Goal: Task Accomplishment & Management: Manage account settings

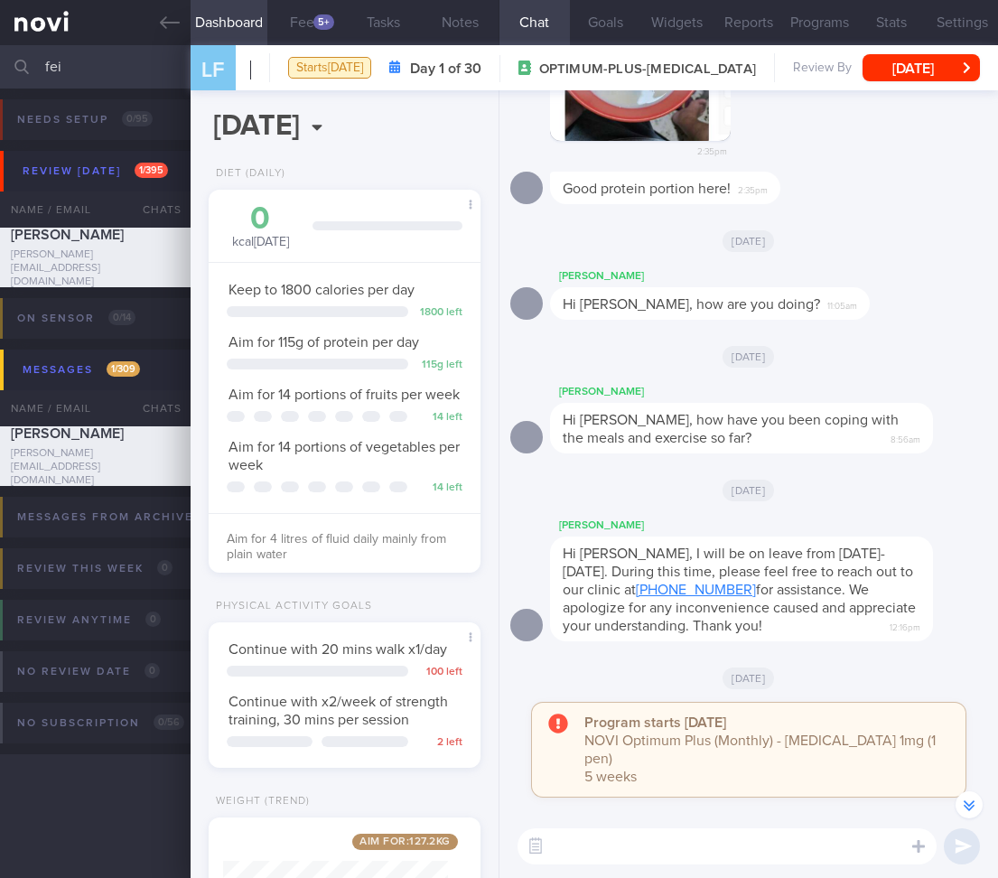
select select "8"
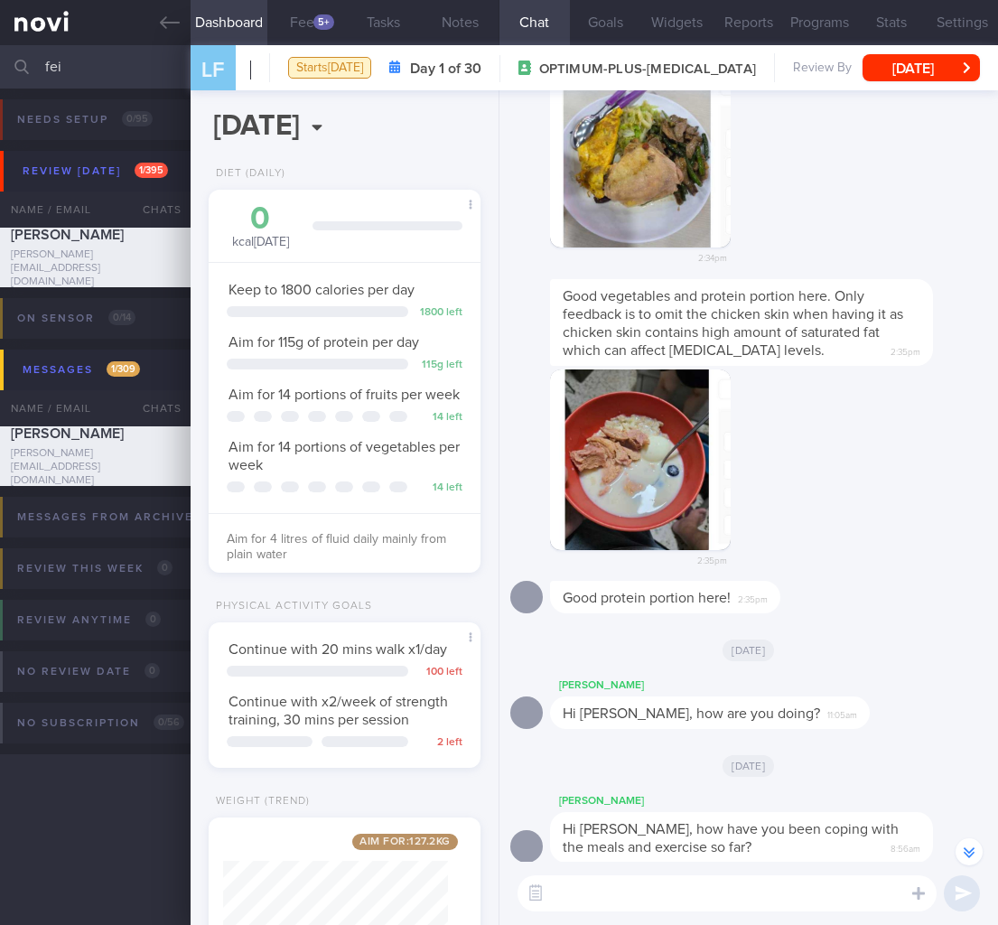
scroll to position [-315, 0]
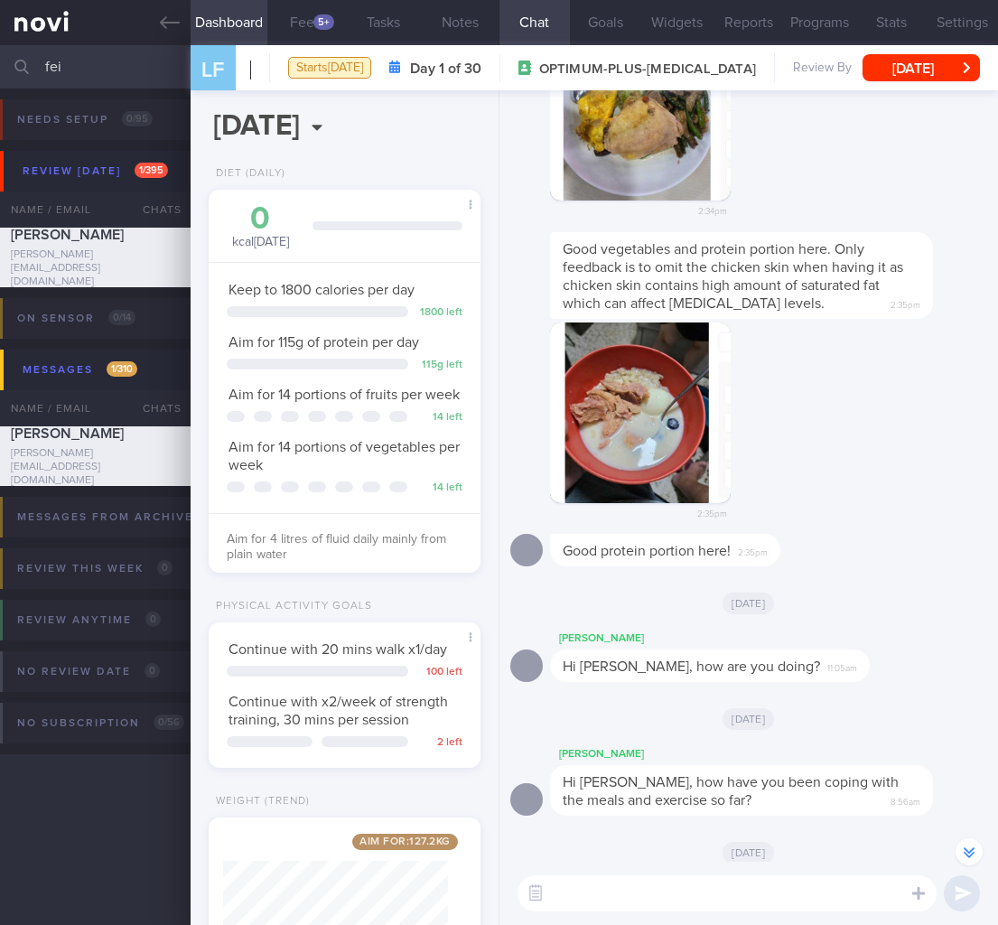
drag, startPoint x: 114, startPoint y: 71, endPoint x: -201, endPoint y: 43, distance: 316.3
click at [0, 43] on html "You are offline! Some functionality will be unavailable Patients New Users Coac…" at bounding box center [499, 462] width 998 height 925
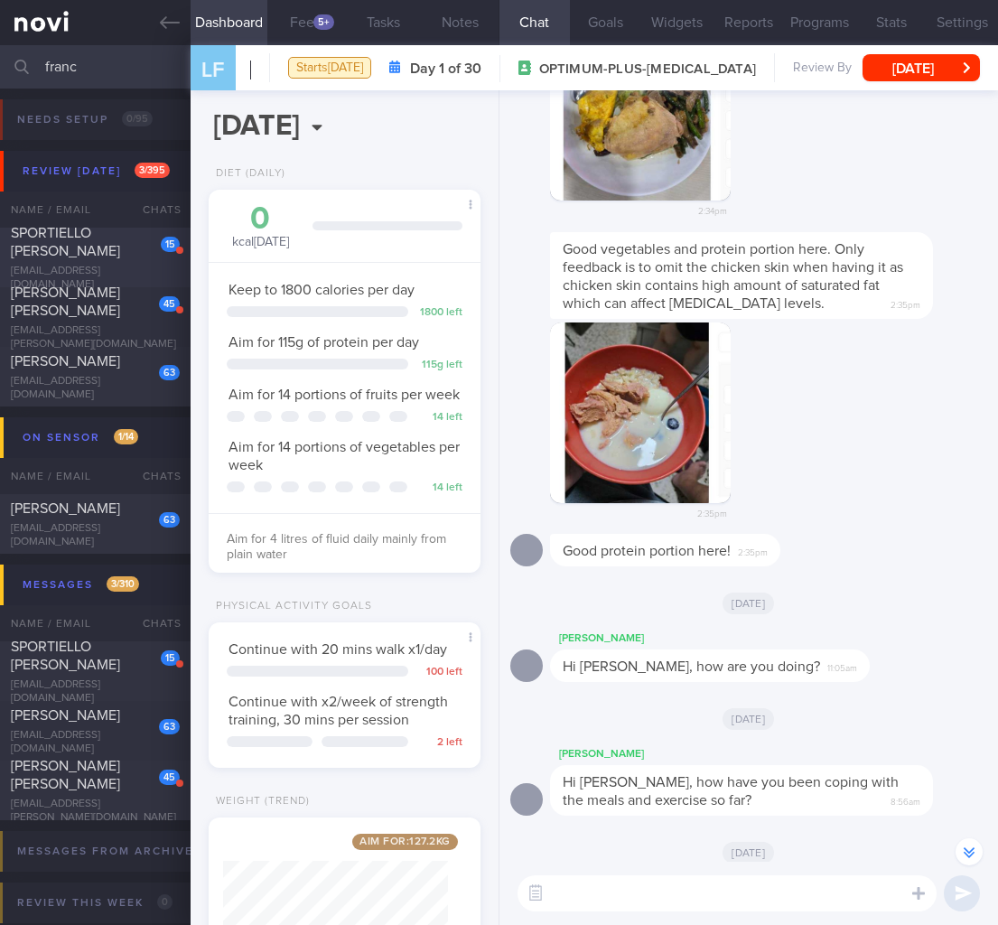
type input "franc"
click at [68, 252] on span "SPORTIELLO FRANC MICHEL CLAUDE" at bounding box center [65, 242] width 109 height 33
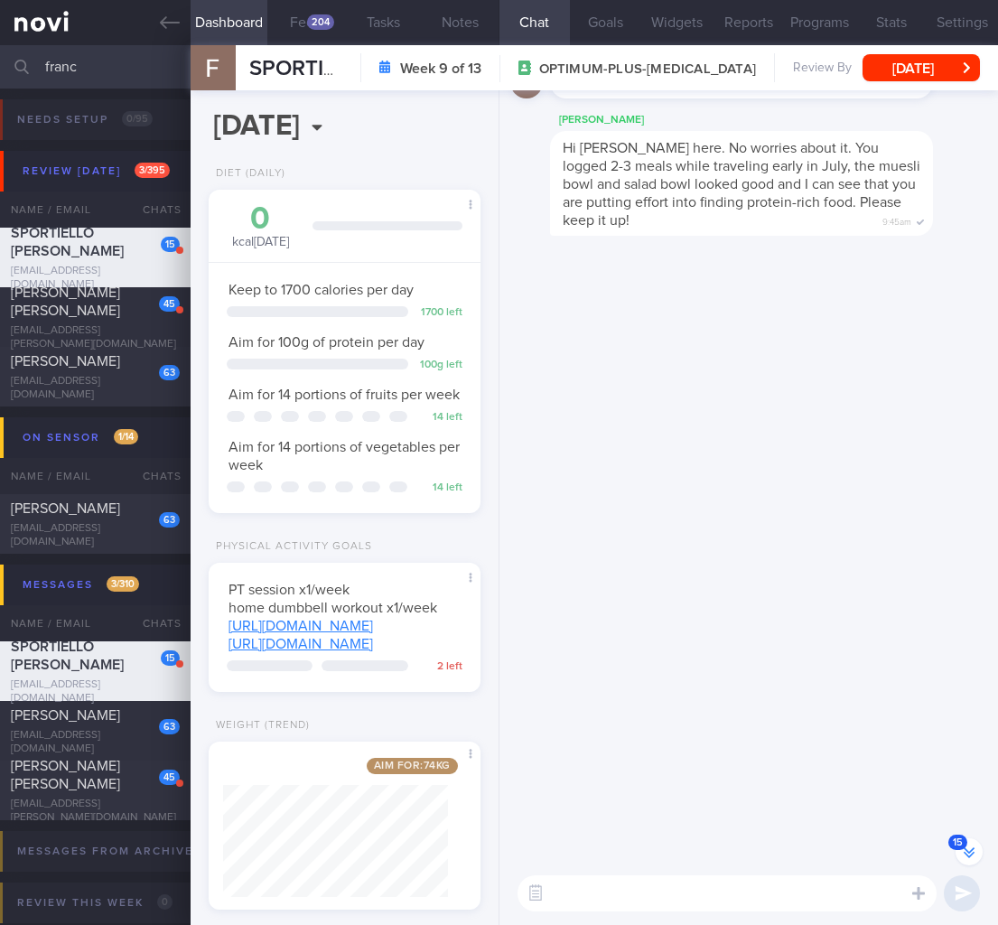
scroll to position [-1475, 0]
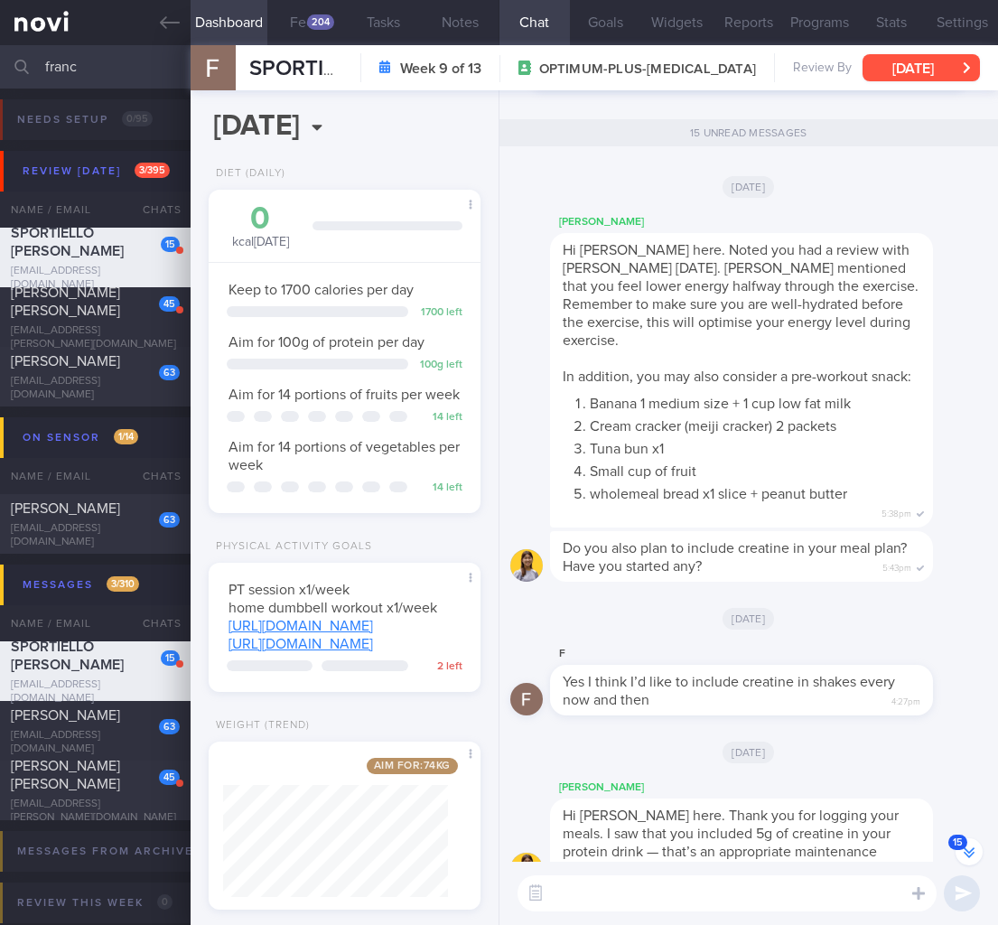
click at [900, 54] on button "Mon, 14 Jul" at bounding box center [920, 67] width 117 height 27
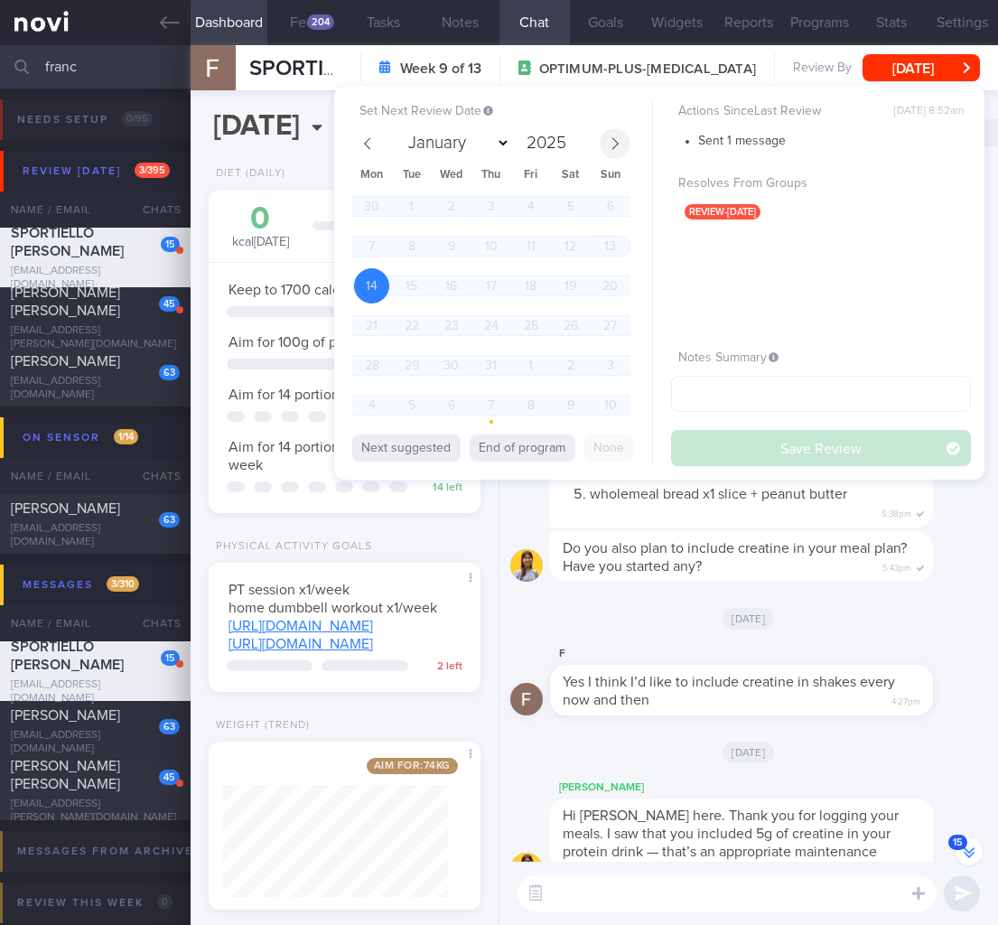
click at [610, 142] on icon at bounding box center [615, 143] width 13 height 13
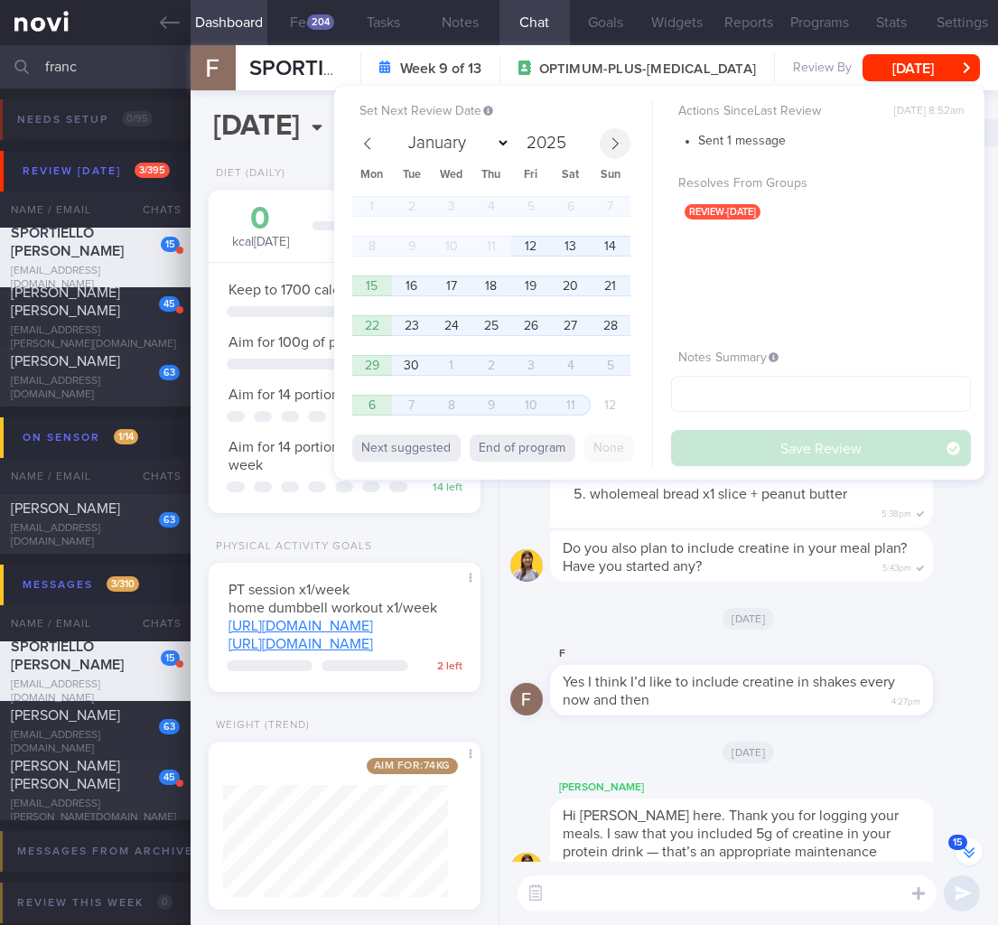
select select "8"
click at [530, 246] on span "12" at bounding box center [530, 245] width 35 height 35
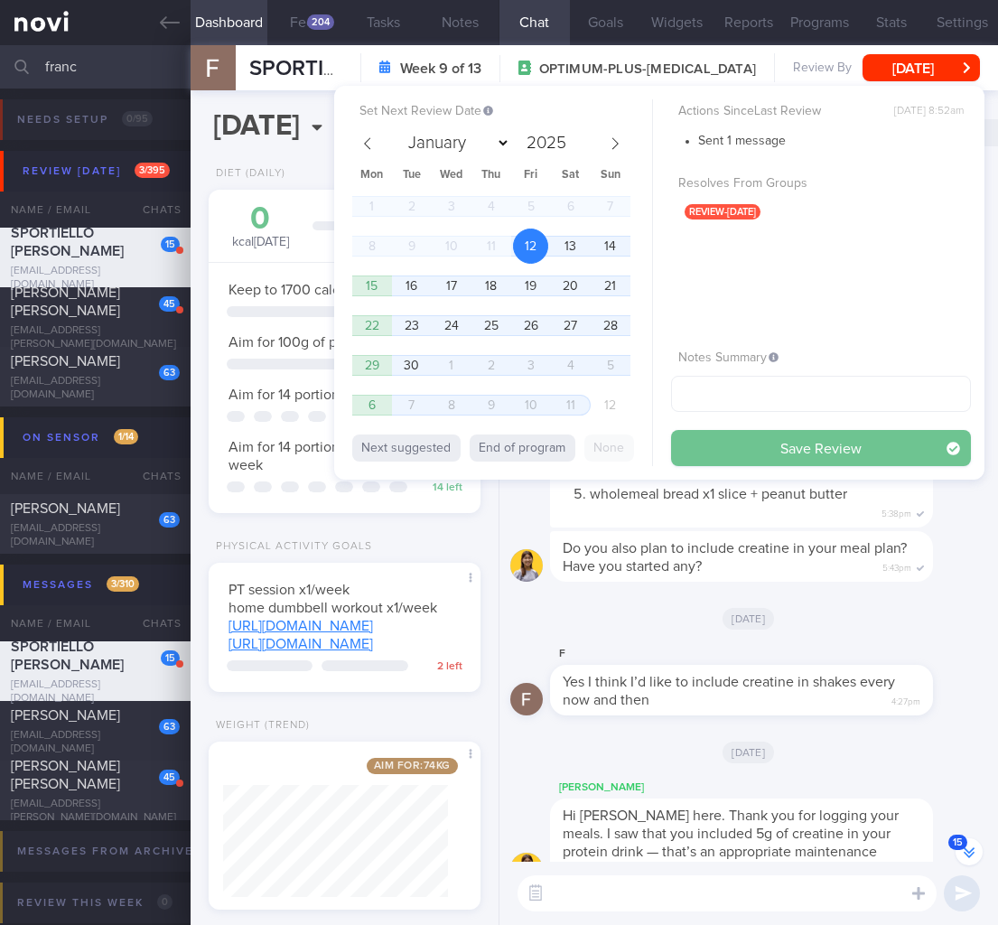
click at [861, 449] on button "Save Review" at bounding box center [821, 448] width 300 height 36
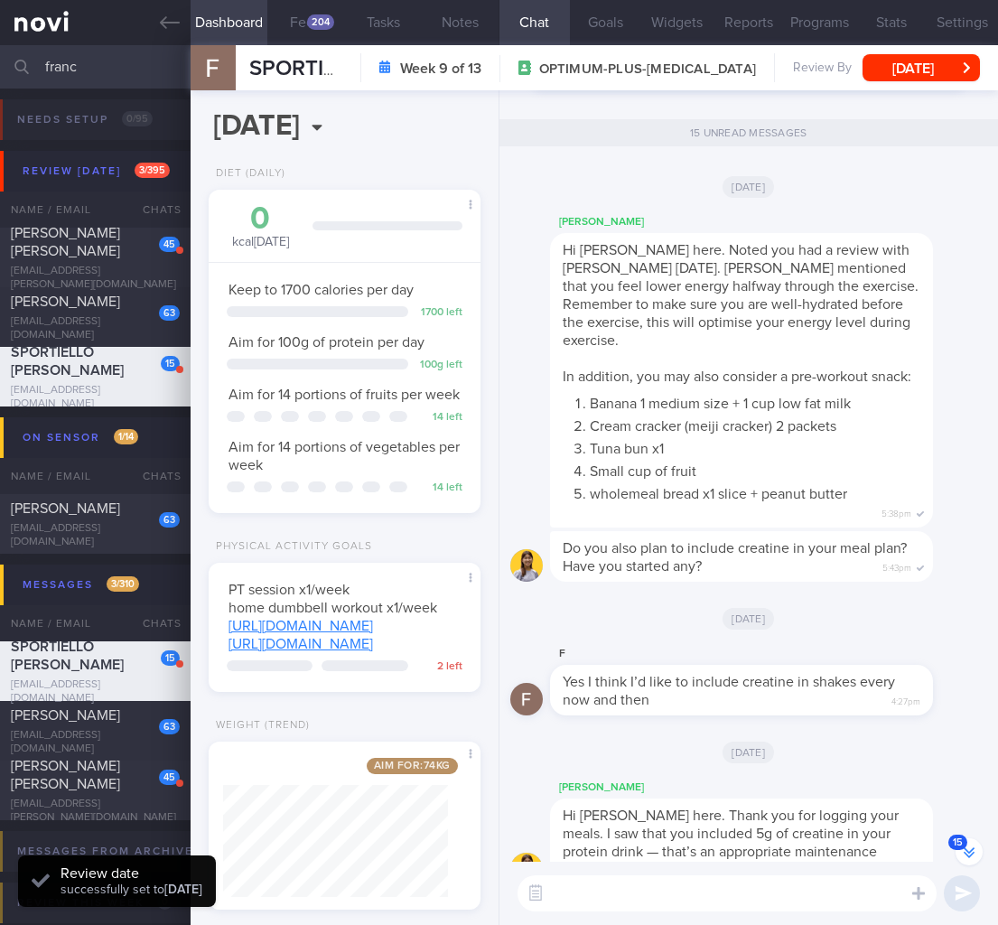
click at [857, 560] on div "Do you also plan to include creatine in your meal plan? Have you started any? 5…" at bounding box center [741, 556] width 383 height 51
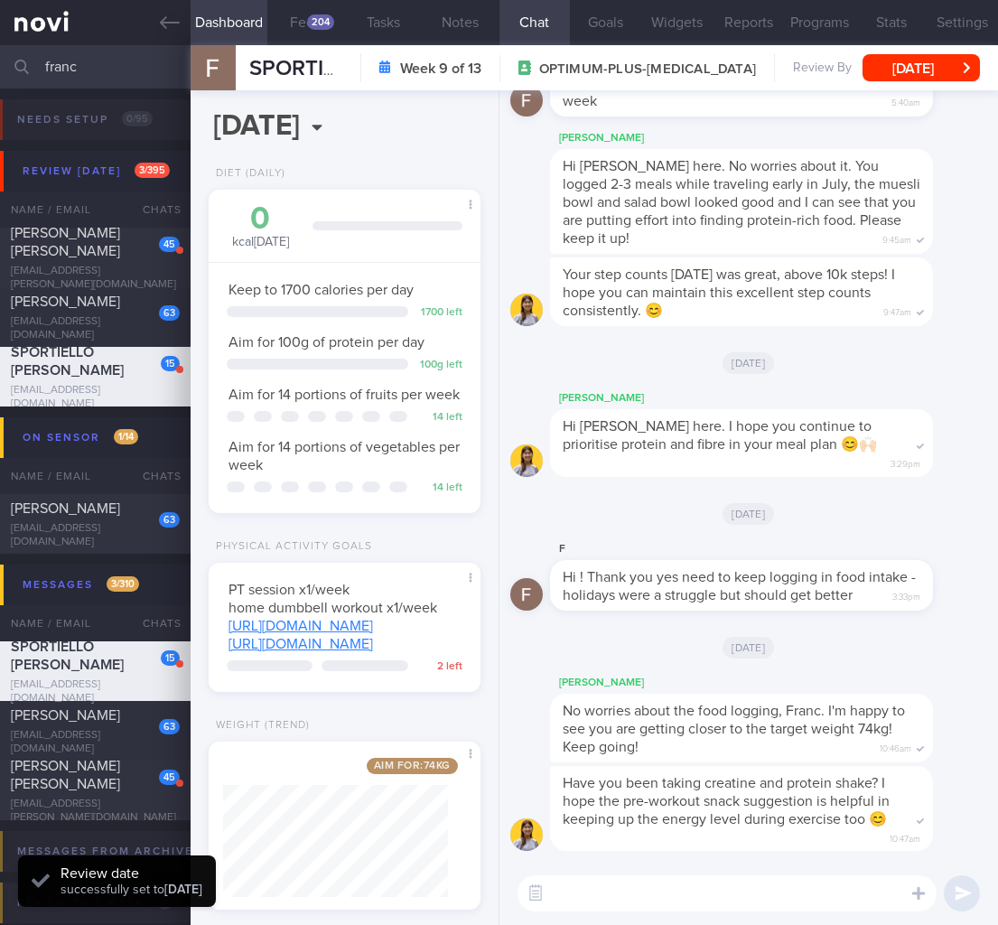
scroll to position [83, 0]
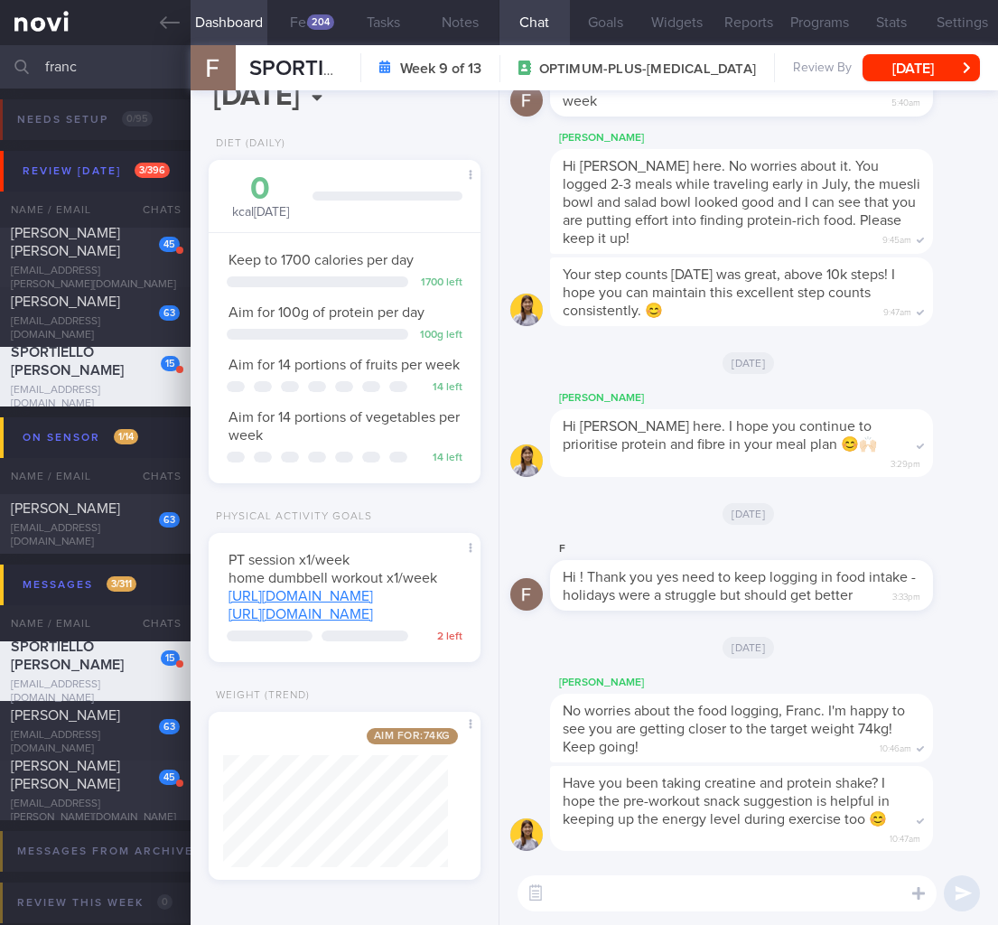
drag, startPoint x: 85, startPoint y: 60, endPoint x: -94, endPoint y: 68, distance: 179.0
click at [0, 68] on html "You are offline! Some functionality will be unavailable Patients New Users Coac…" at bounding box center [499, 462] width 998 height 925
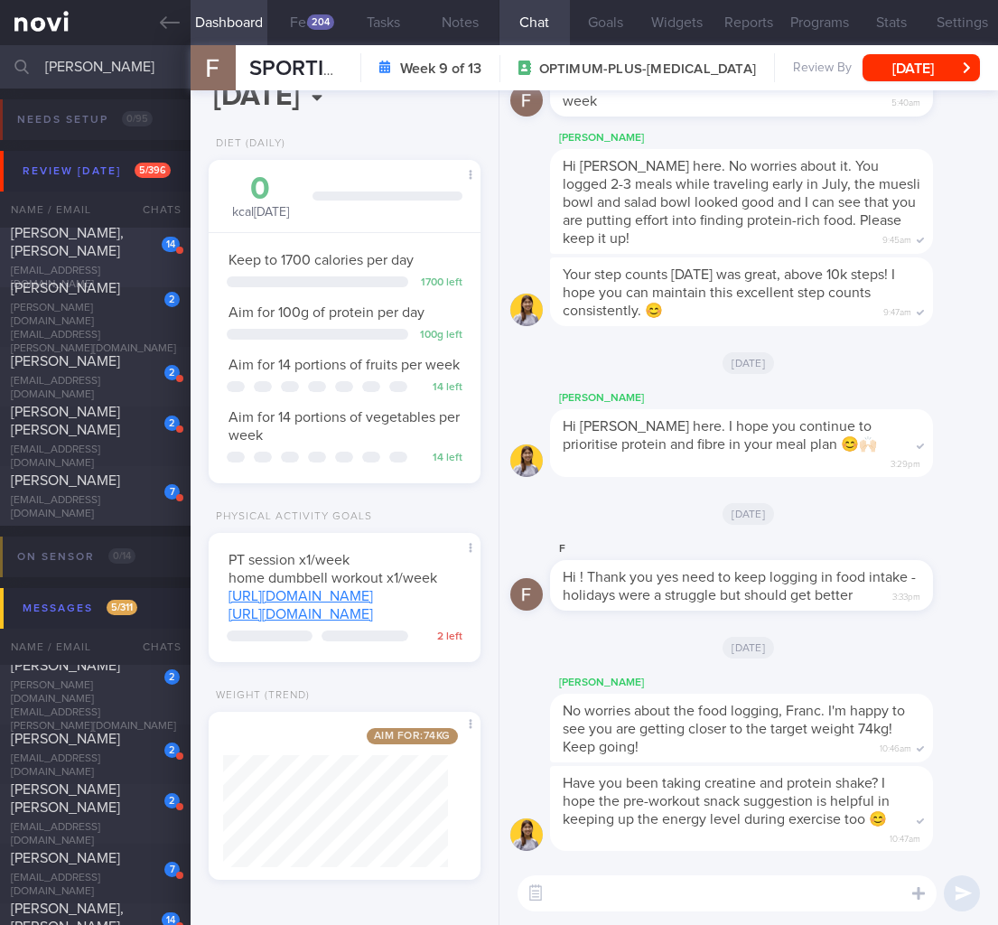
type input "erin"
click at [128, 239] on div "Erin, Yuen Yin Ling" at bounding box center [93, 242] width 164 height 36
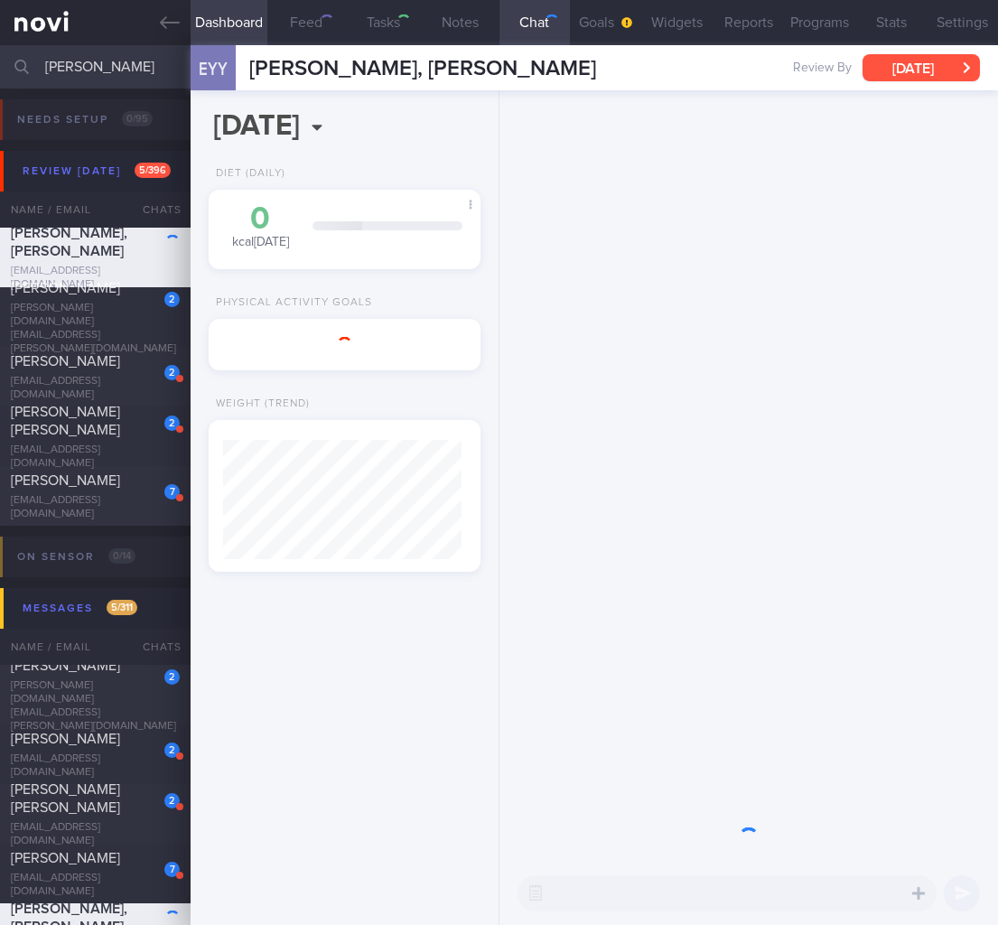
click at [911, 72] on button "Wed, 11 Jun" at bounding box center [920, 67] width 117 height 27
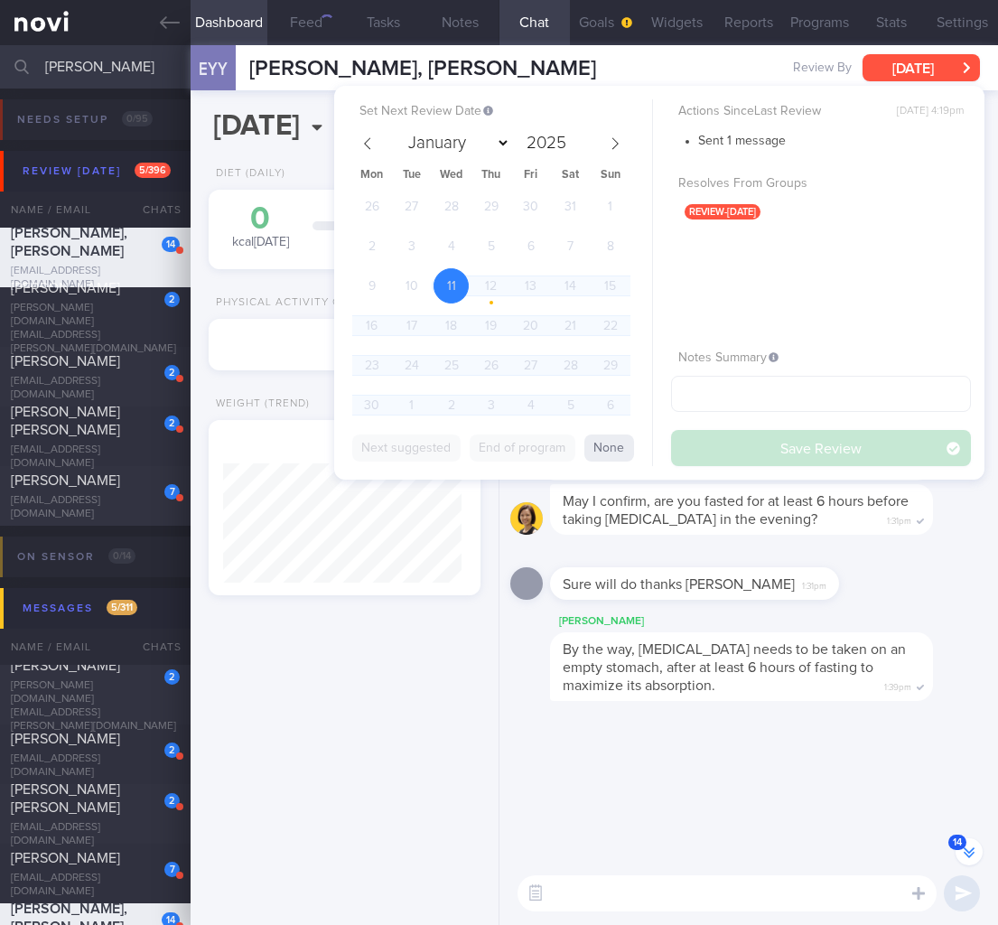
scroll to position [-1016, 0]
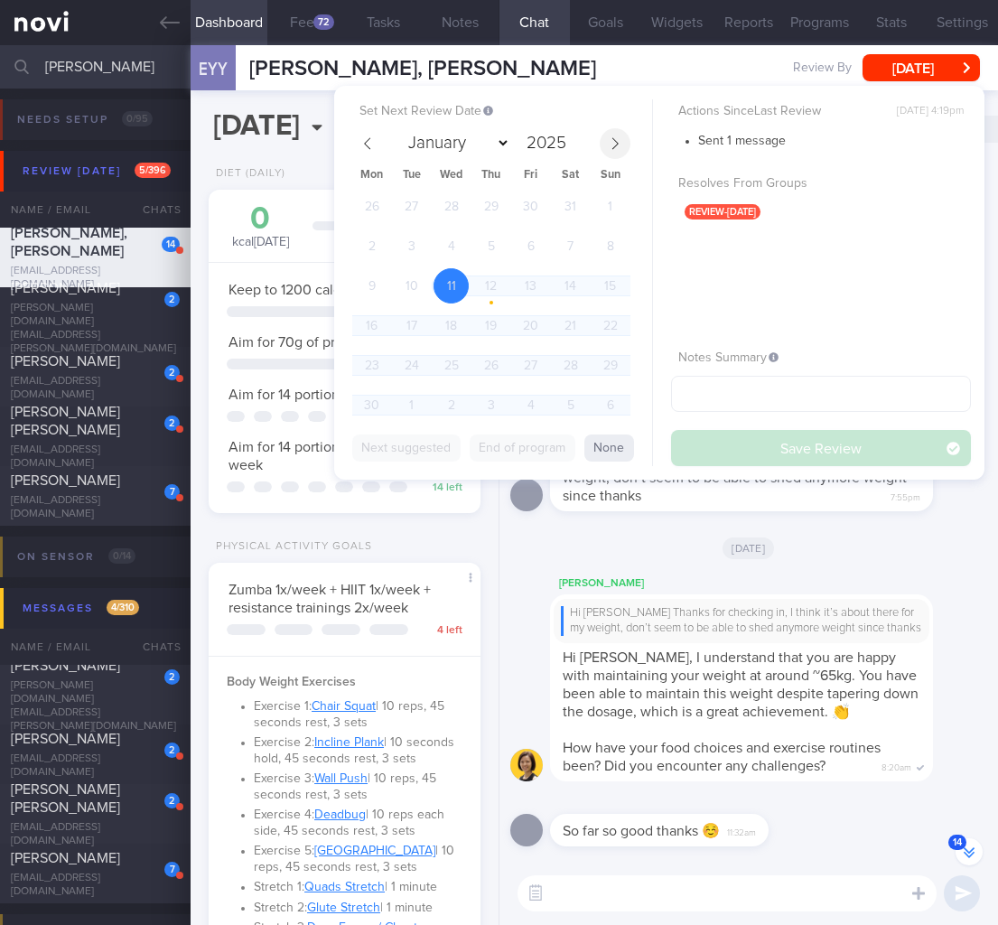
click at [614, 137] on icon at bounding box center [615, 143] width 13 height 13
click at [614, 139] on icon at bounding box center [615, 143] width 6 height 12
select select "8"
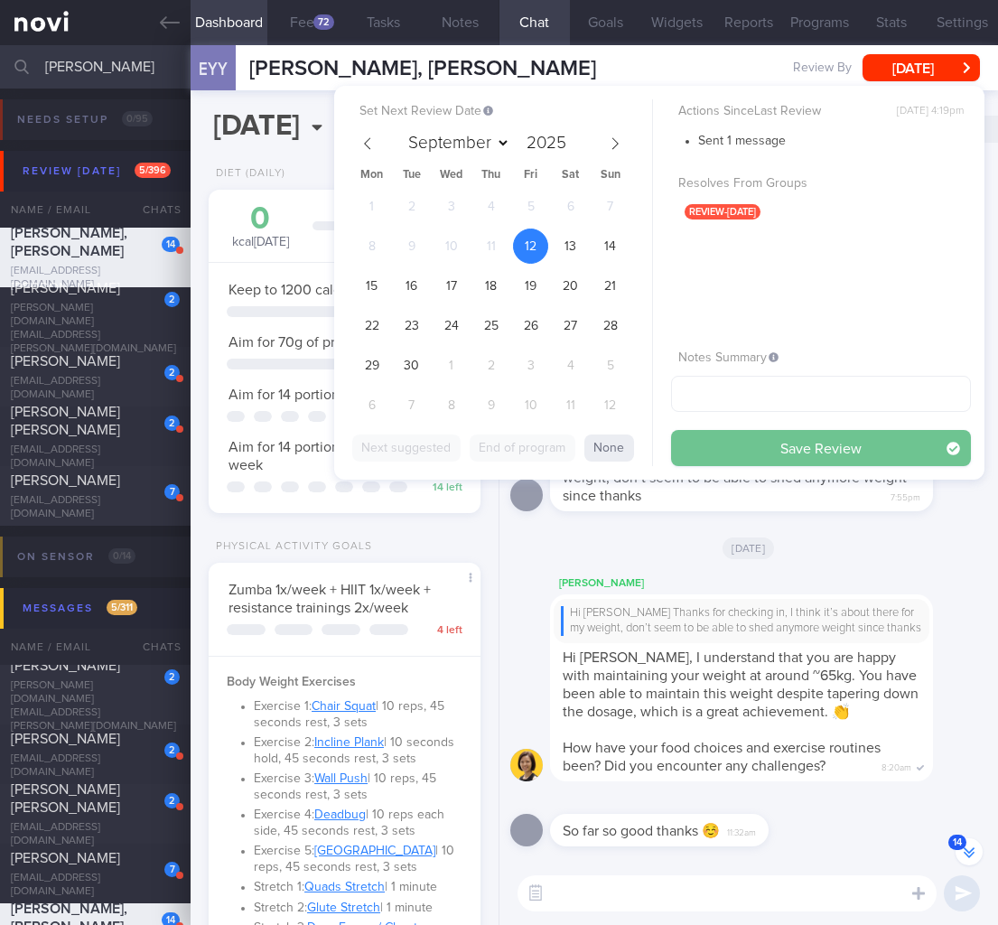
click at [788, 454] on button "Save Review" at bounding box center [821, 448] width 300 height 36
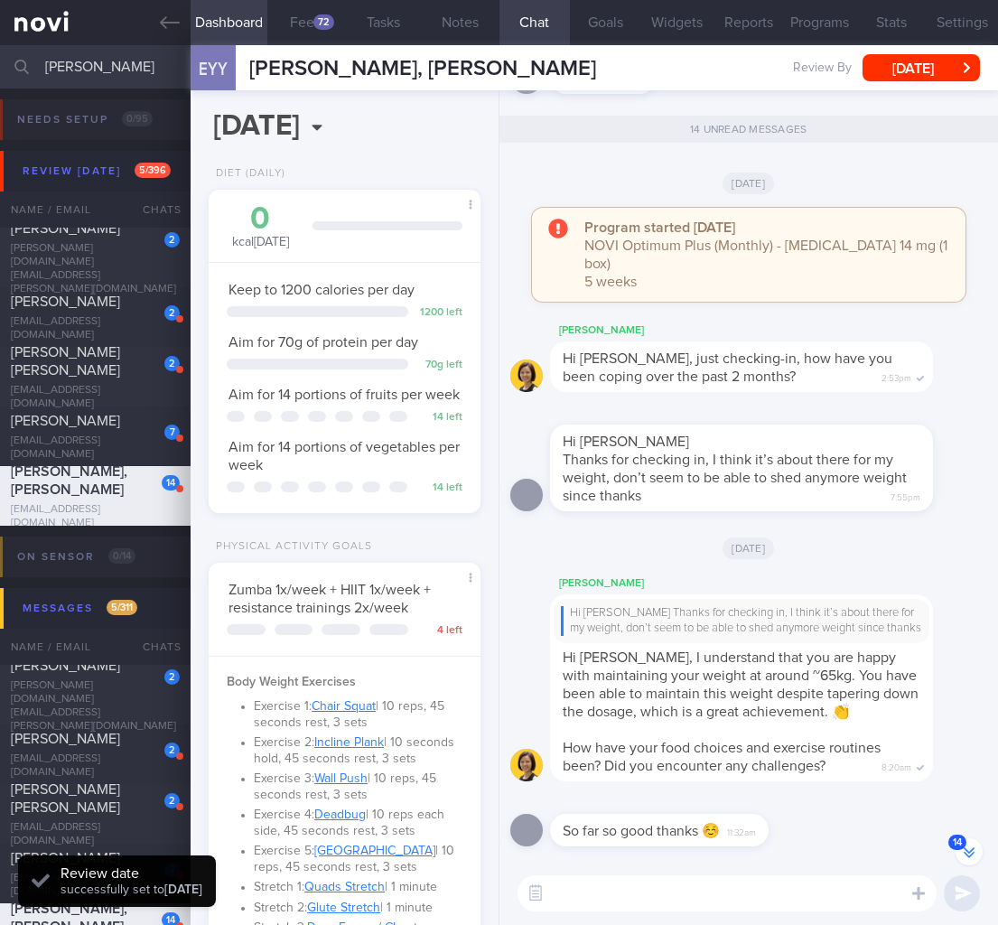
click at [772, 542] on div "[DATE]" at bounding box center [748, 547] width 477 height 51
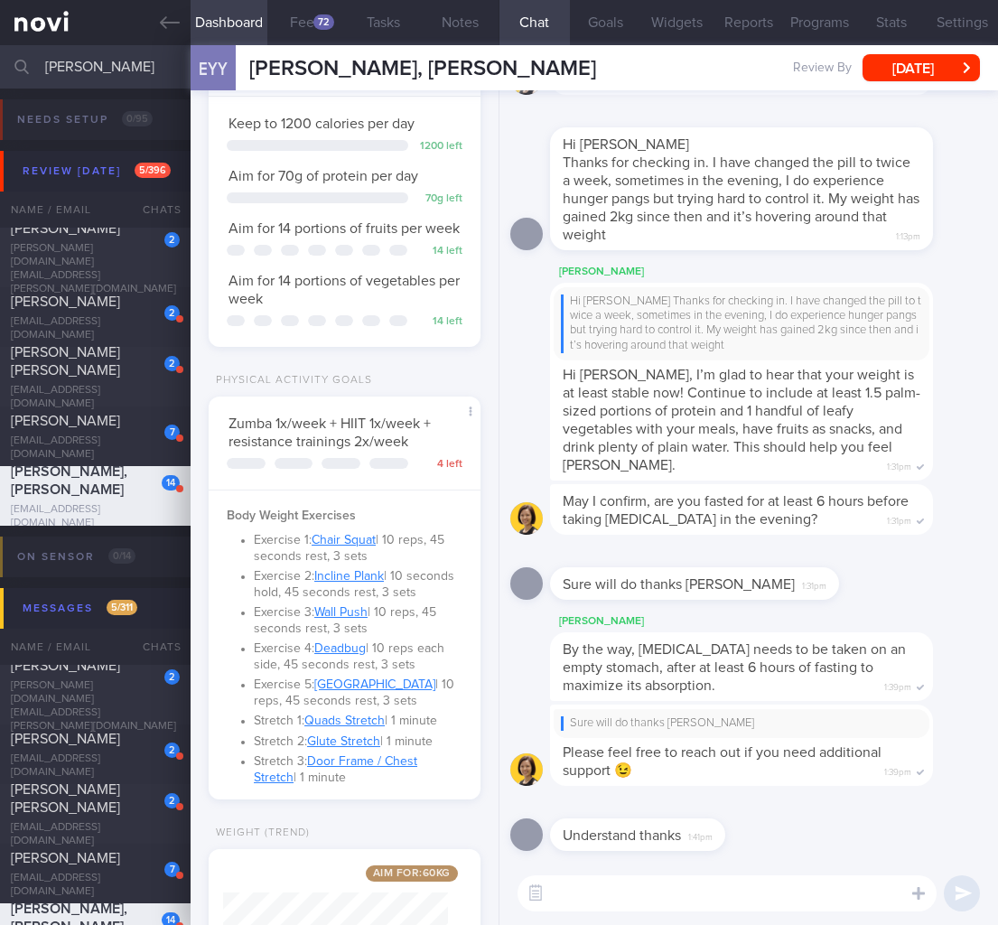
scroll to position [337, 0]
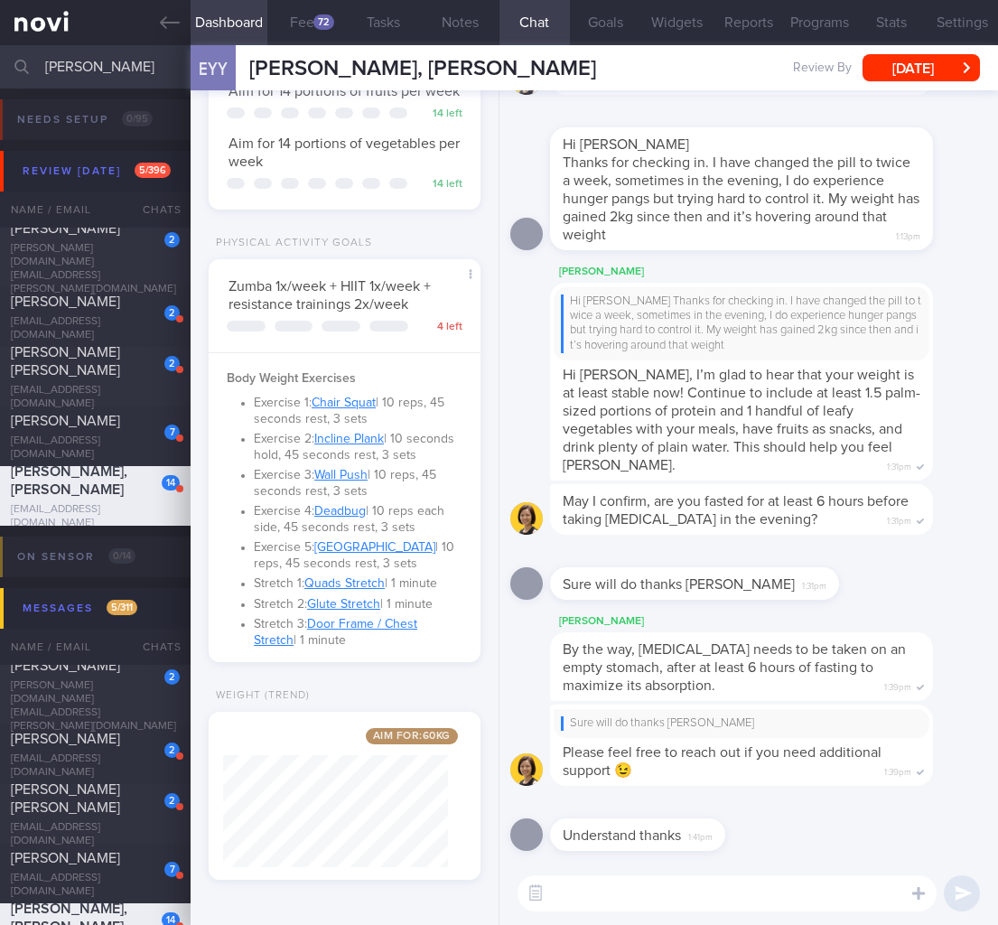
drag, startPoint x: 81, startPoint y: 64, endPoint x: -144, endPoint y: 55, distance: 225.9
click at [0, 55] on html "You are offline! Some functionality will be unavailable Patients New Users Coac…" at bounding box center [499, 462] width 998 height 925
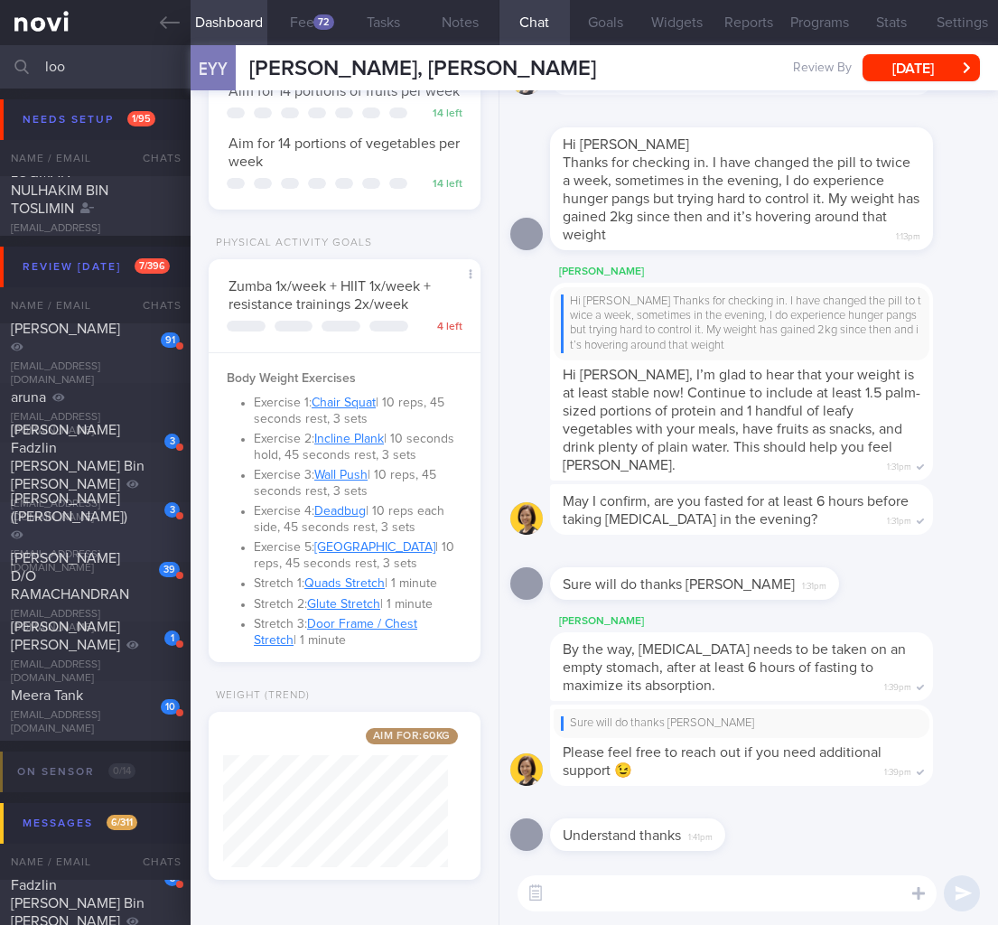
type input "loo"
click at [124, 536] on div "LOO HOOI (Ashley)" at bounding box center [93, 516] width 164 height 54
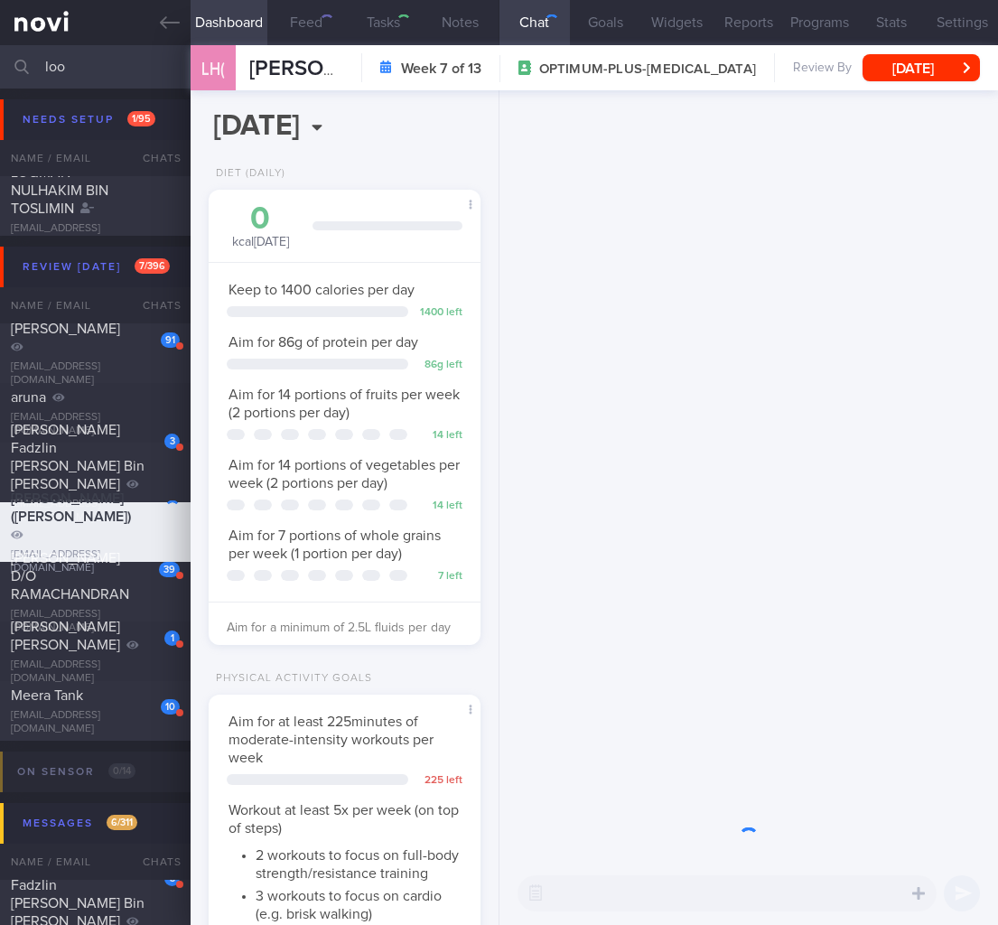
scroll to position [902744, 902656]
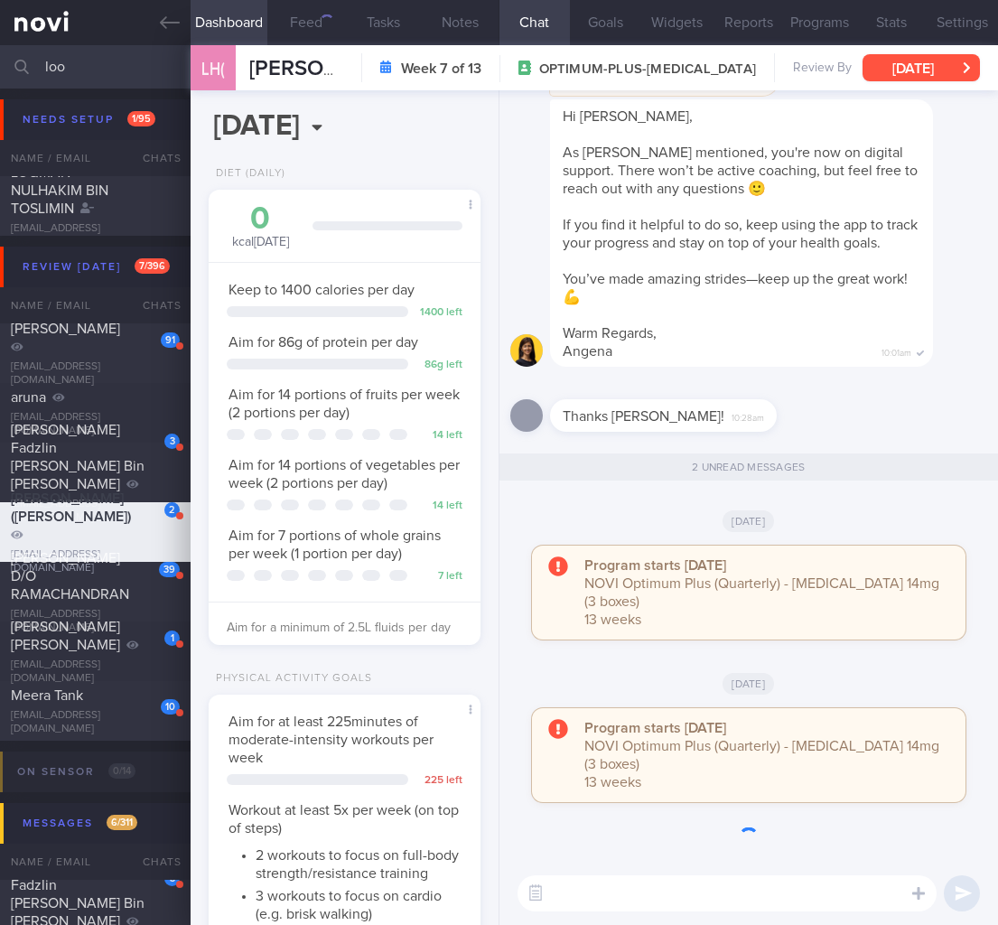
click at [916, 72] on button "Fri, 1 Aug" at bounding box center [920, 67] width 117 height 27
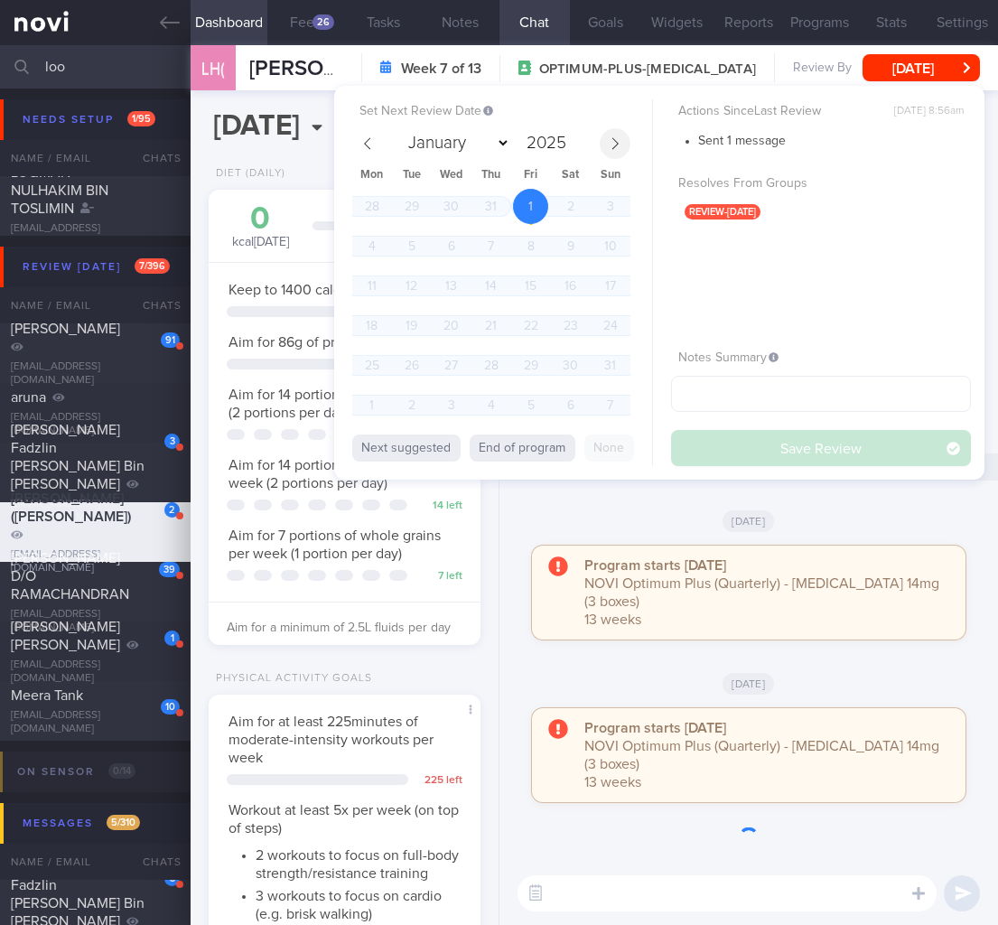
click at [618, 140] on icon at bounding box center [615, 143] width 13 height 13
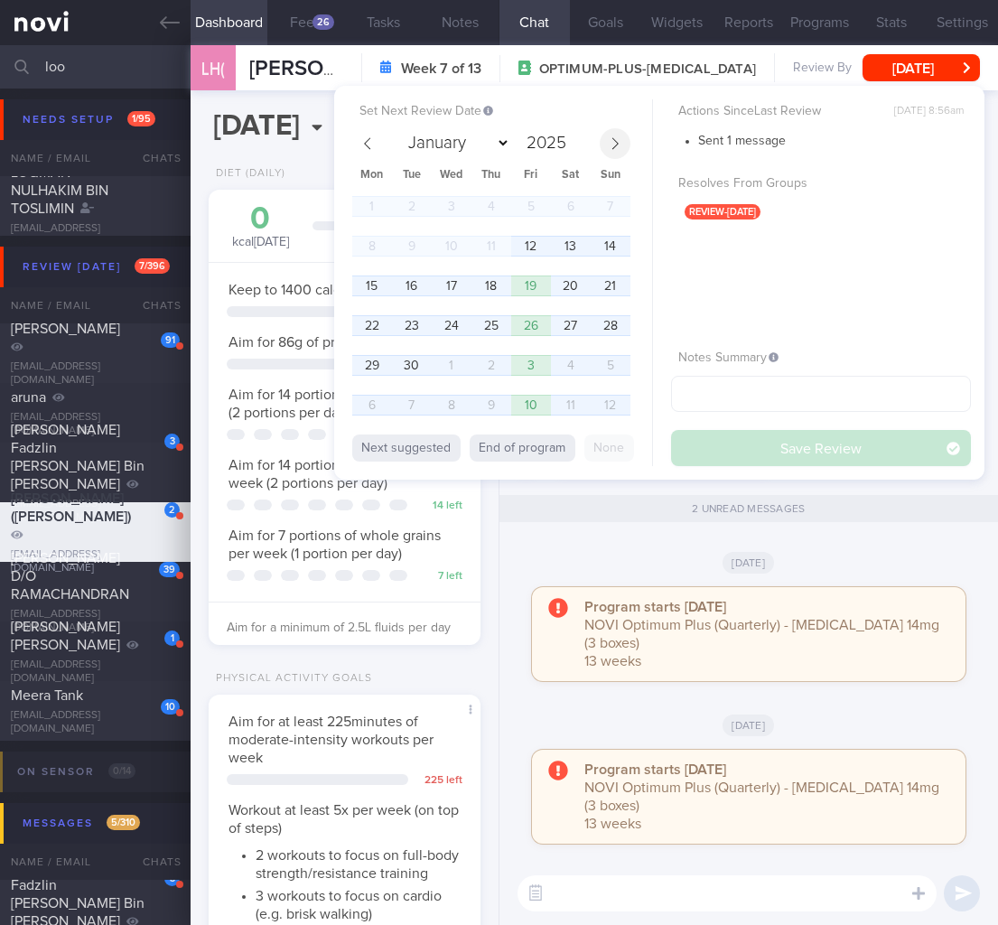
select select "8"
click at [526, 237] on span "12" at bounding box center [530, 245] width 35 height 35
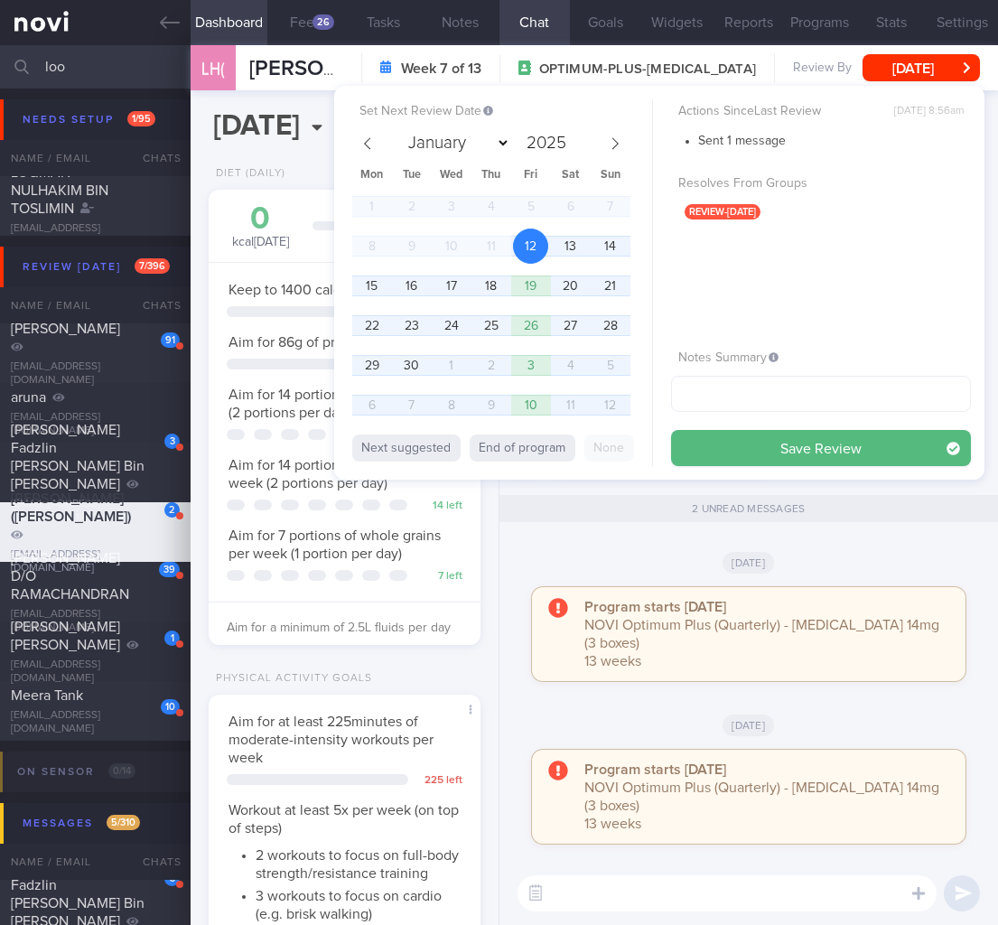
click at [817, 442] on button "Save Review" at bounding box center [821, 448] width 300 height 36
click at [422, 641] on div "Aim for a minimum of 2.5L fluids per day" at bounding box center [344, 621] width 271 height 40
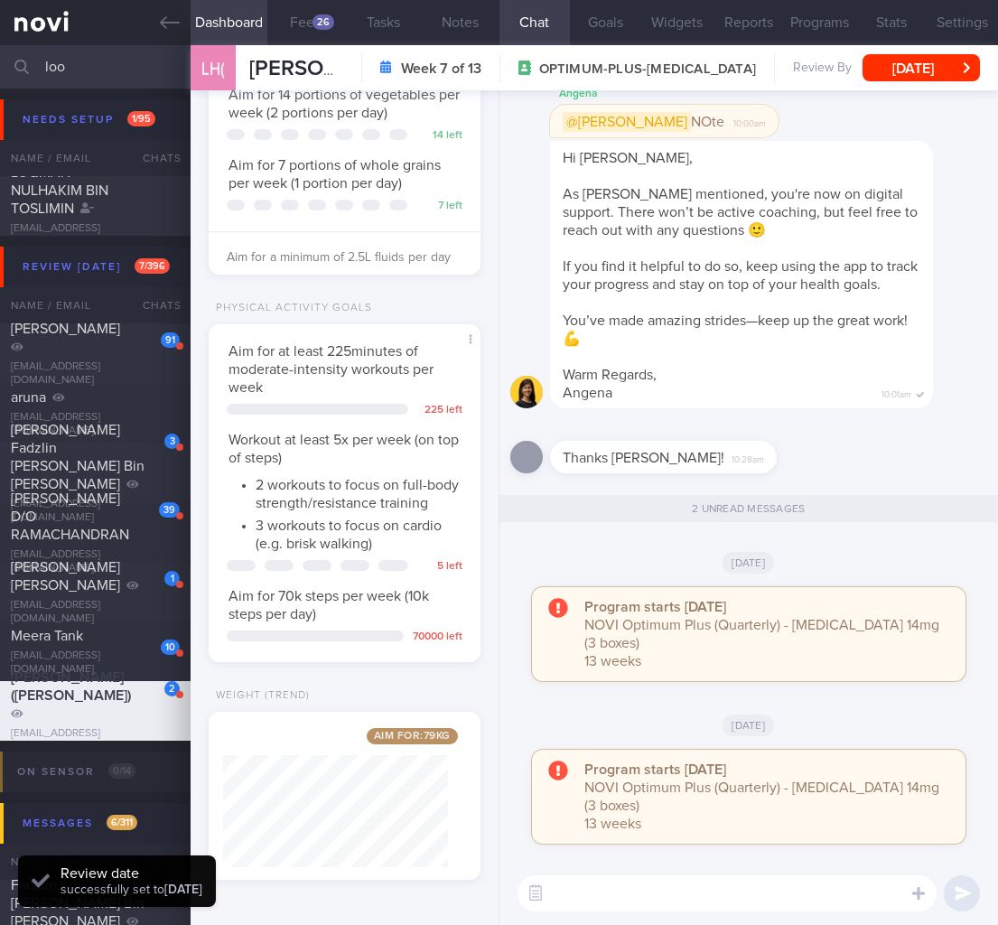
scroll to position [404, 0]
drag, startPoint x: 113, startPoint y: 75, endPoint x: -77, endPoint y: 61, distance: 190.1
click at [0, 61] on html "You are offline! Some functionality will be unavailable Patients New Users Coac…" at bounding box center [499, 462] width 998 height 925
type input "r"
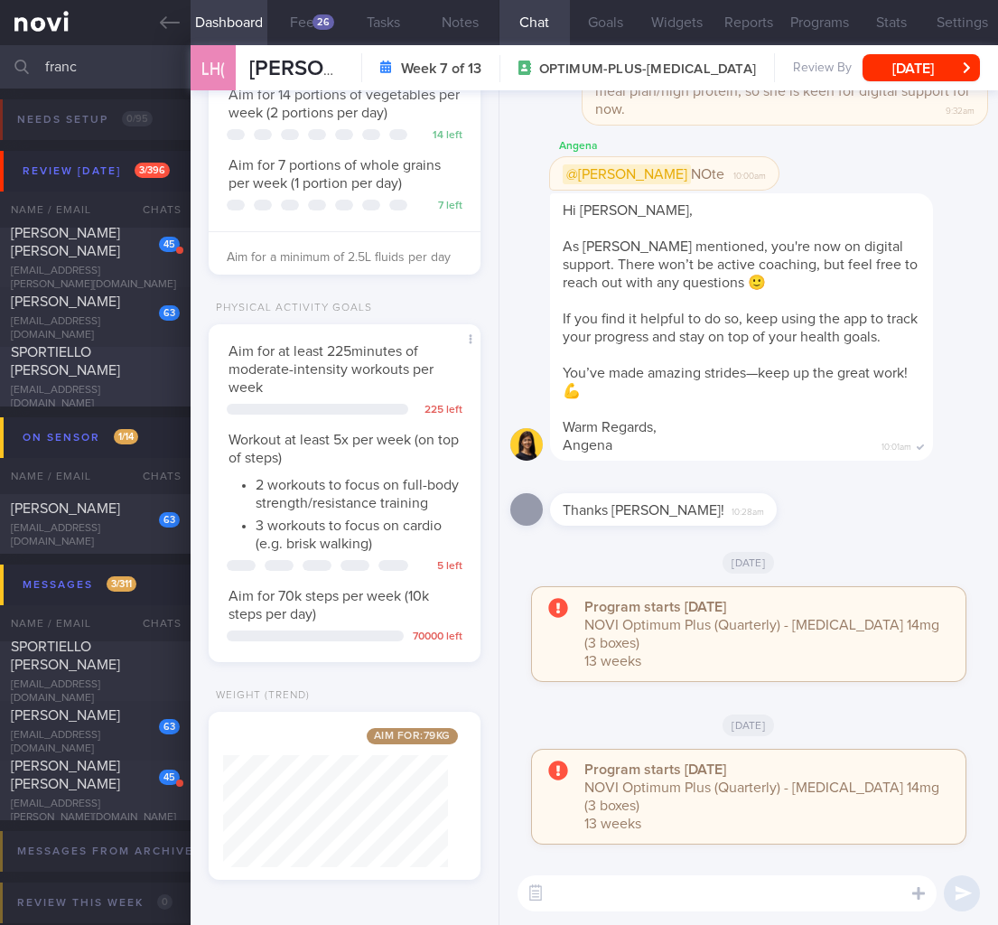
click at [80, 366] on span "SPORTIELLO FRANC MICHEL CLAUDE" at bounding box center [65, 361] width 109 height 33
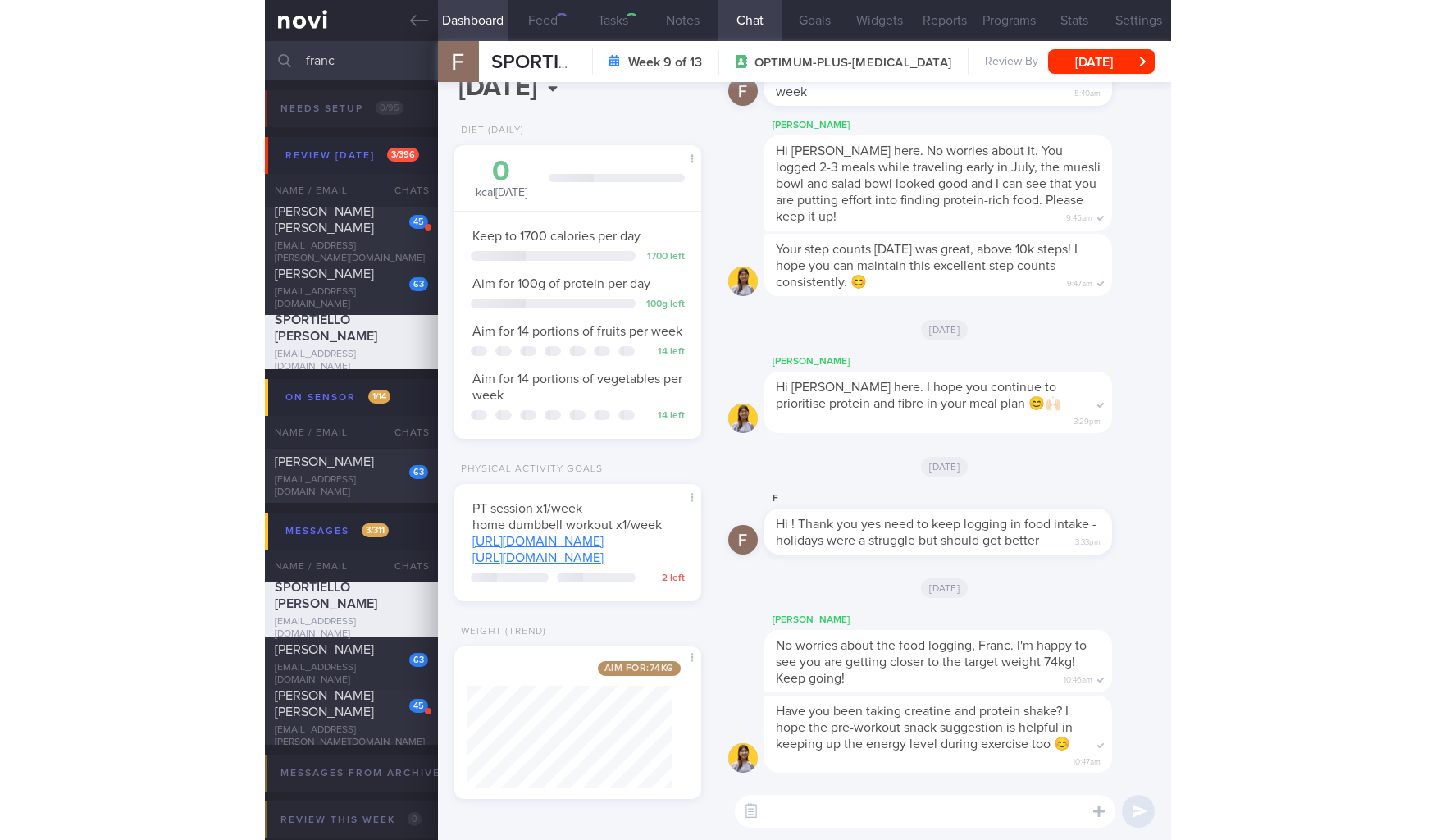
scroll to position [125, 204]
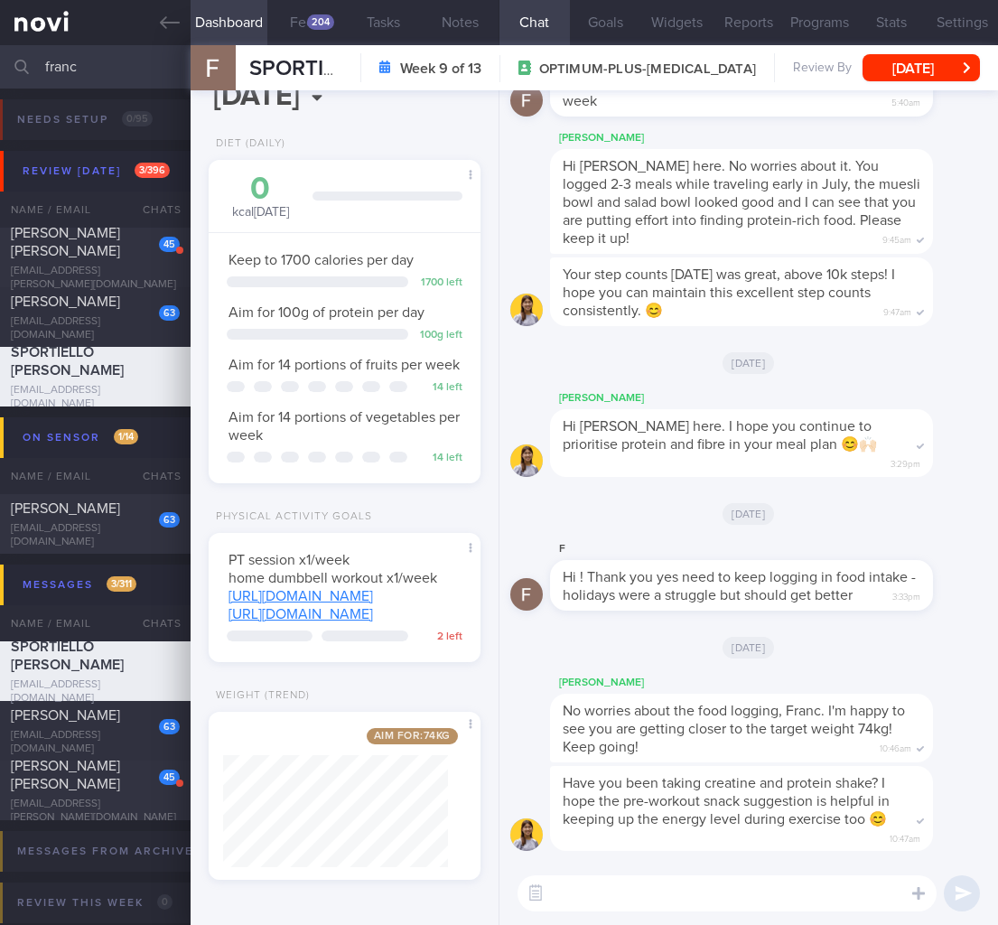
click at [393, 754] on div "Aim for: 74 kg" at bounding box center [342, 742] width 238 height 26
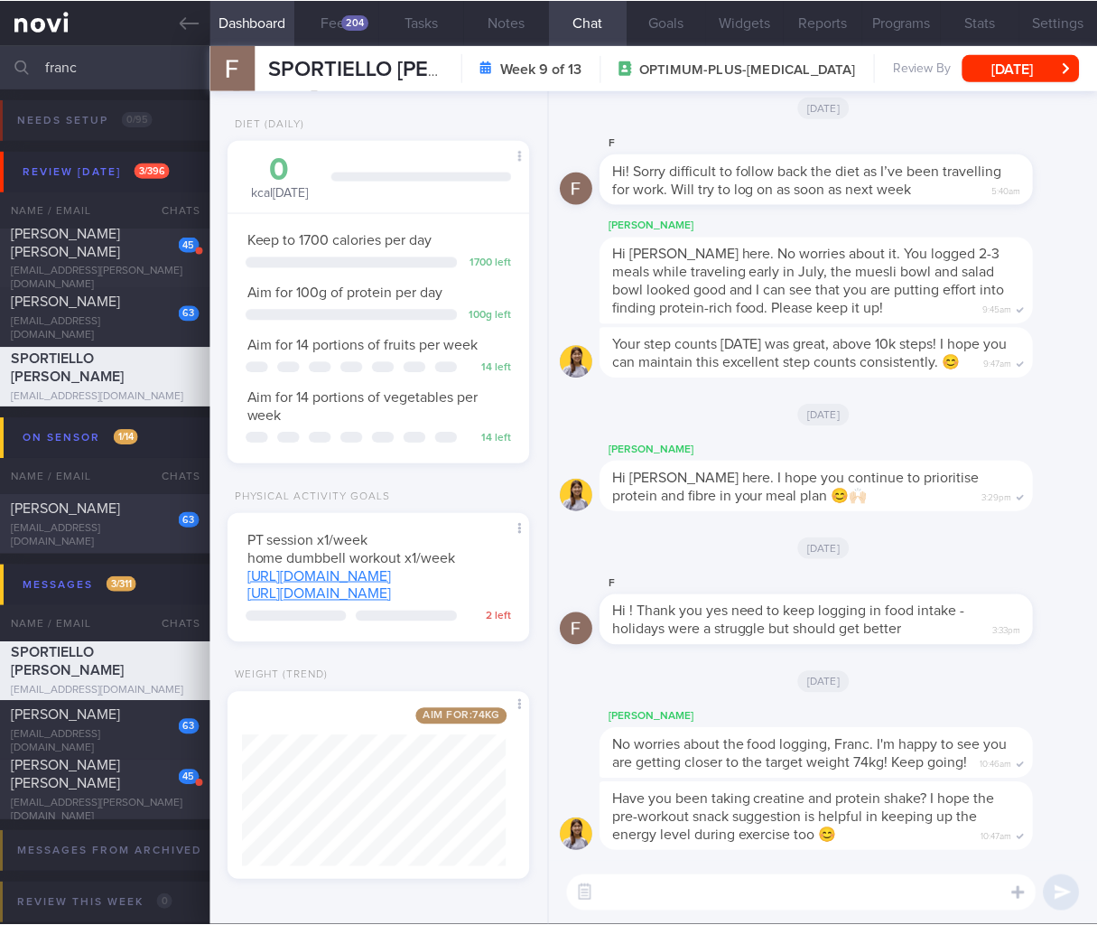
scroll to position [902728, 902625]
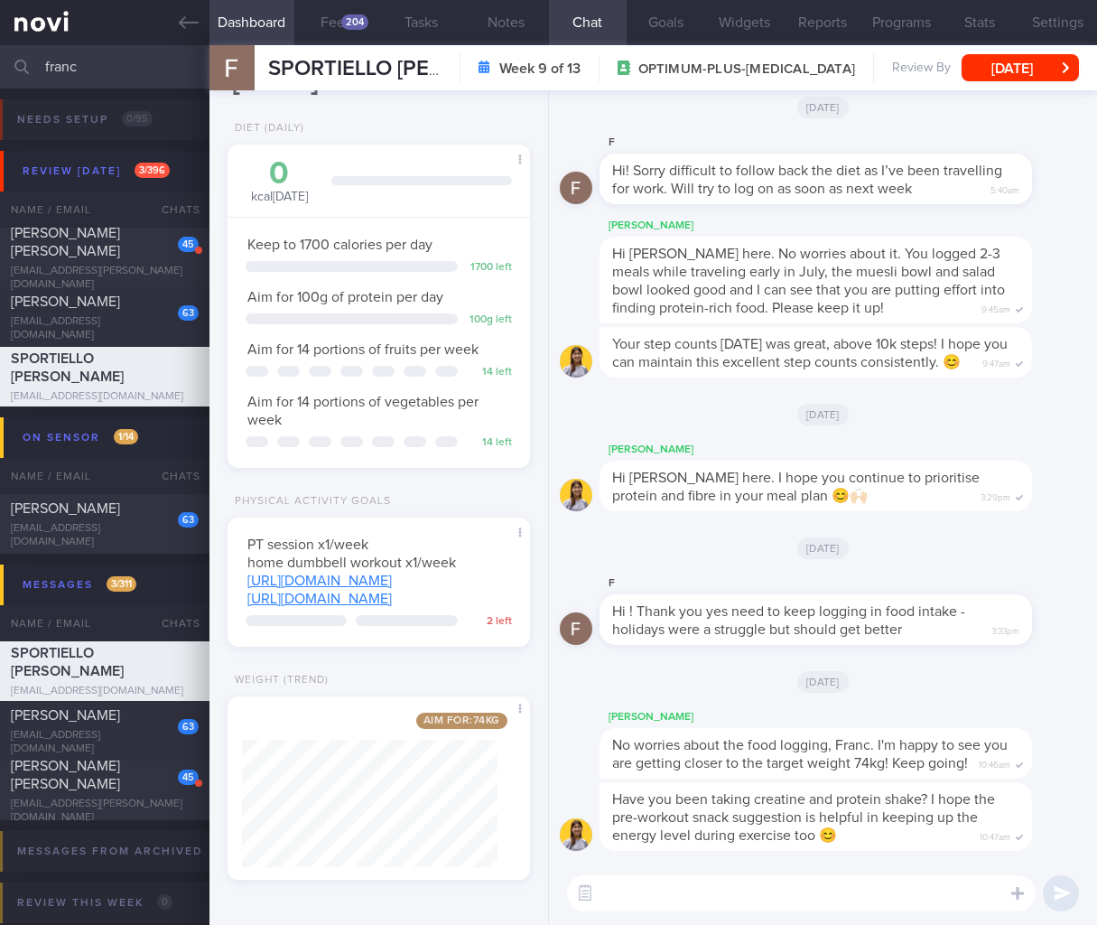
drag, startPoint x: 1027, startPoint y: 318, endPoint x: 1008, endPoint y: 298, distance: 27.5
click at [997, 327] on div "Your step counts on Monday was great, above 10k steps! I hope you can maintain …" at bounding box center [843, 352] width 487 height 51
click at [103, 68] on input "franc" at bounding box center [548, 66] width 1097 height 43
drag, startPoint x: 102, startPoint y: 68, endPoint x: -76, endPoint y: 61, distance: 178.0
click at [0, 61] on html "You are offline! Some functionality will be unavailable Patients New Users Coac…" at bounding box center [548, 462] width 1097 height 925
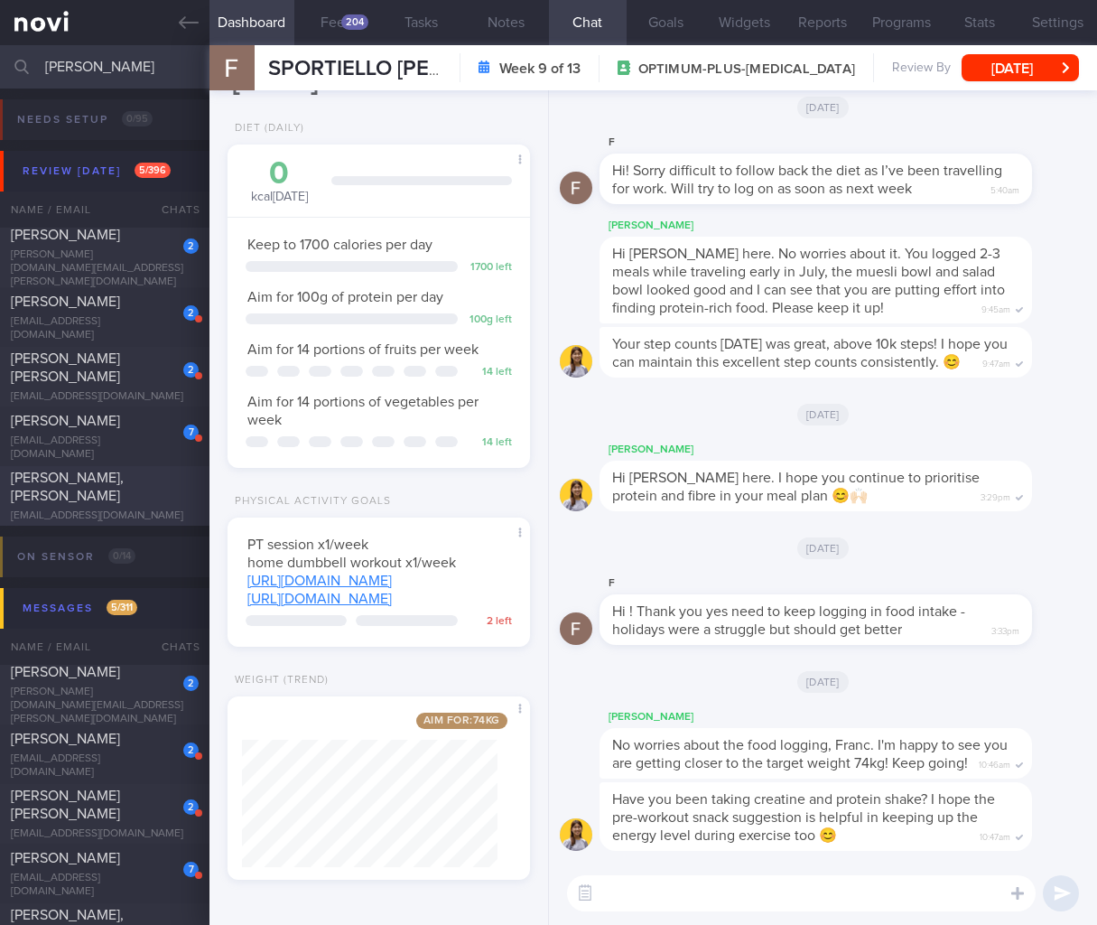
type input "erin"
click at [111, 509] on div "erinyuen@yahoo.com" at bounding box center [105, 516] width 188 height 14
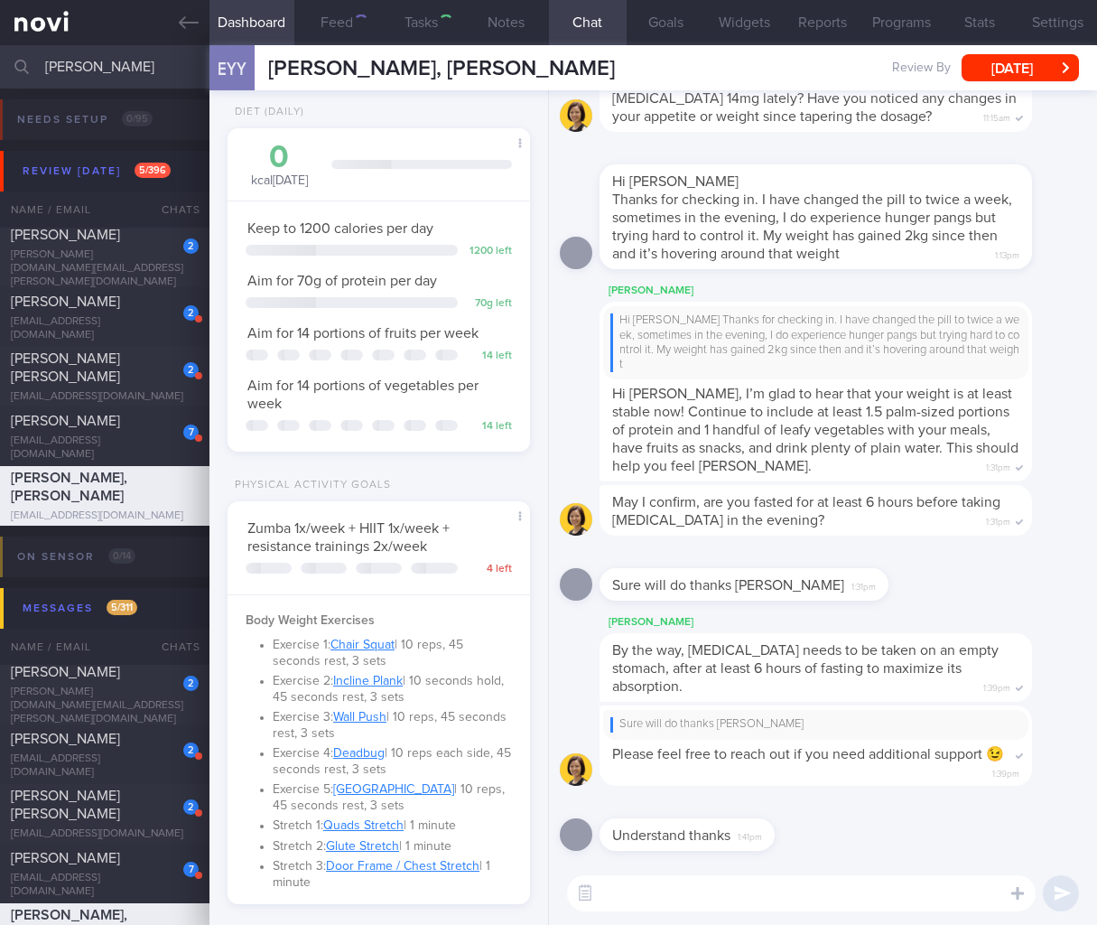
scroll to position [153, 256]
click at [593, 877] on button "button" at bounding box center [585, 893] width 33 height 33
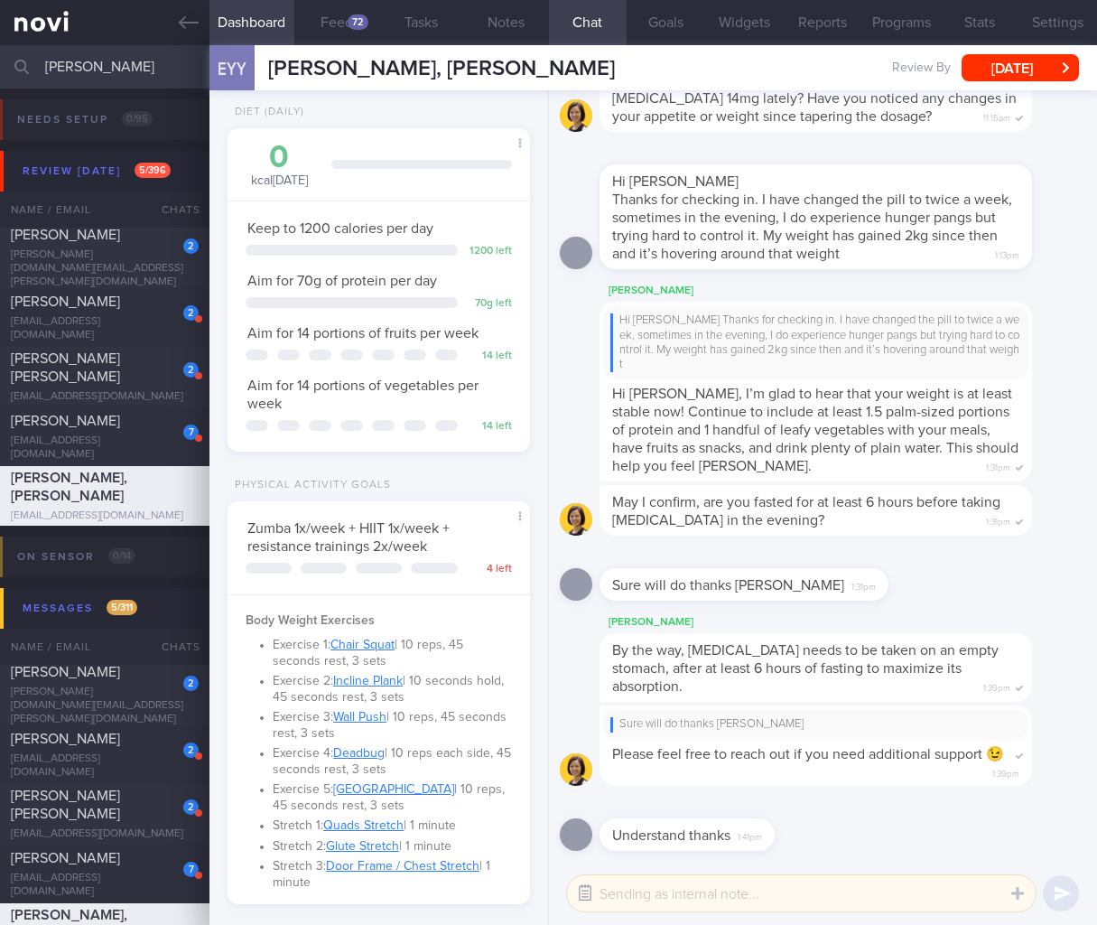
click at [593, 877] on button "button" at bounding box center [585, 893] width 33 height 33
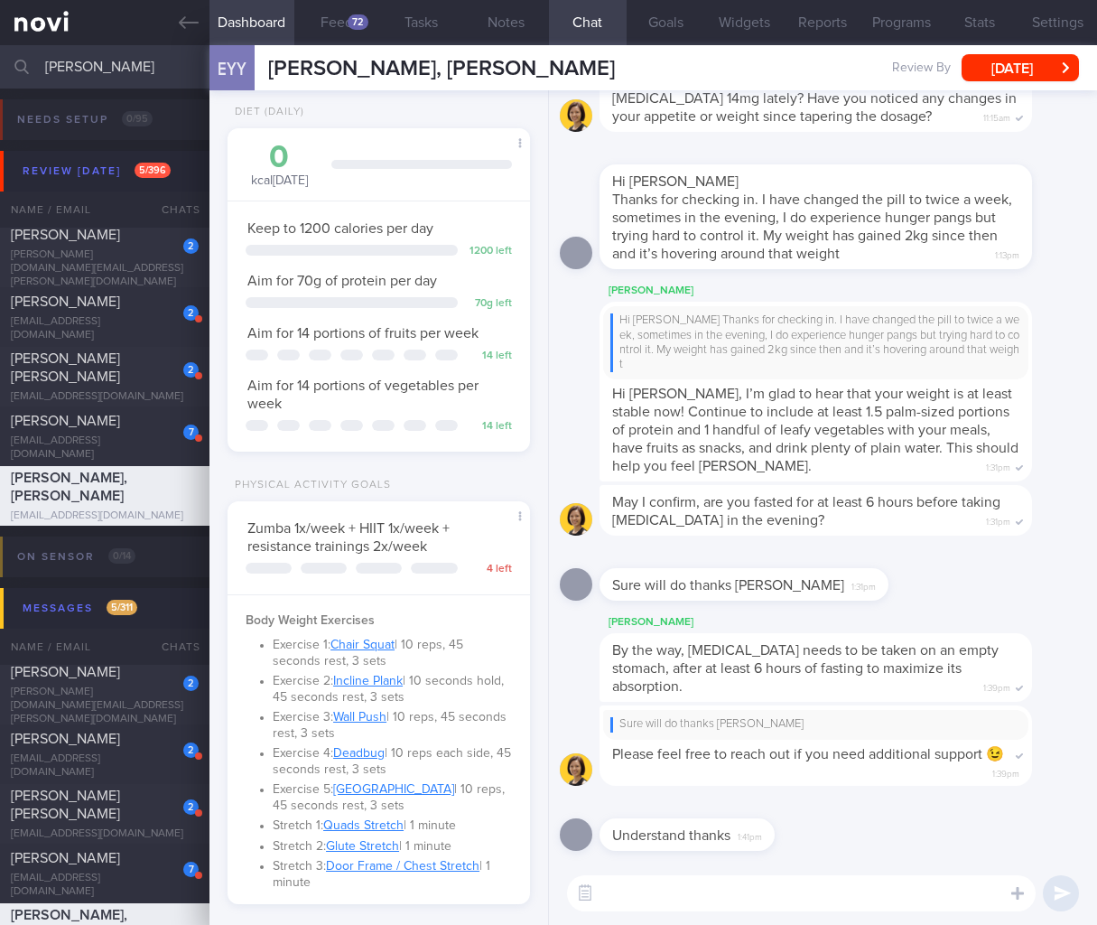
click at [622, 877] on textarea at bounding box center [801, 893] width 469 height 36
click at [614, 877] on textarea at bounding box center [801, 893] width 469 height 36
click at [596, 877] on button "button" at bounding box center [585, 893] width 33 height 33
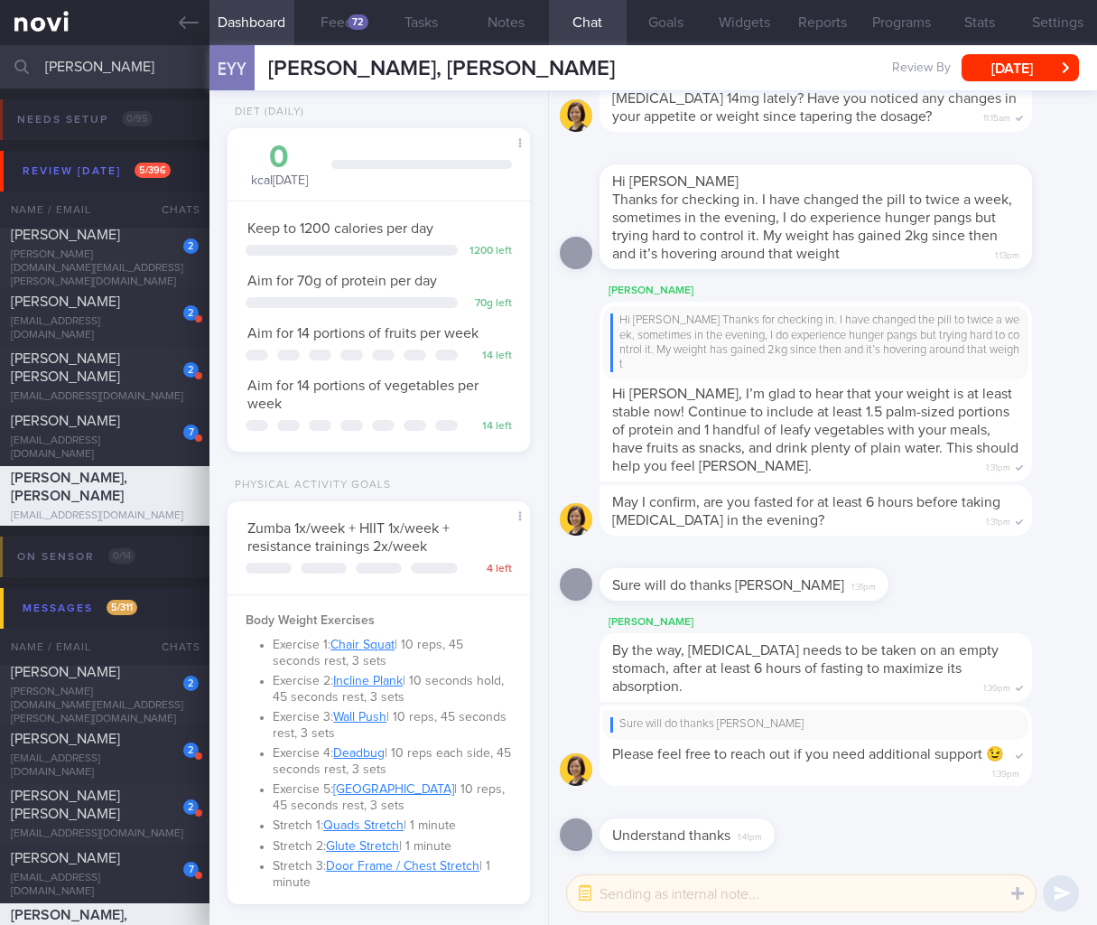
click at [626, 877] on textarea at bounding box center [801, 893] width 469 height 36
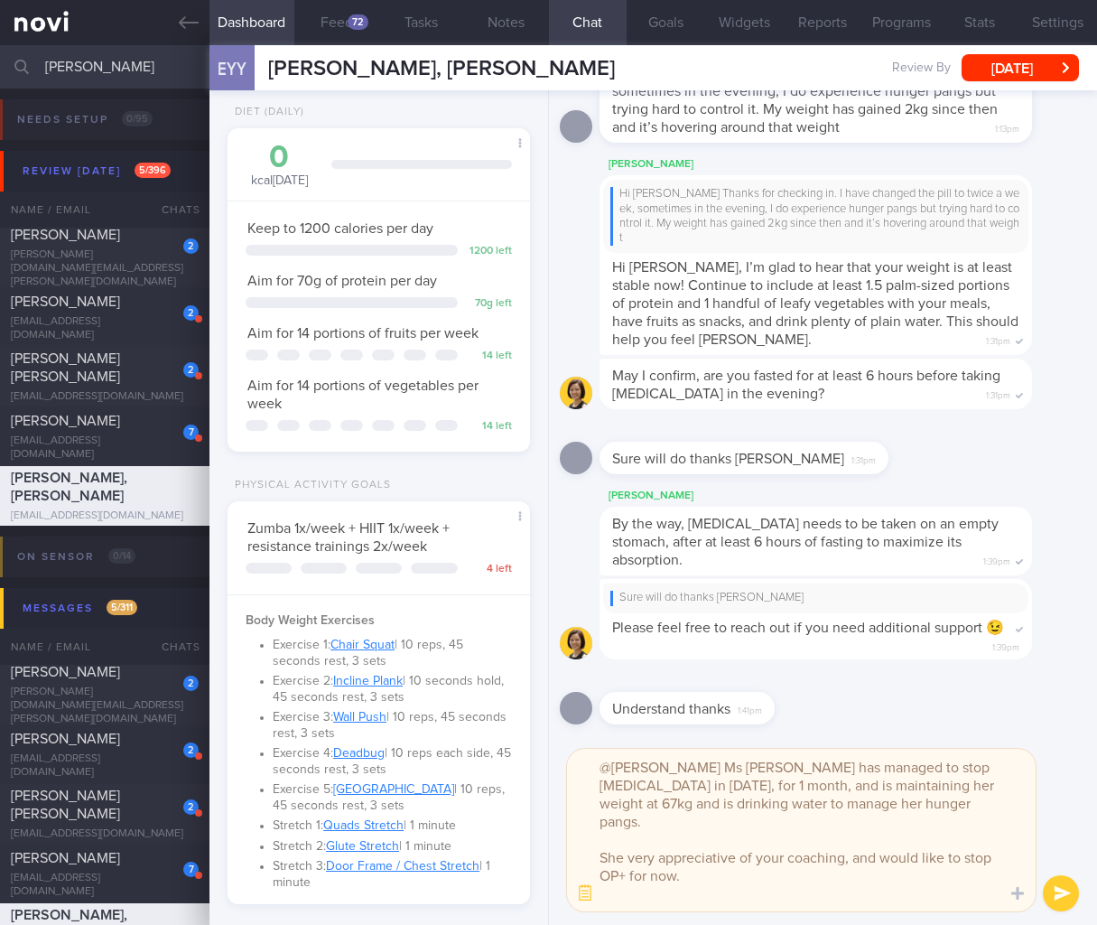
scroll to position [0, 0]
type textarea "@Mee Li Ms Erin has managed to stop Rybelsus in Aug 2025, for 1 month, and is m…"
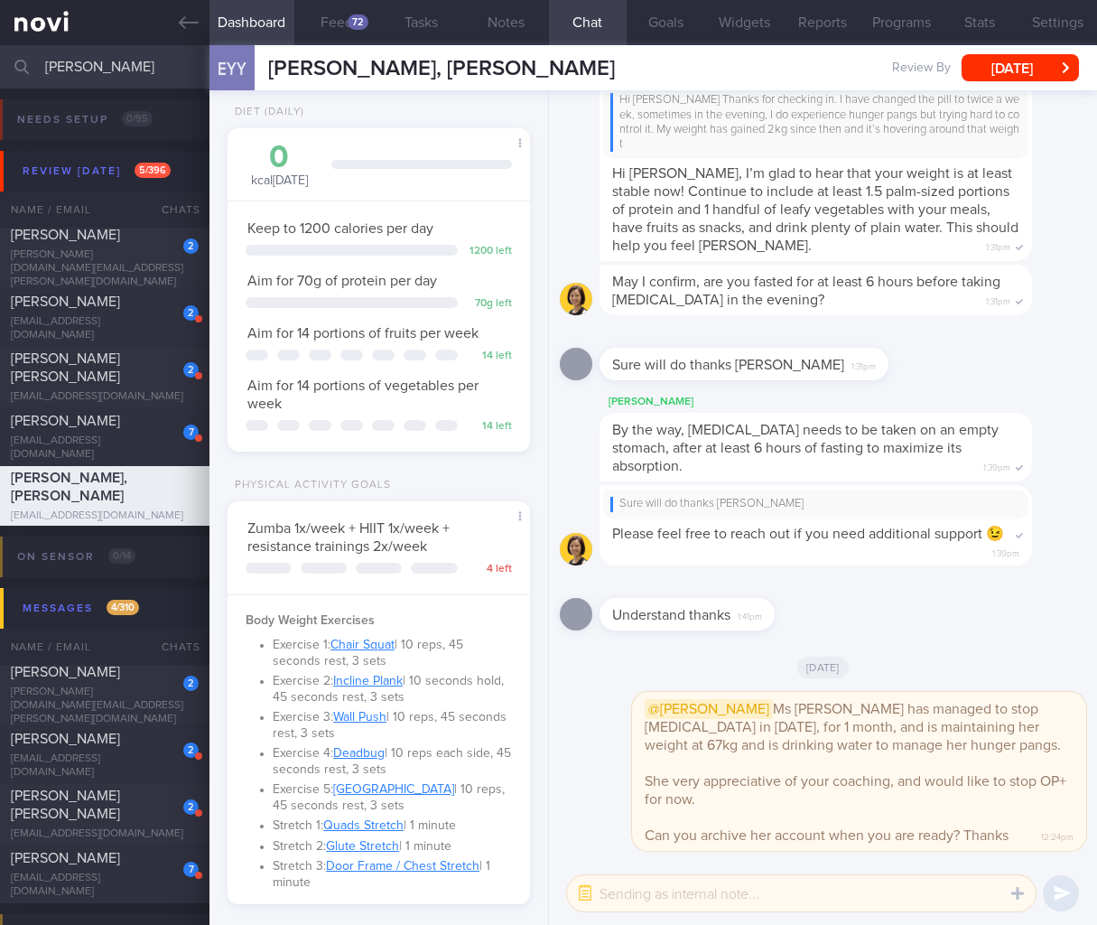
drag, startPoint x: 101, startPoint y: 74, endPoint x: -44, endPoint y: 70, distance: 145.4
click at [0, 70] on html "You are offline! Some functionality will be unavailable Patients New Users Coac…" at bounding box center [548, 462] width 1097 height 925
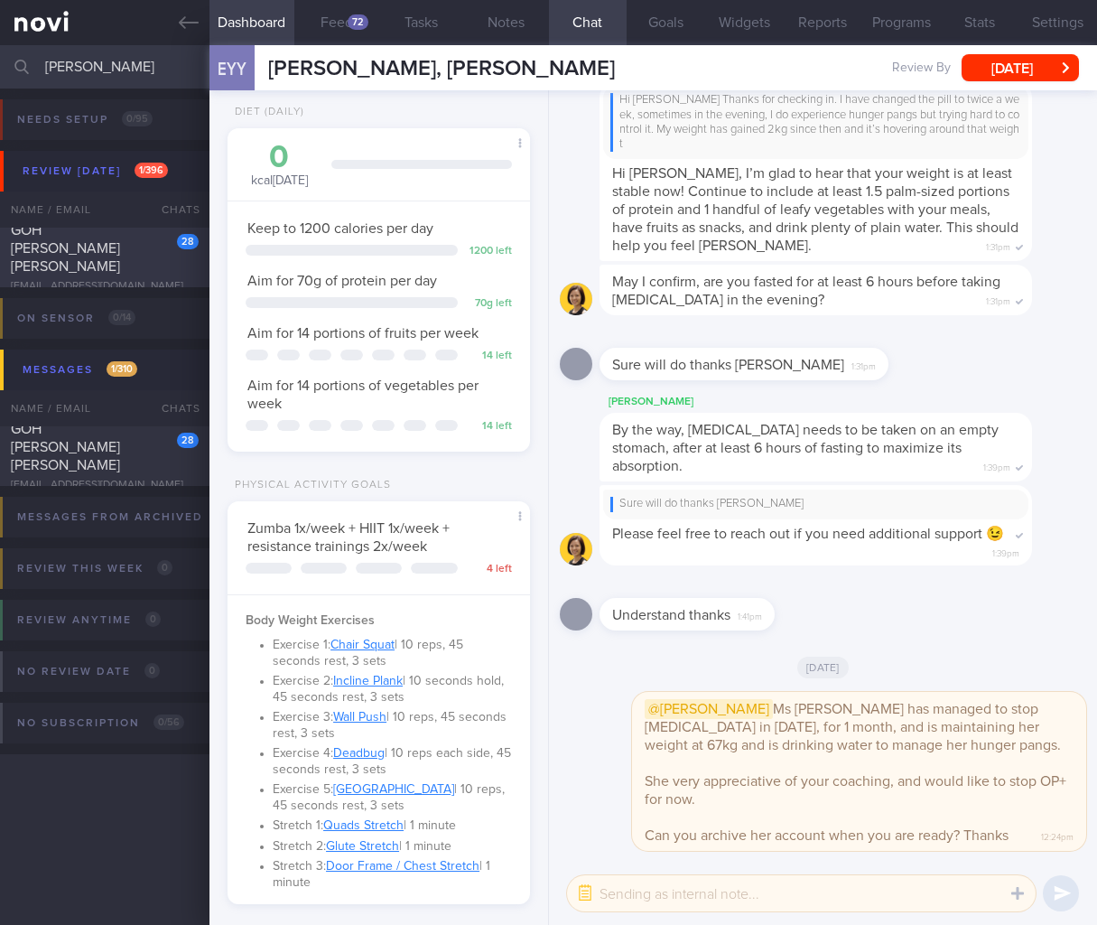
type input "rosemary"
click at [144, 248] on div "GOH MEI LING ROSEMARY" at bounding box center [102, 248] width 183 height 54
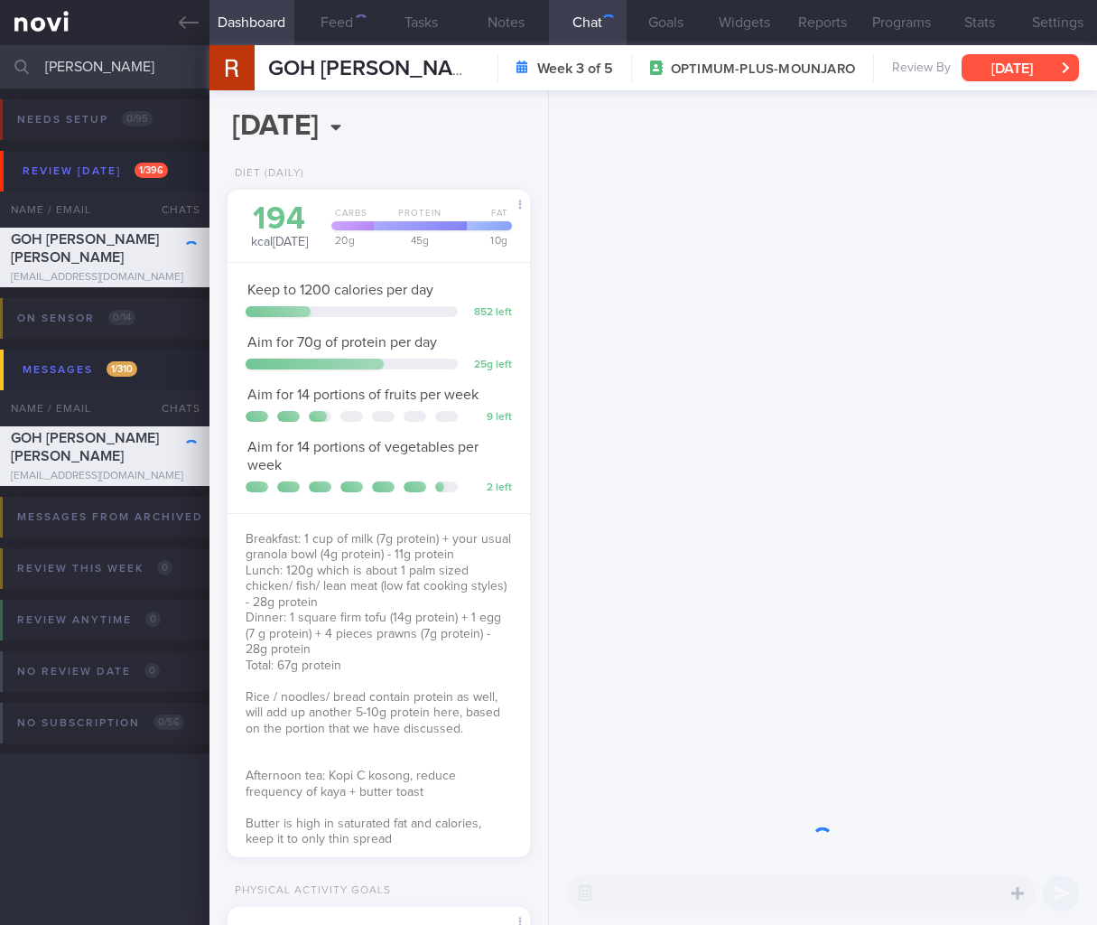
click at [997, 64] on button "Sun, 24 Aug" at bounding box center [1020, 67] width 117 height 27
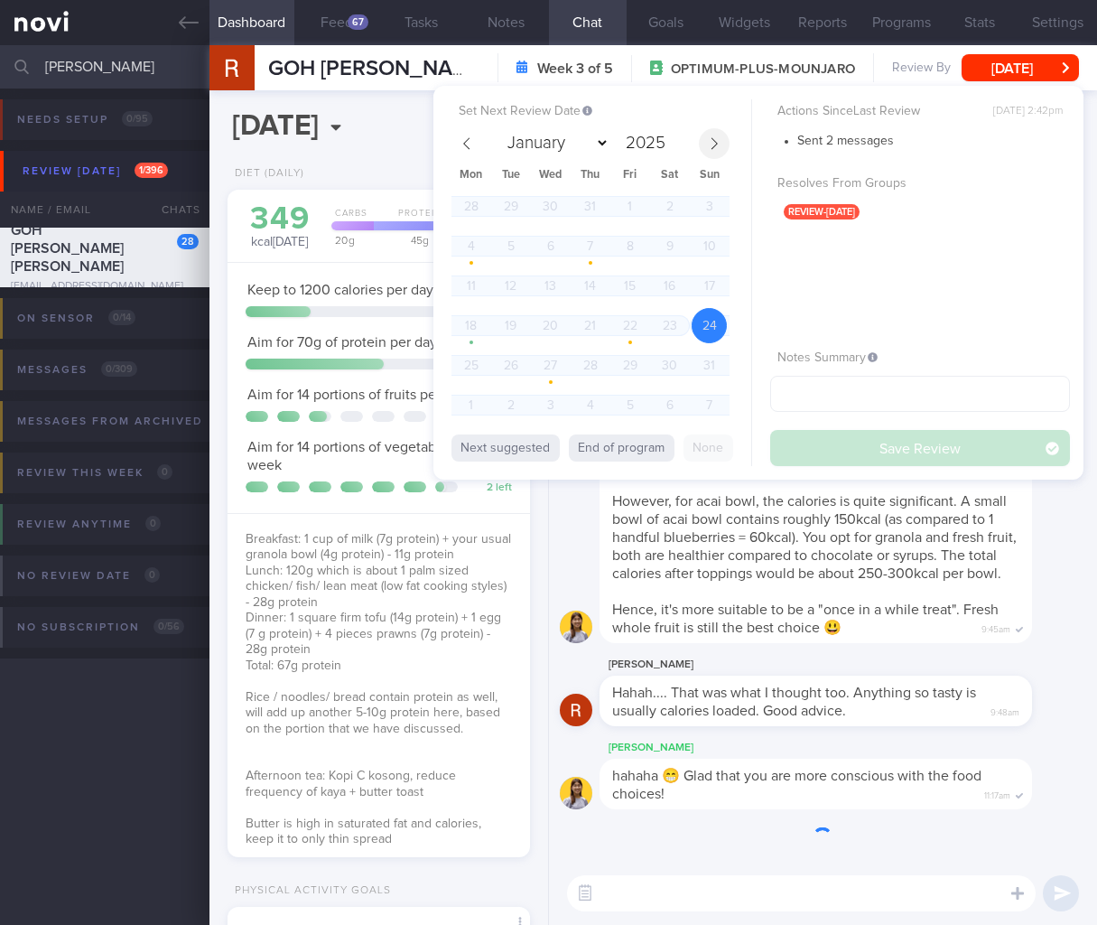
click at [710, 144] on icon at bounding box center [714, 143] width 13 height 13
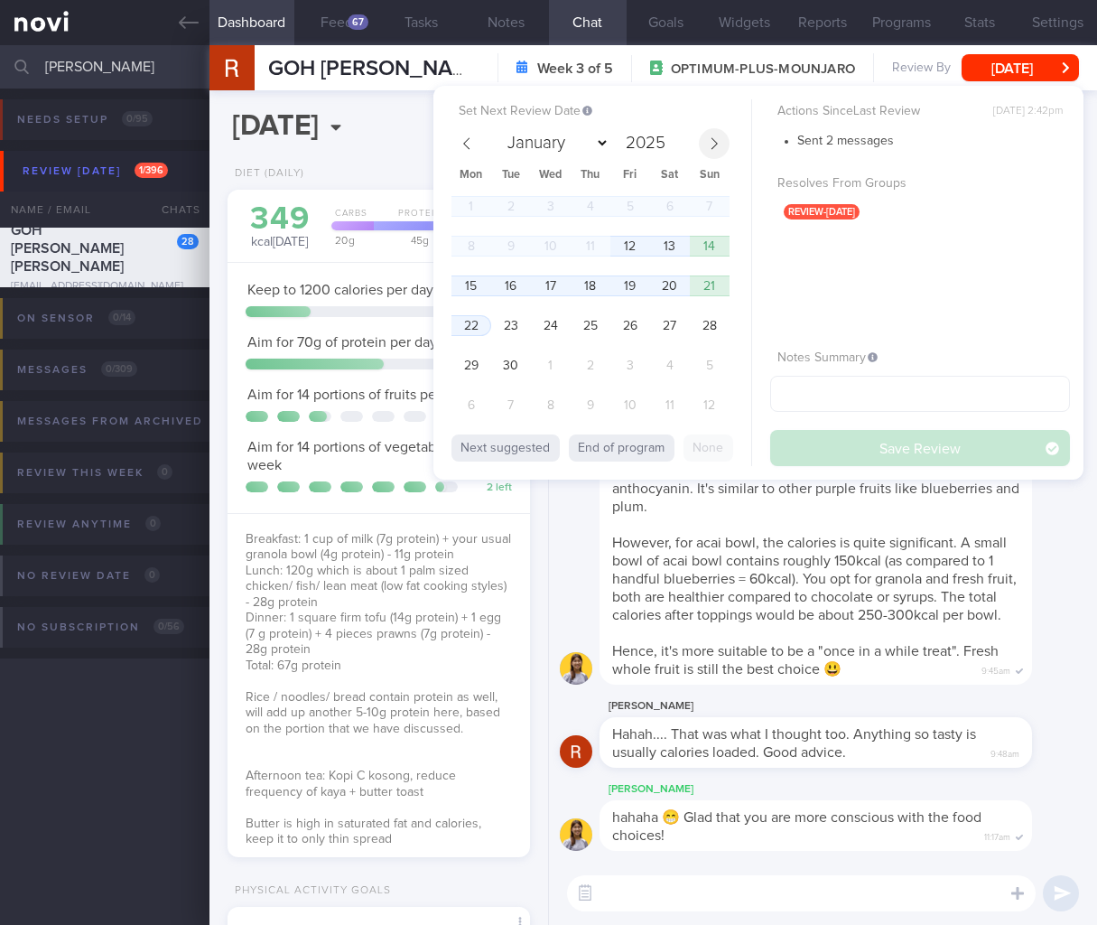
select select "8"
click at [619, 240] on span "12" at bounding box center [629, 245] width 35 height 35
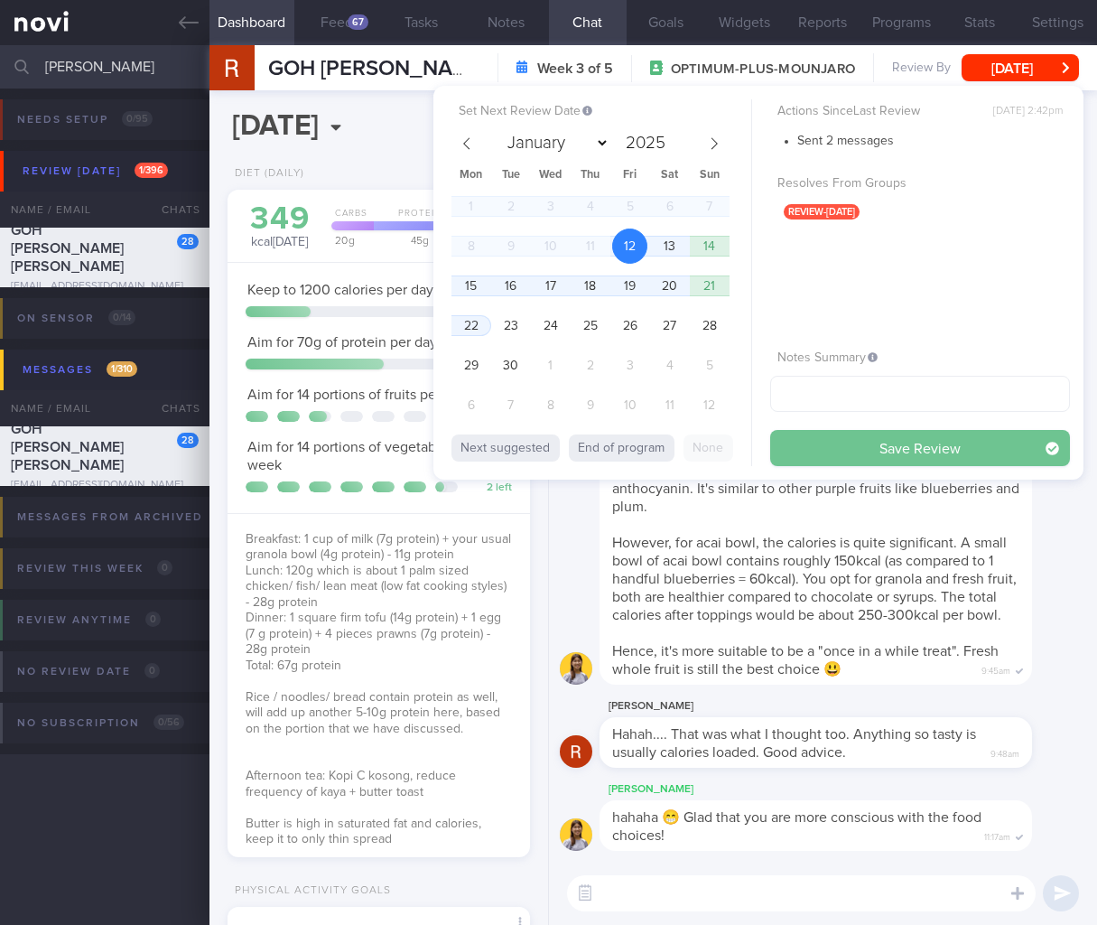
click at [850, 446] on button "Save Review" at bounding box center [920, 448] width 300 height 36
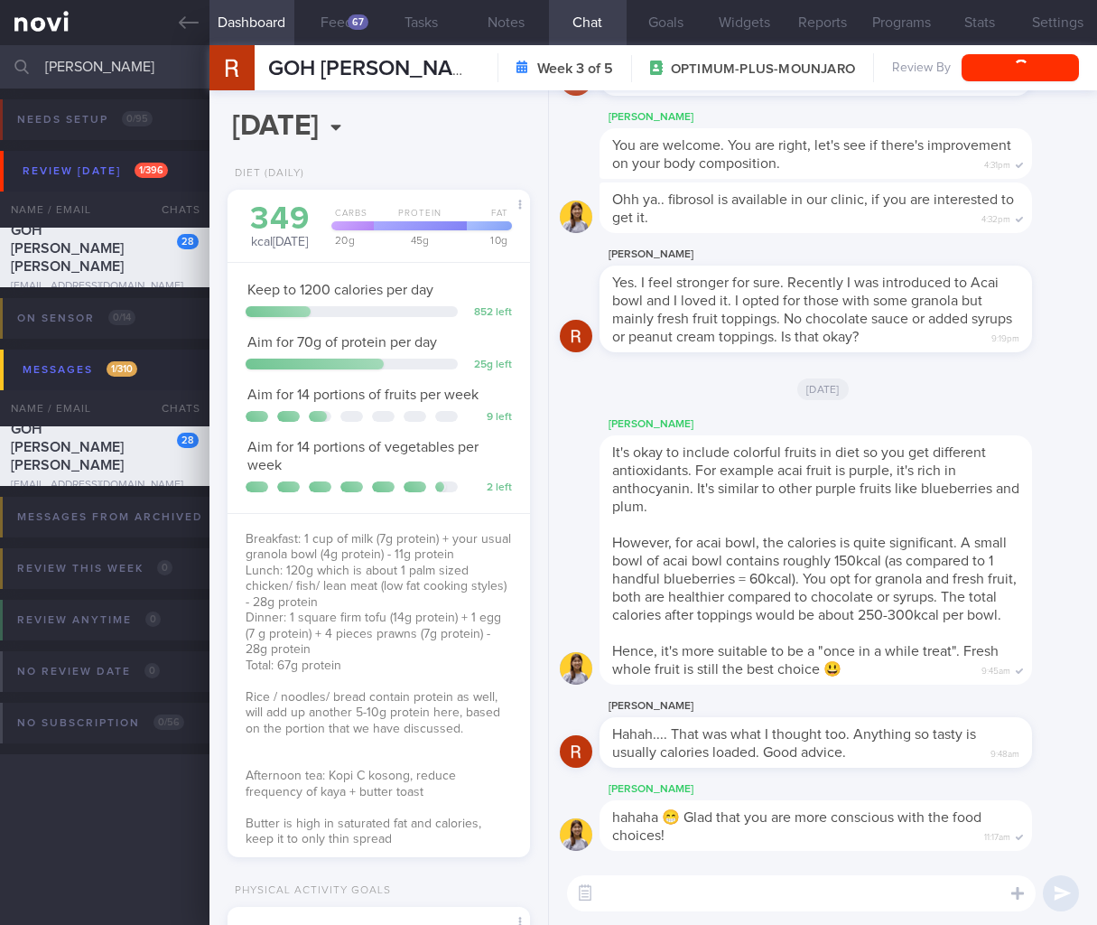
click at [922, 668] on div "It's okay to include colorful fruits in diet so you get different antioxidants.…" at bounding box center [816, 559] width 432 height 249
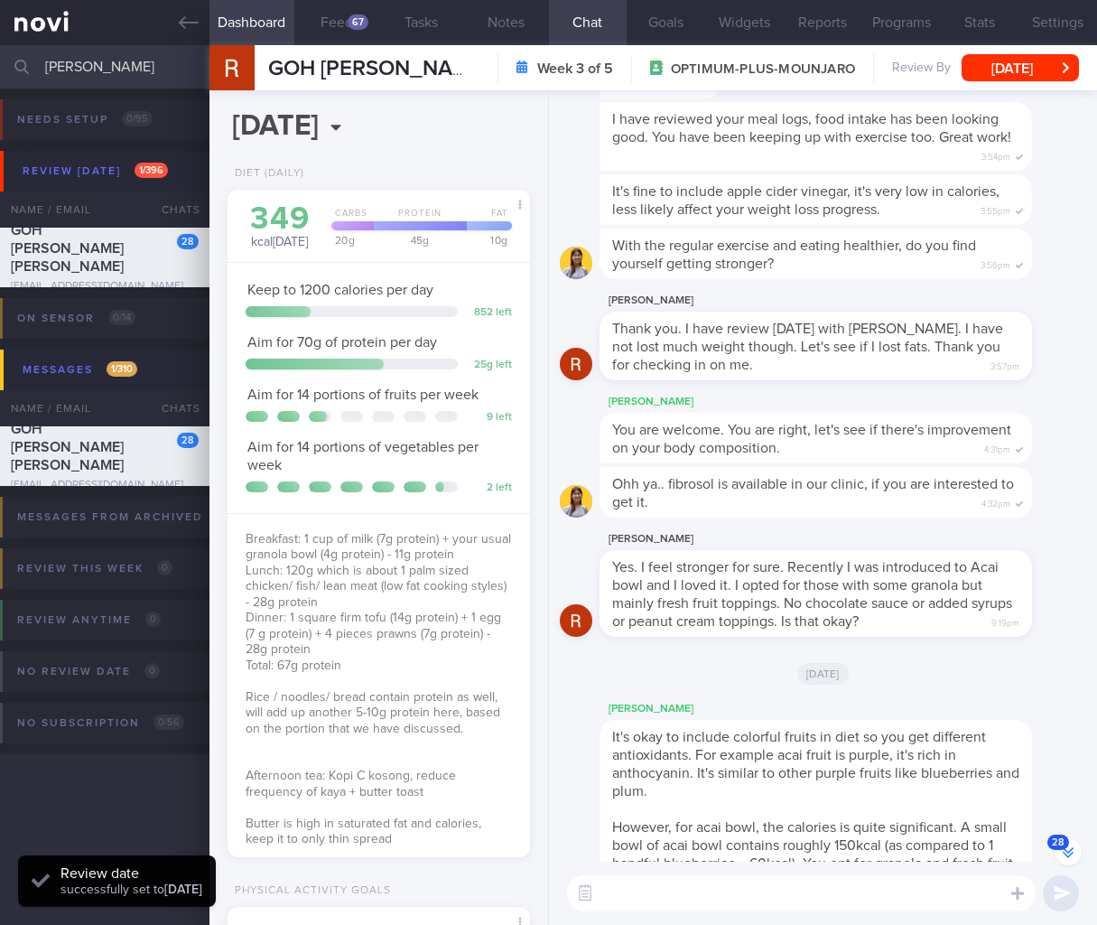
scroll to position [473, 0]
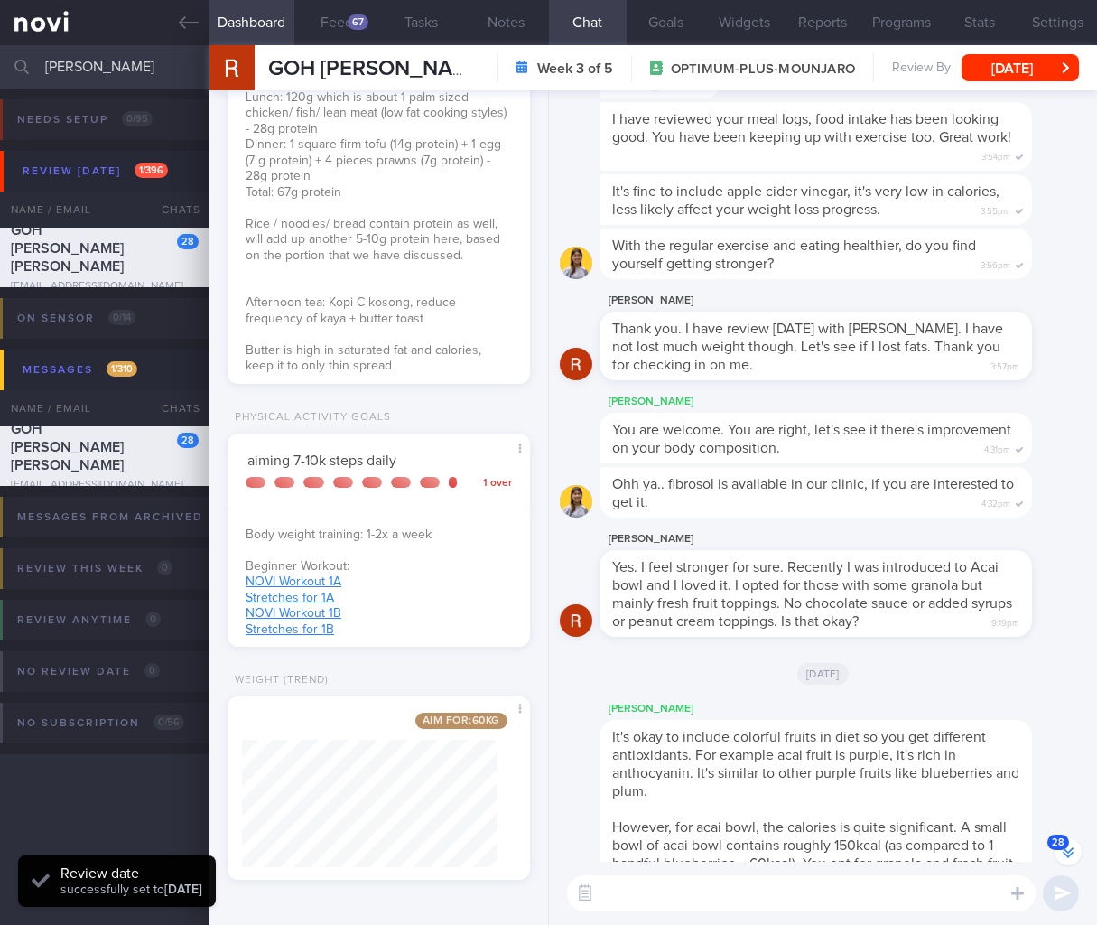
click at [839, 720] on div "It's okay to include colorful fruits in diet so you get different antioxidants.…" at bounding box center [816, 844] width 432 height 249
drag, startPoint x: 108, startPoint y: 70, endPoint x: -129, endPoint y: 62, distance: 237.6
click at [0, 62] on html "You are offline! Some functionality will be unavailable Patients New Users Coac…" at bounding box center [548, 462] width 1097 height 925
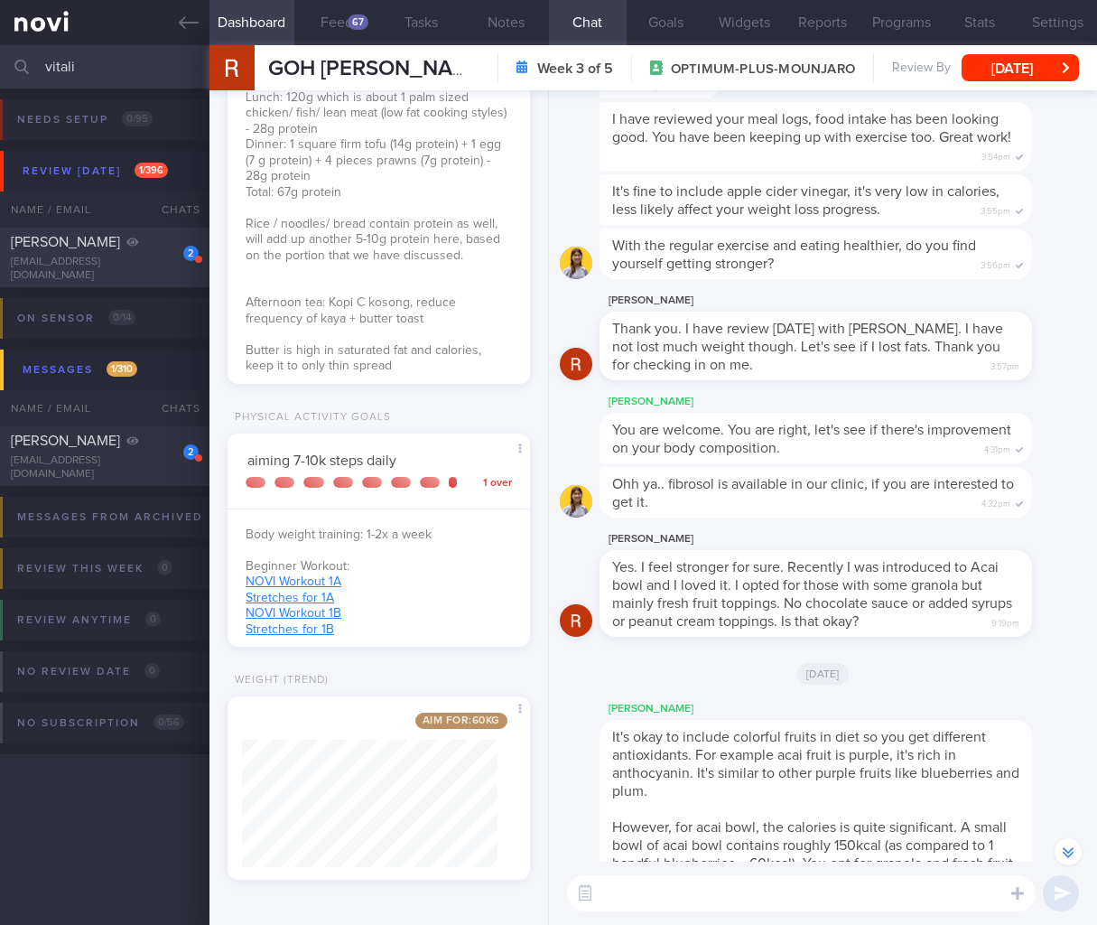
type input "vitali"
click at [68, 250] on div "VITALI ZAGORODNOV" at bounding box center [102, 242] width 183 height 18
select select "6"
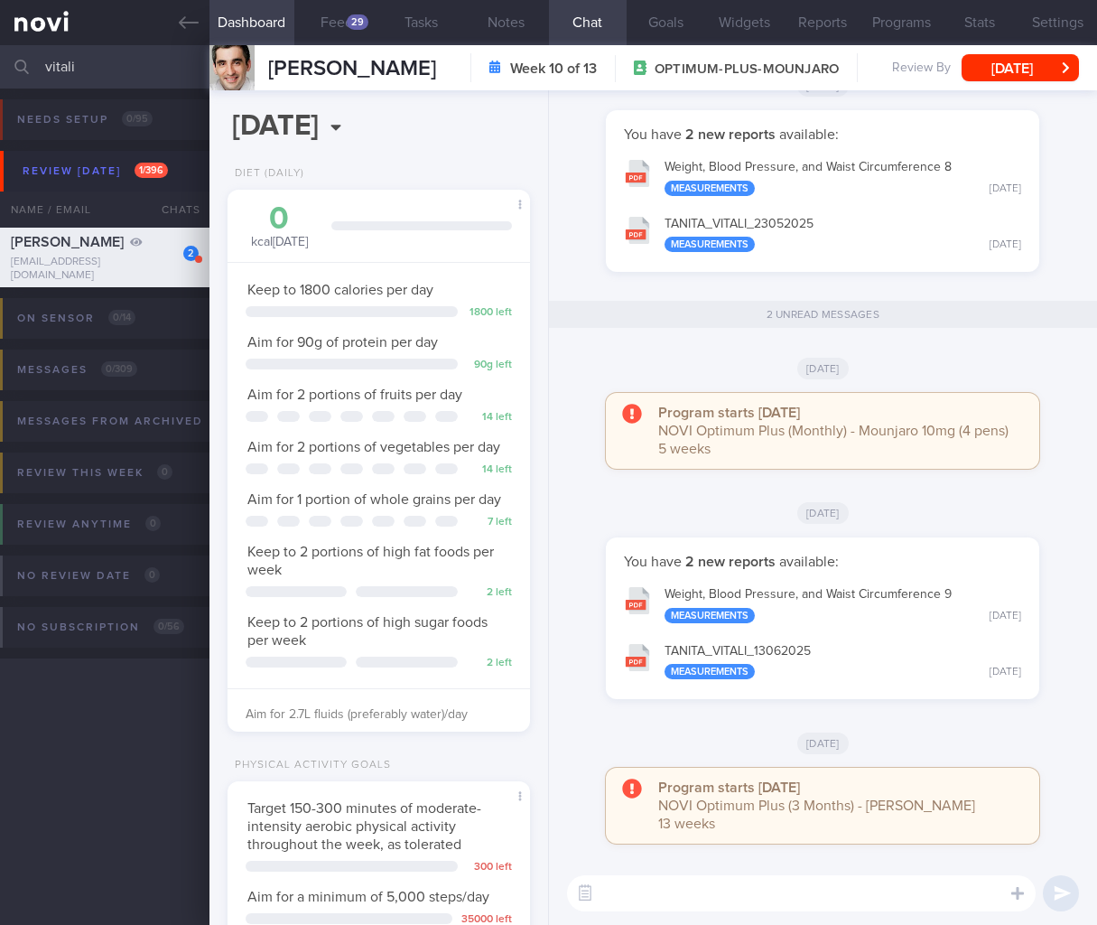
scroll to position [544, 0]
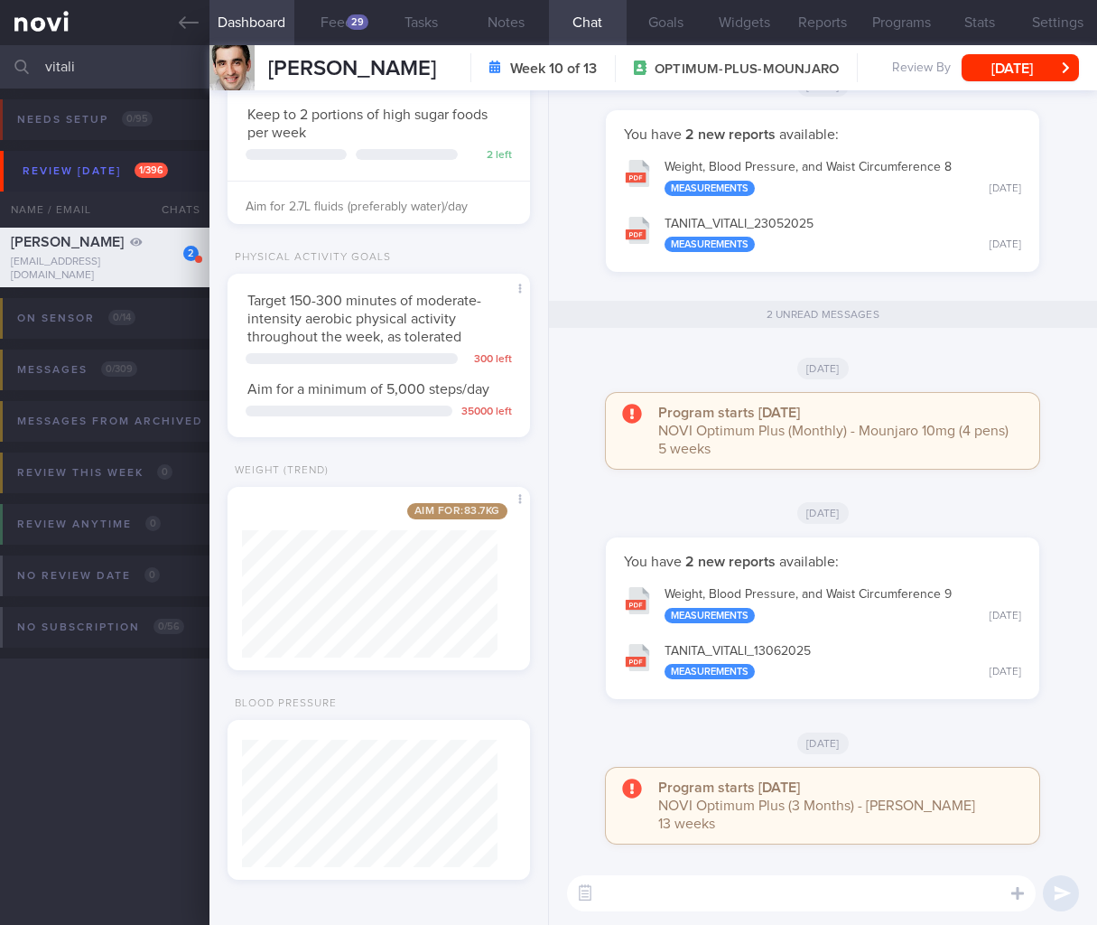
click at [0, 69] on html "You are offline! Some functionality will be unavailable Patients New Users Coac…" at bounding box center [548, 462] width 1097 height 925
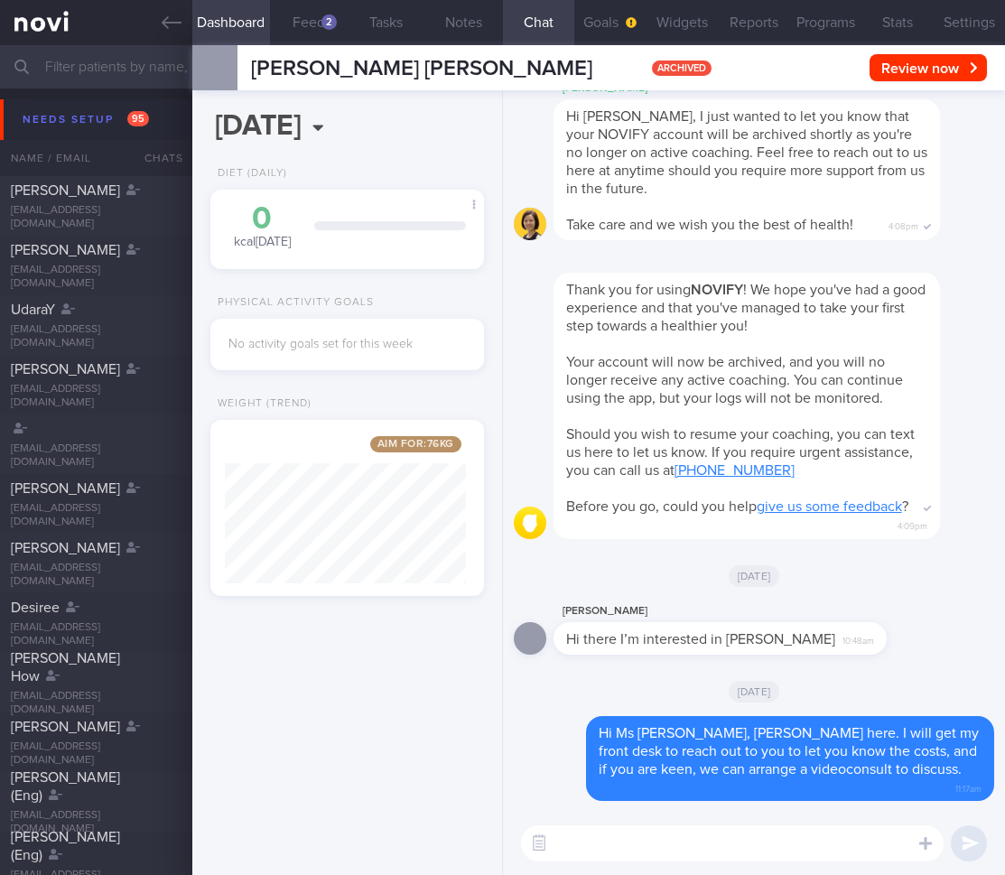
select select "8"
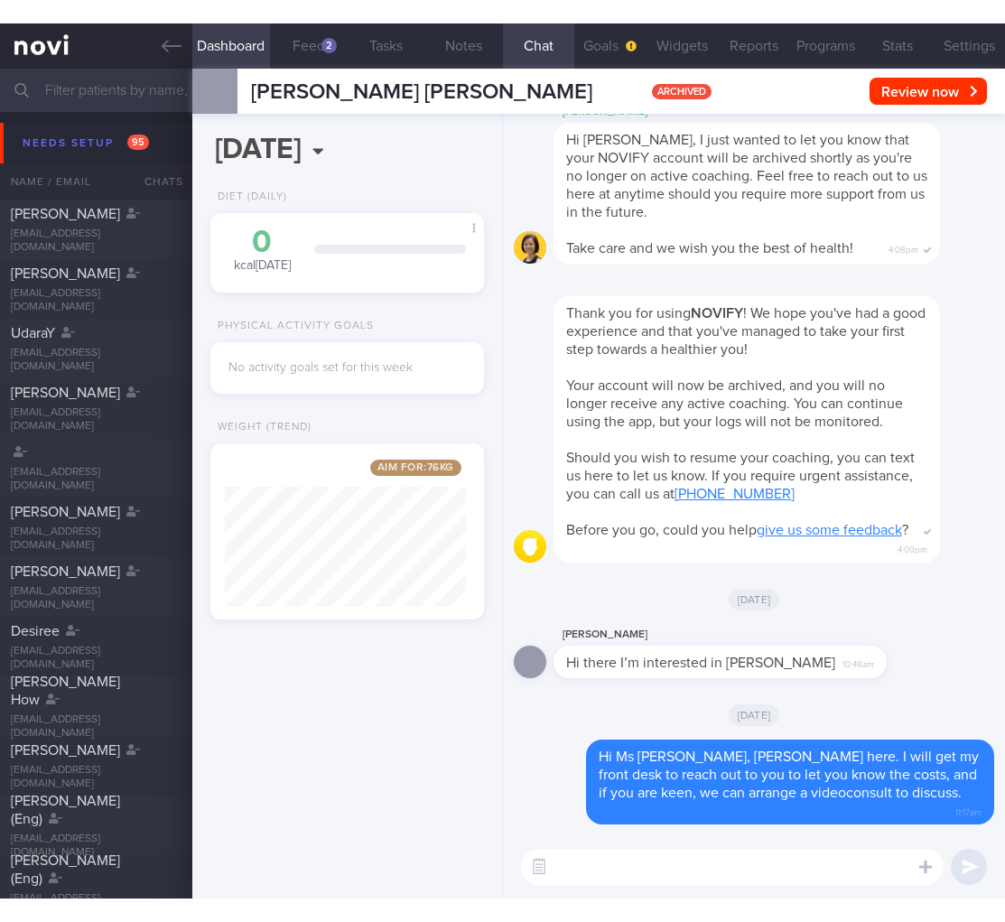
scroll to position [146, 241]
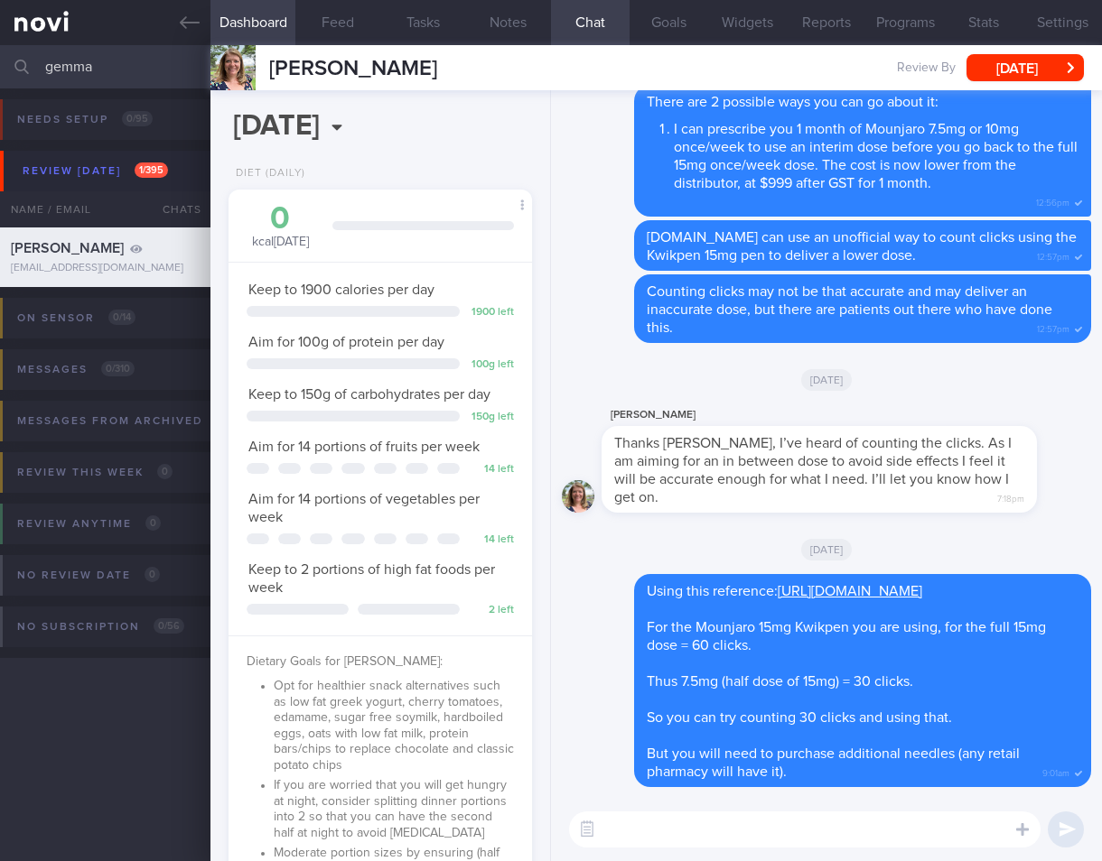
select select "5"
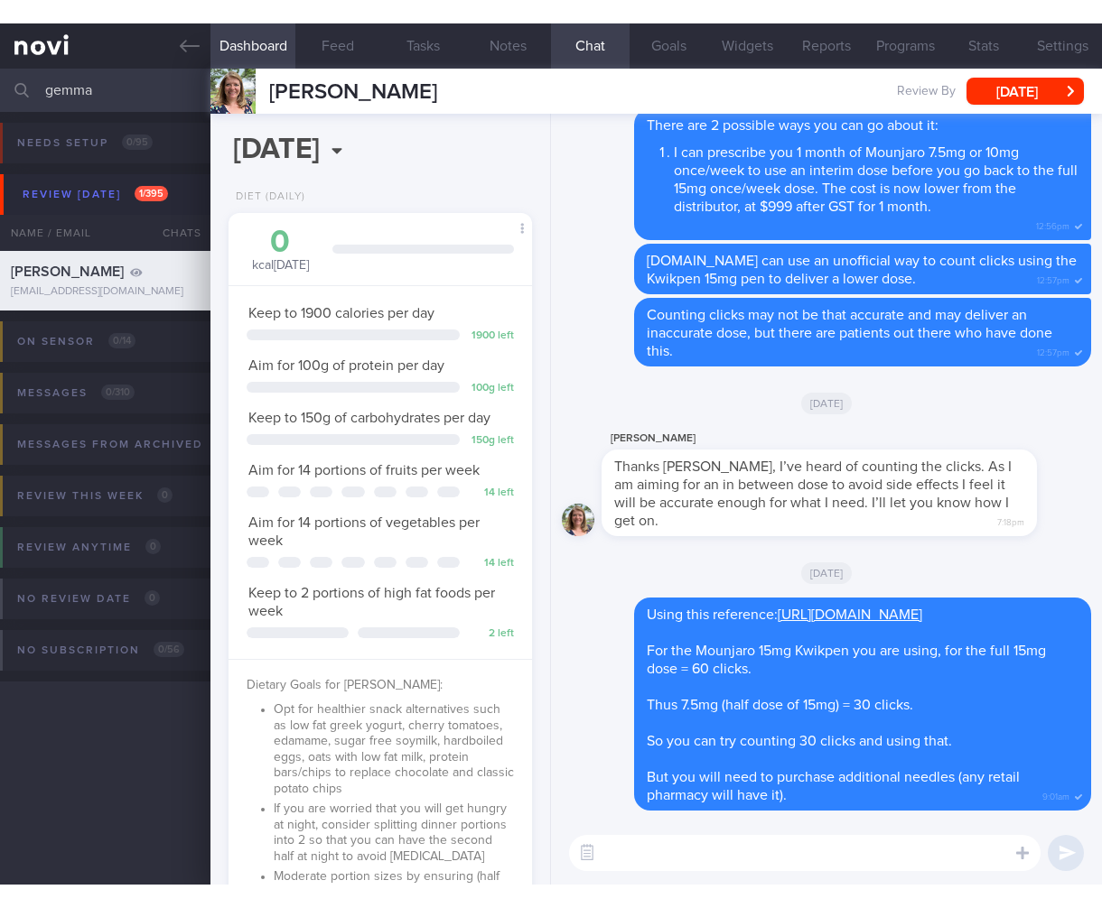
scroll to position [154, 257]
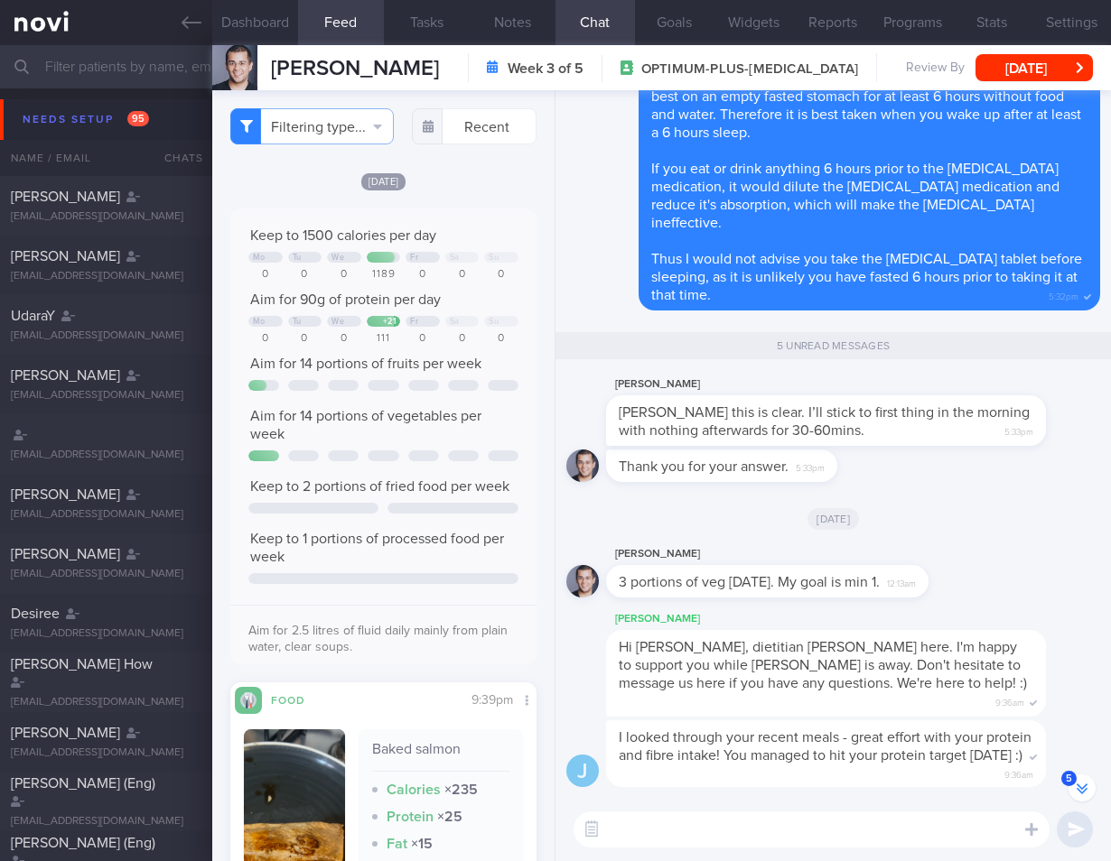
select select "7"
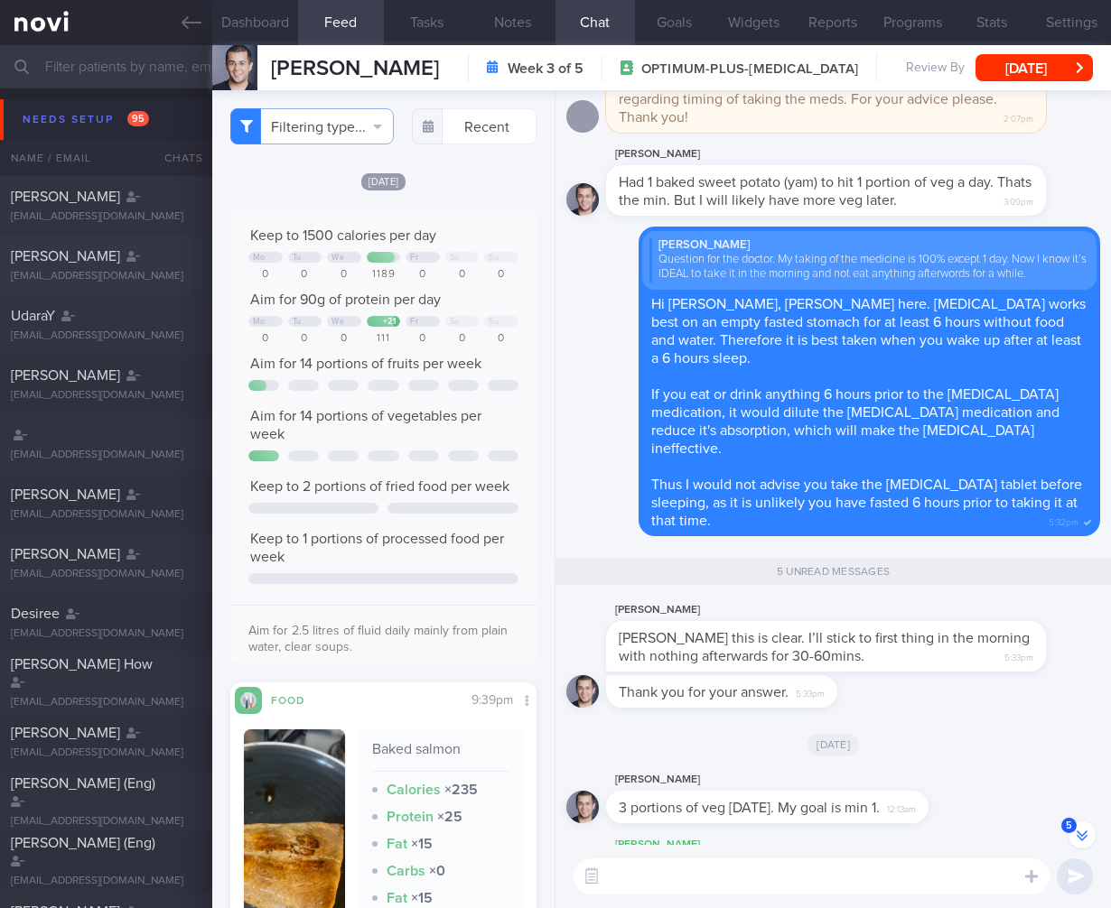
scroll to position [-131, 0]
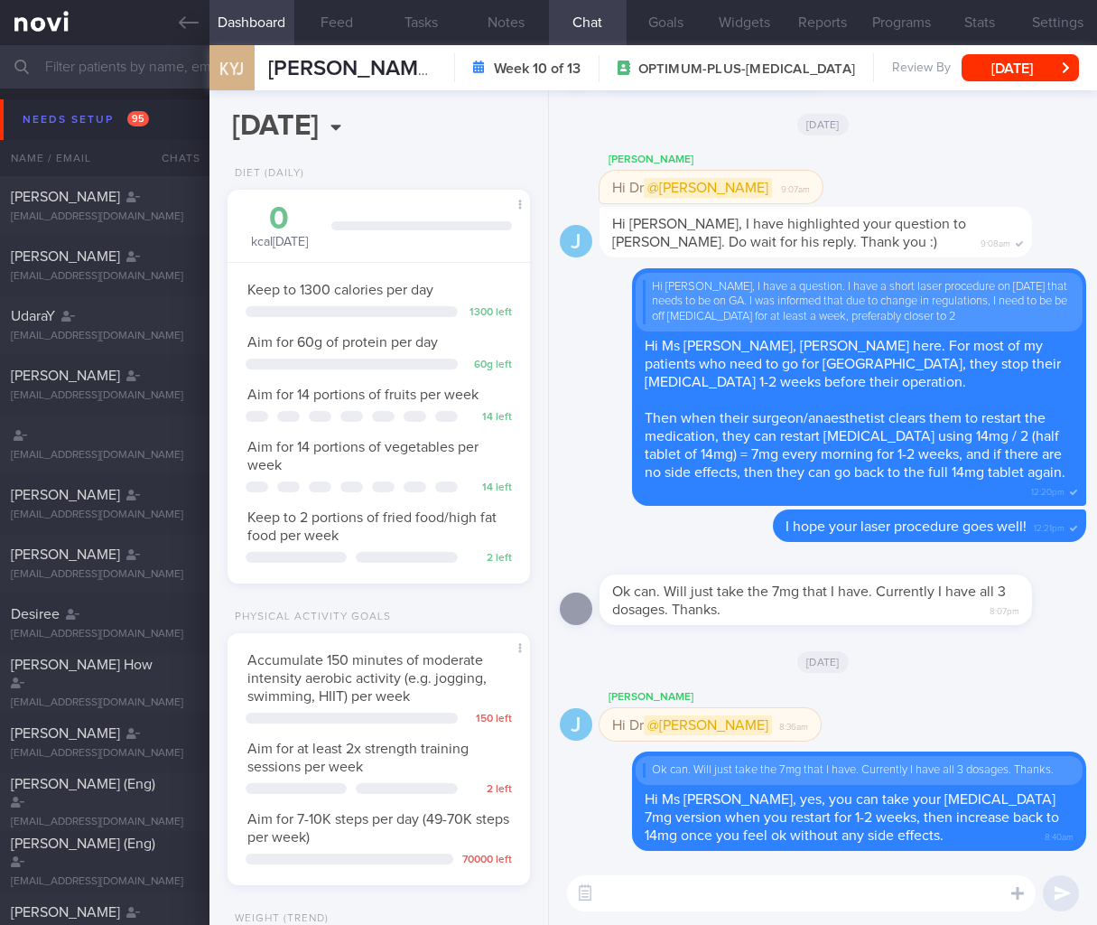
select select "6"
click at [160, 60] on input "text" at bounding box center [548, 66] width 1097 height 43
click at [158, 71] on input "text" at bounding box center [548, 66] width 1097 height 43
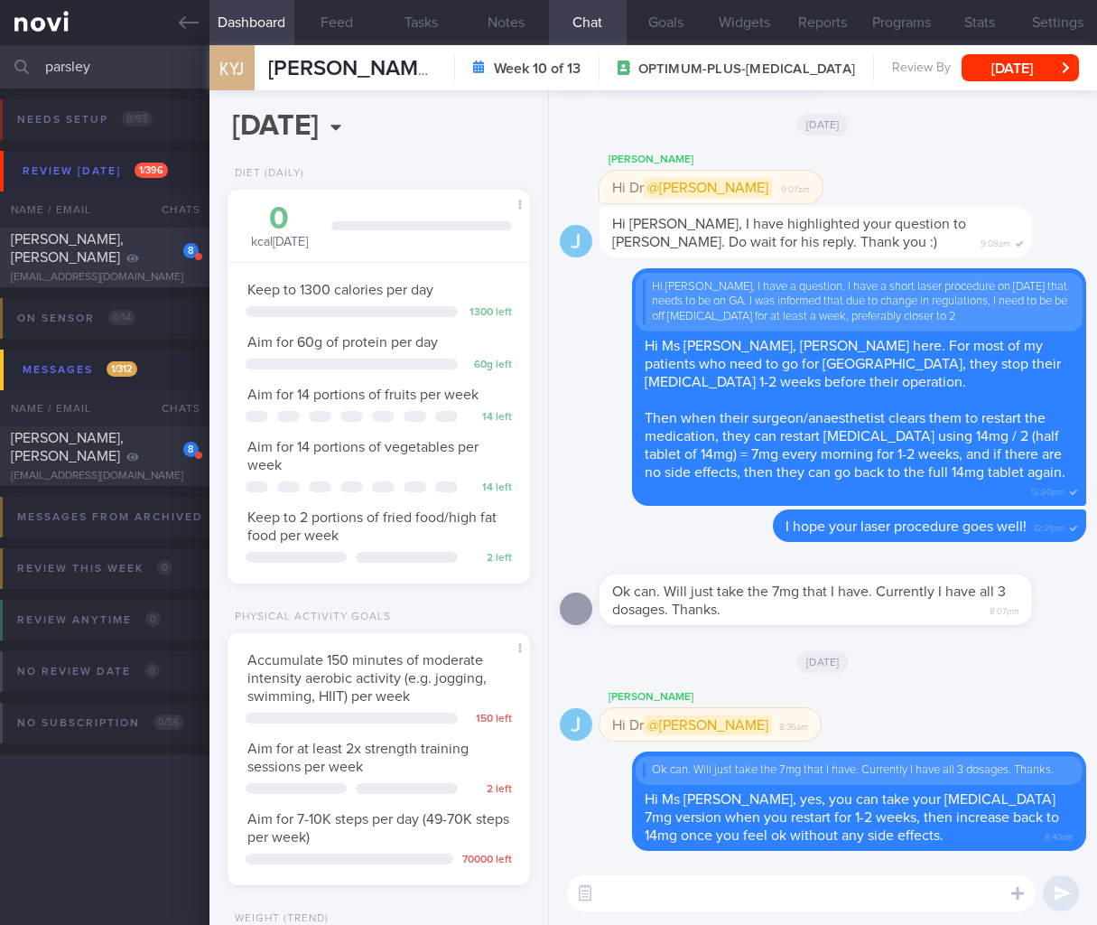
type input "parsley"
click at [69, 243] on span "Ong Rui Hua, Parsley" at bounding box center [67, 248] width 113 height 33
type input "TCU 9/7/24"
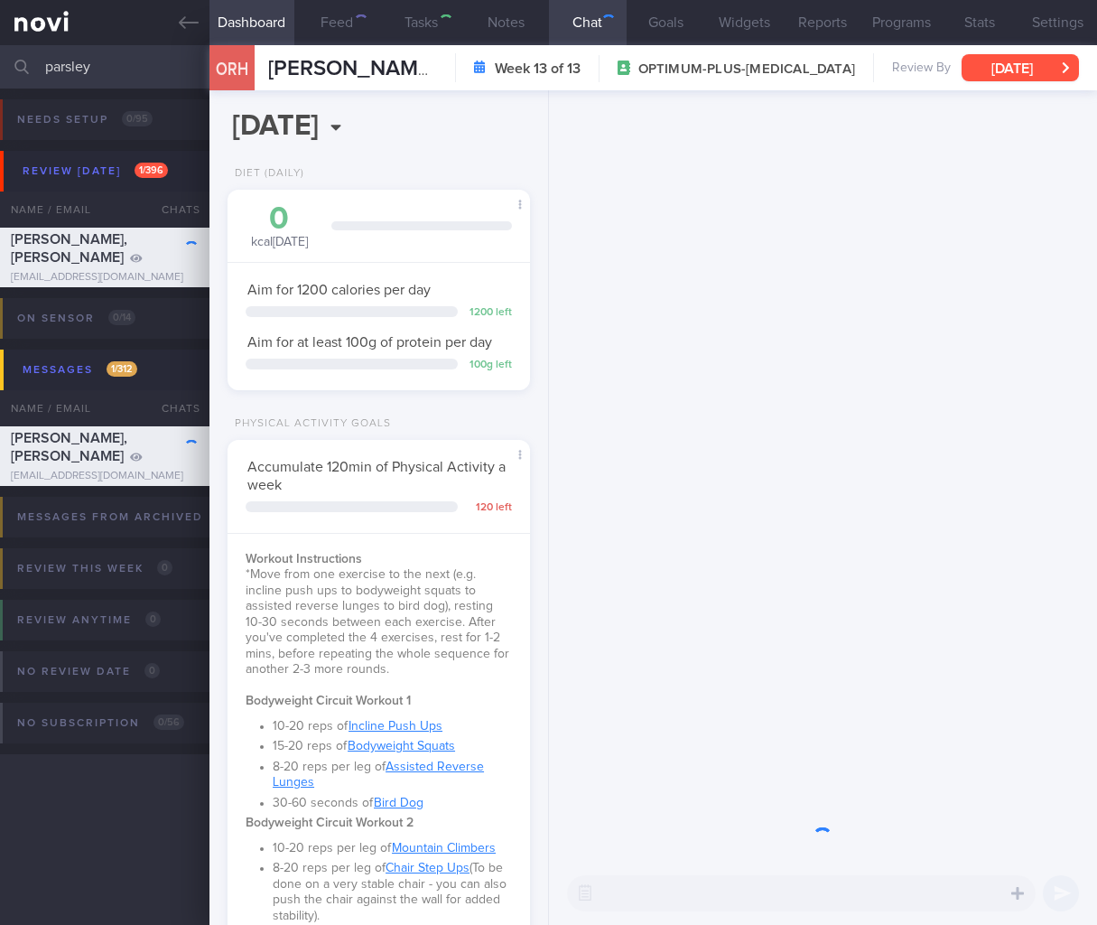
scroll to position [902728, 902625]
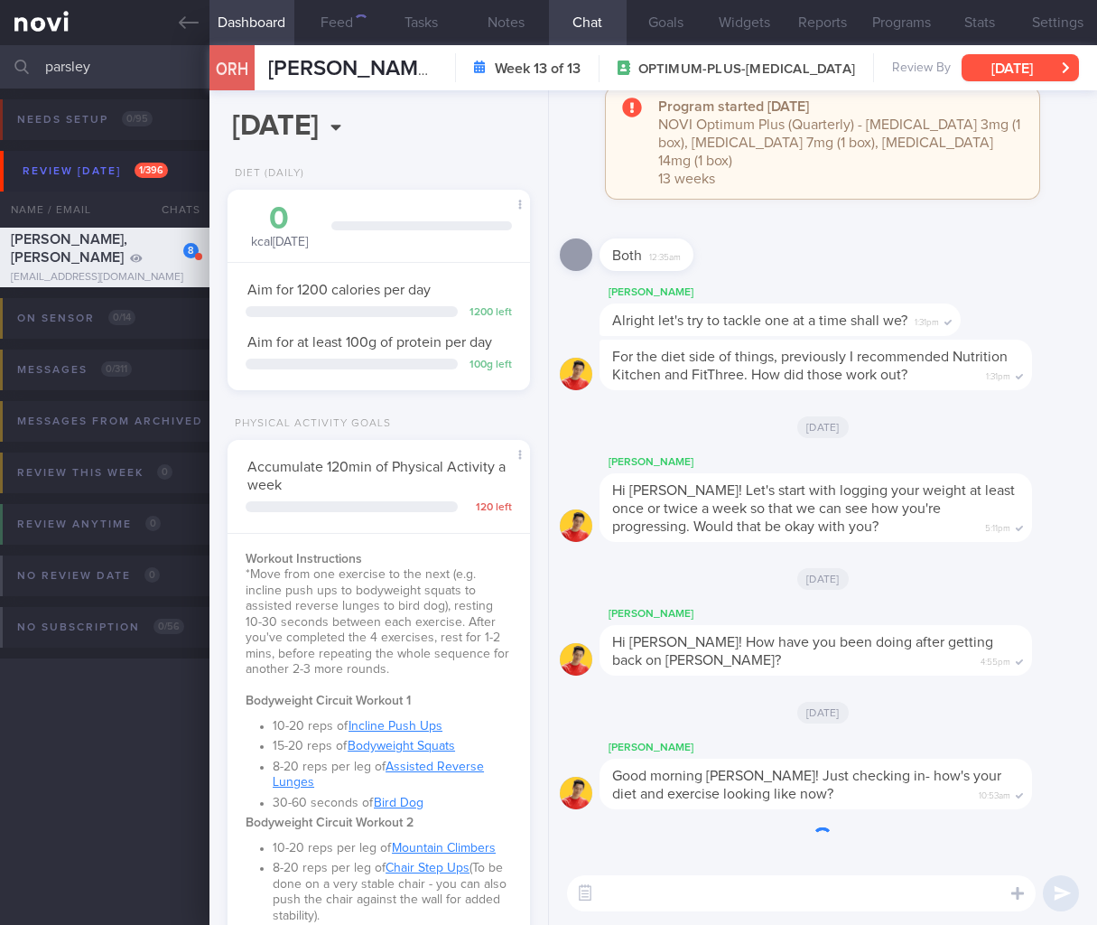
click at [1040, 78] on button "Tue, 17 Jun" at bounding box center [1020, 67] width 117 height 27
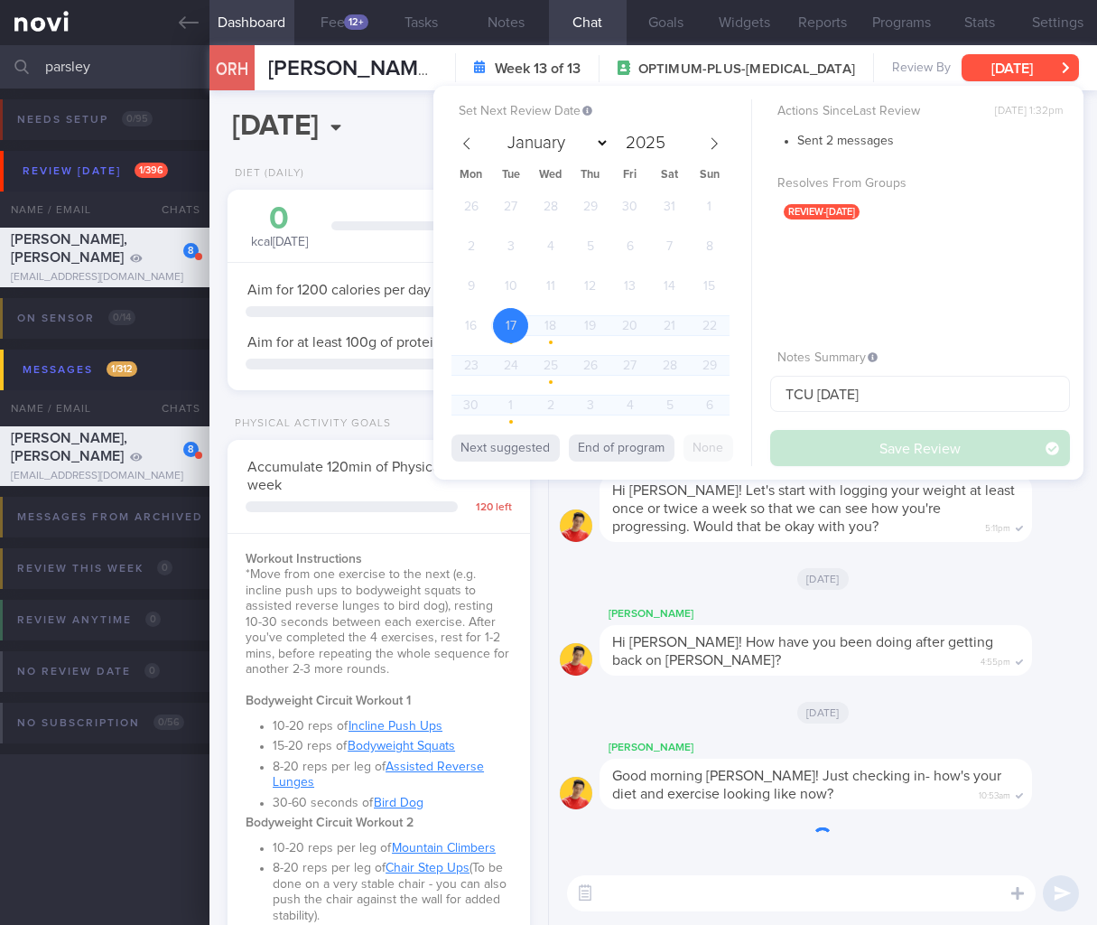
scroll to position [153, 256]
click at [723, 144] on span at bounding box center [714, 143] width 31 height 31
select select "8"
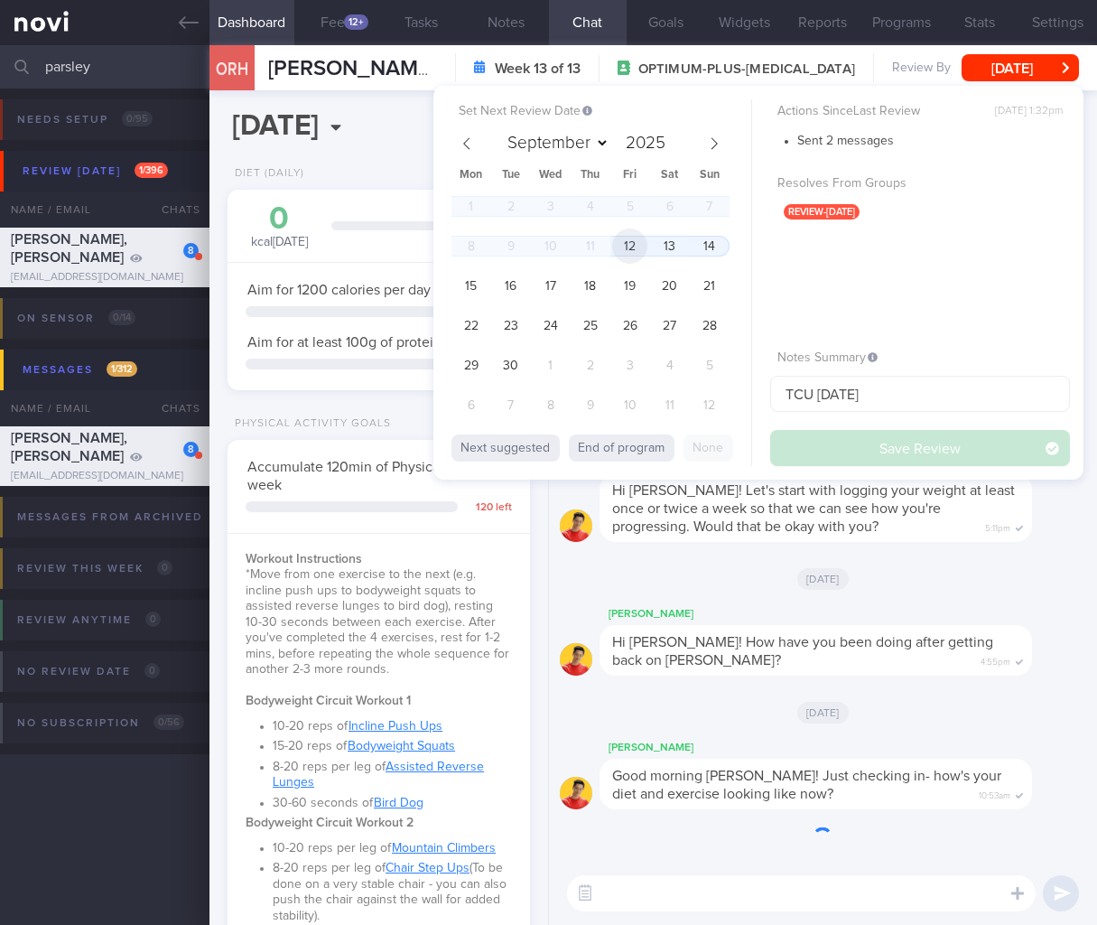
click at [621, 243] on span "12" at bounding box center [629, 245] width 35 height 35
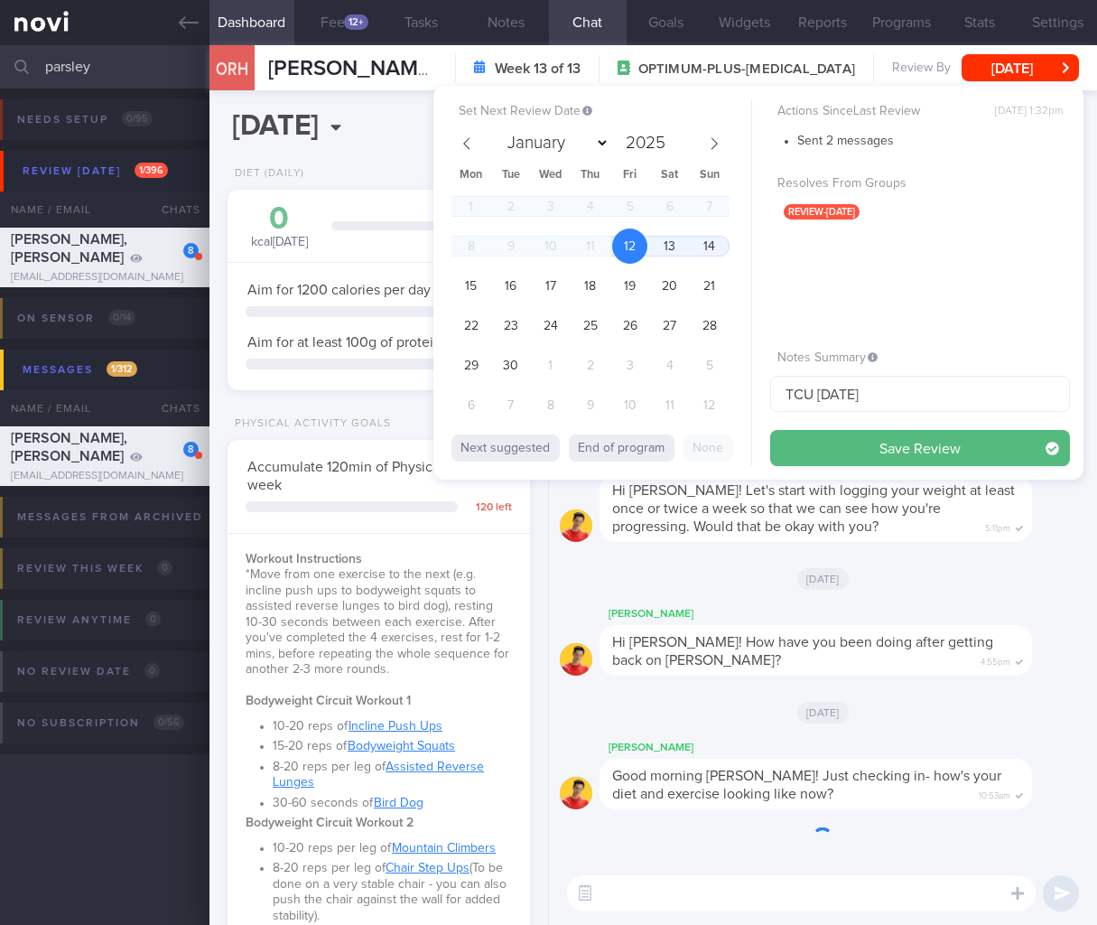
click at [633, 242] on span "12" at bounding box center [629, 245] width 35 height 35
drag, startPoint x: 867, startPoint y: 392, endPoint x: 749, endPoint y: 384, distance: 117.7
click at [749, 384] on div "Set Next Review Date 12 Sep 2025 January February March April May June July Aug…" at bounding box center [758, 283] width 650 height 394
click at [871, 447] on button "Save Review" at bounding box center [920, 448] width 300 height 36
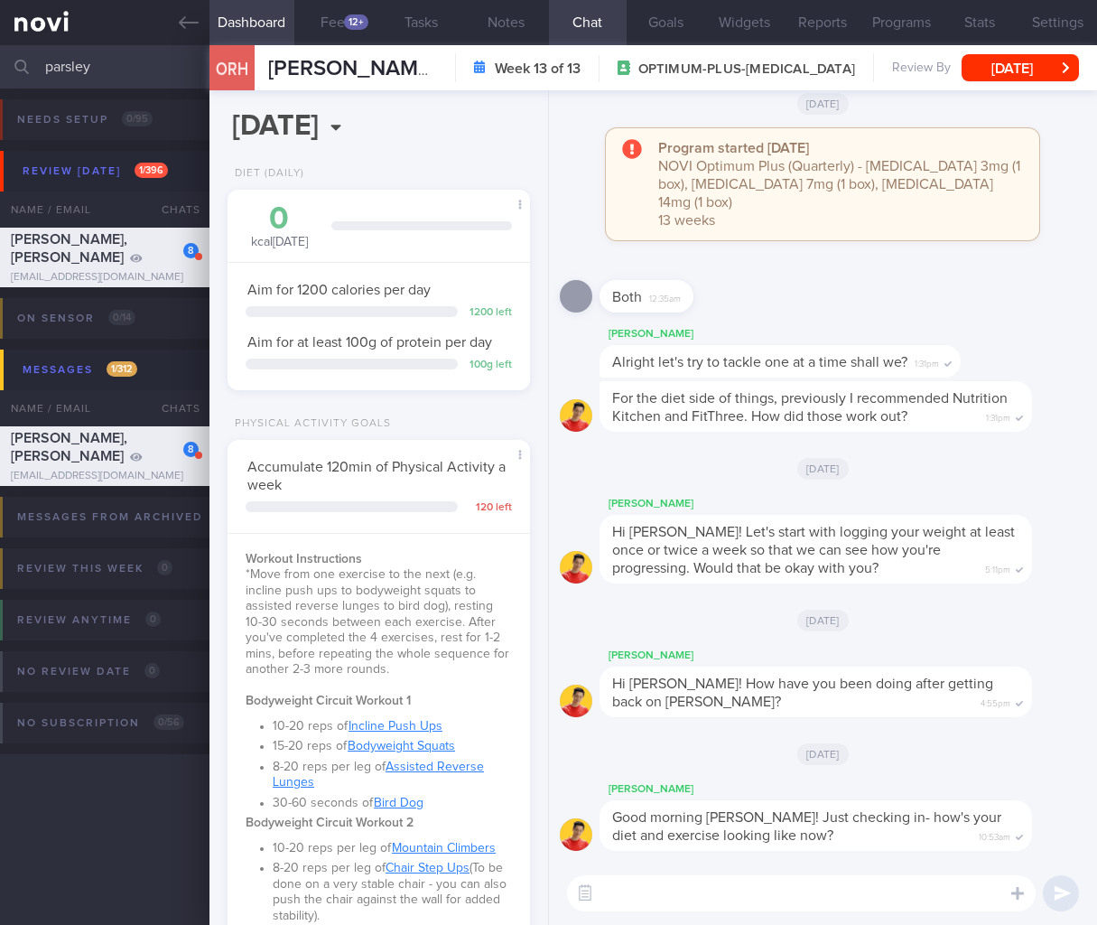
drag, startPoint x: 117, startPoint y: 63, endPoint x: 13, endPoint y: 72, distance: 105.1
click at [13, 73] on div "parsley Assigned patients Assigned patients All active patients Archived patien…" at bounding box center [548, 66] width 1097 height 43
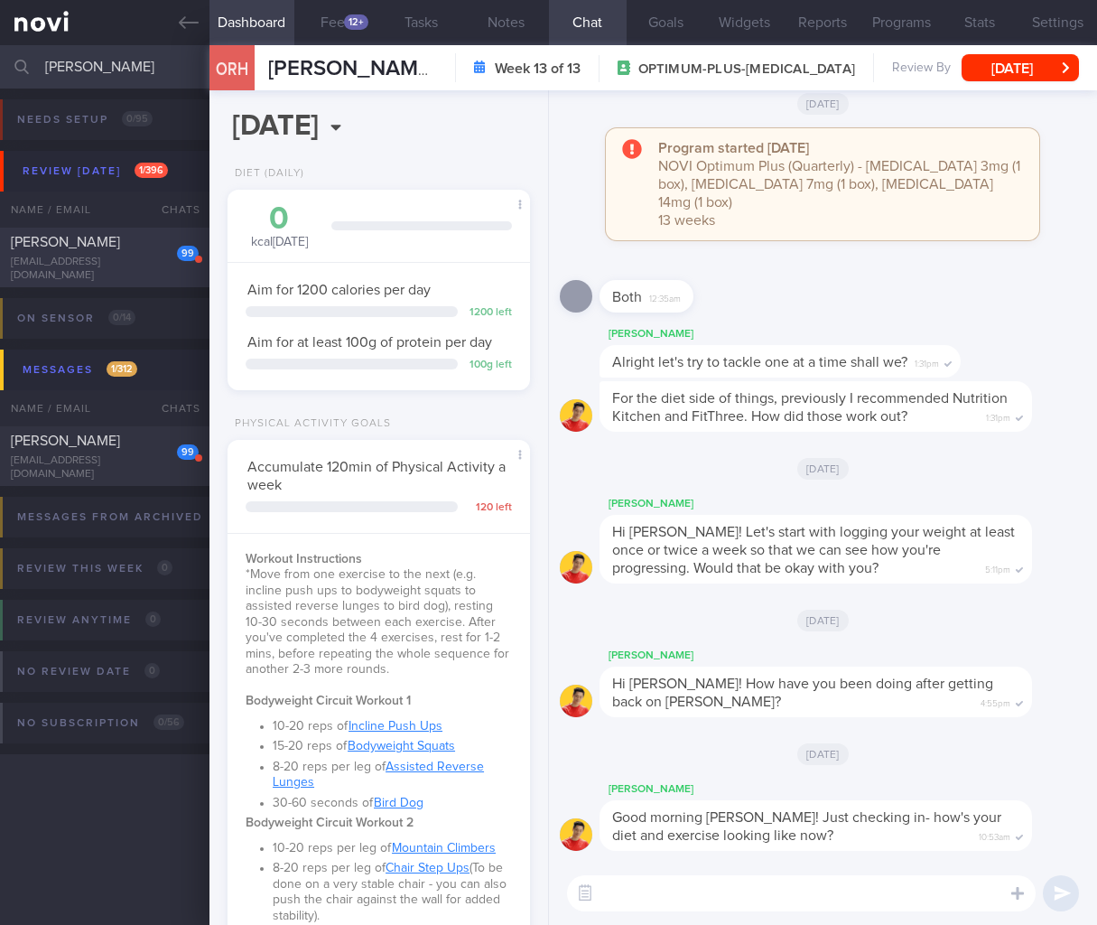
type input "michaela"
click at [107, 244] on div "Michaela-Ann Dalgleish" at bounding box center [102, 242] width 183 height 18
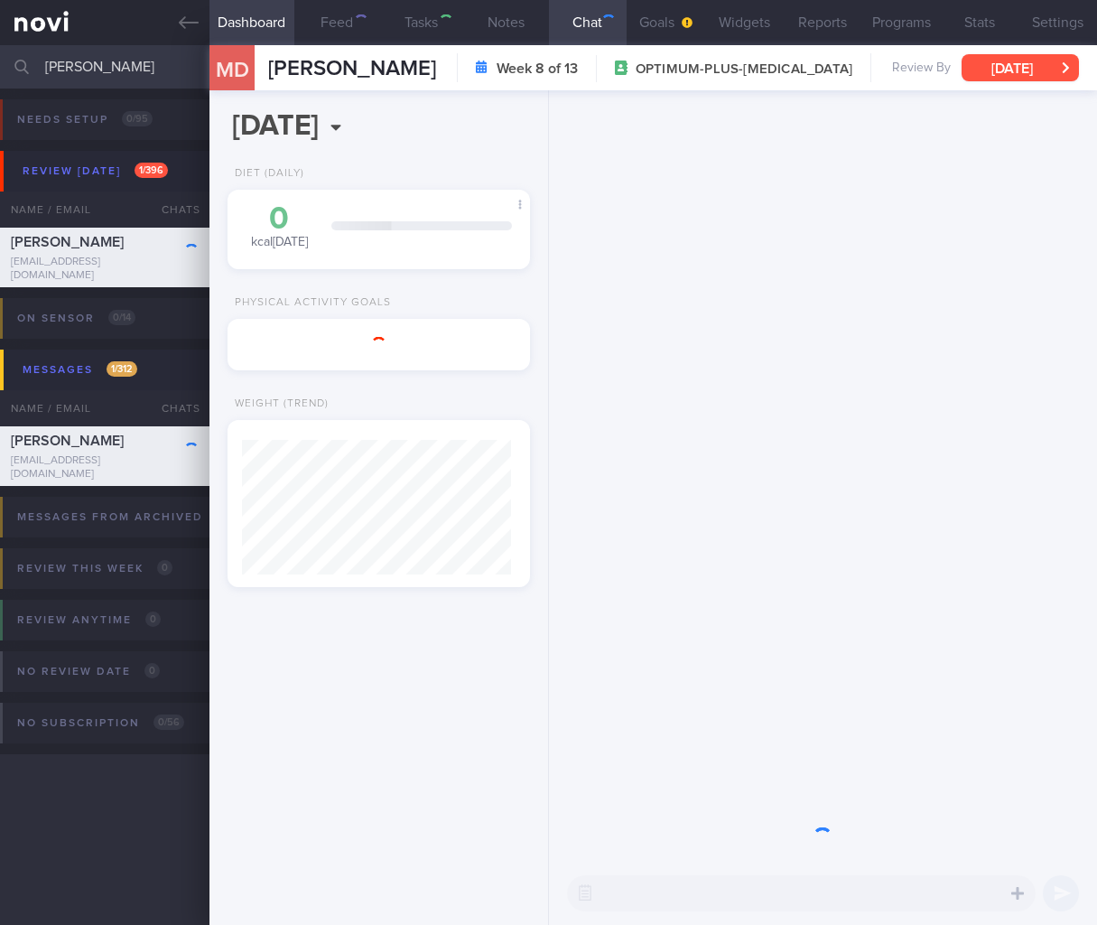
click at [1035, 68] on button "Wed, 23 Jul" at bounding box center [1020, 67] width 117 height 27
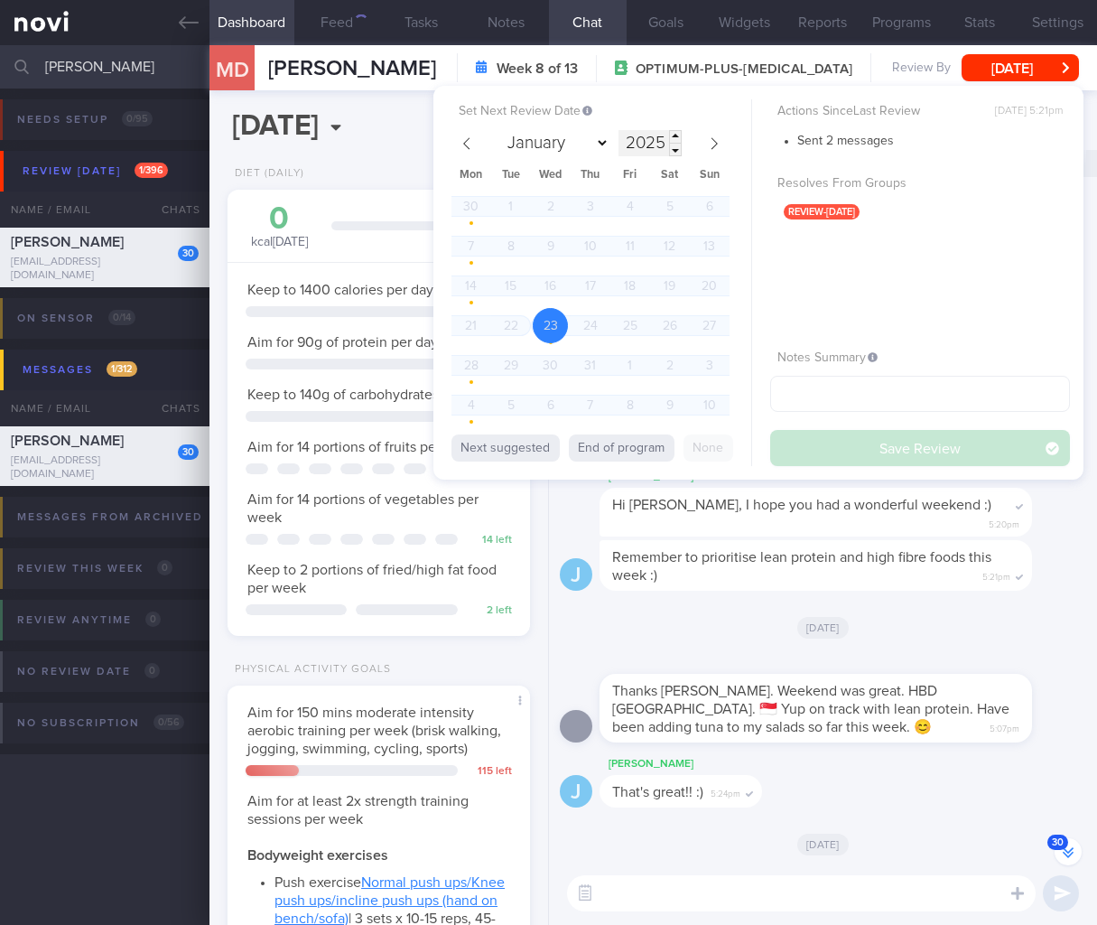
scroll to position [153, 256]
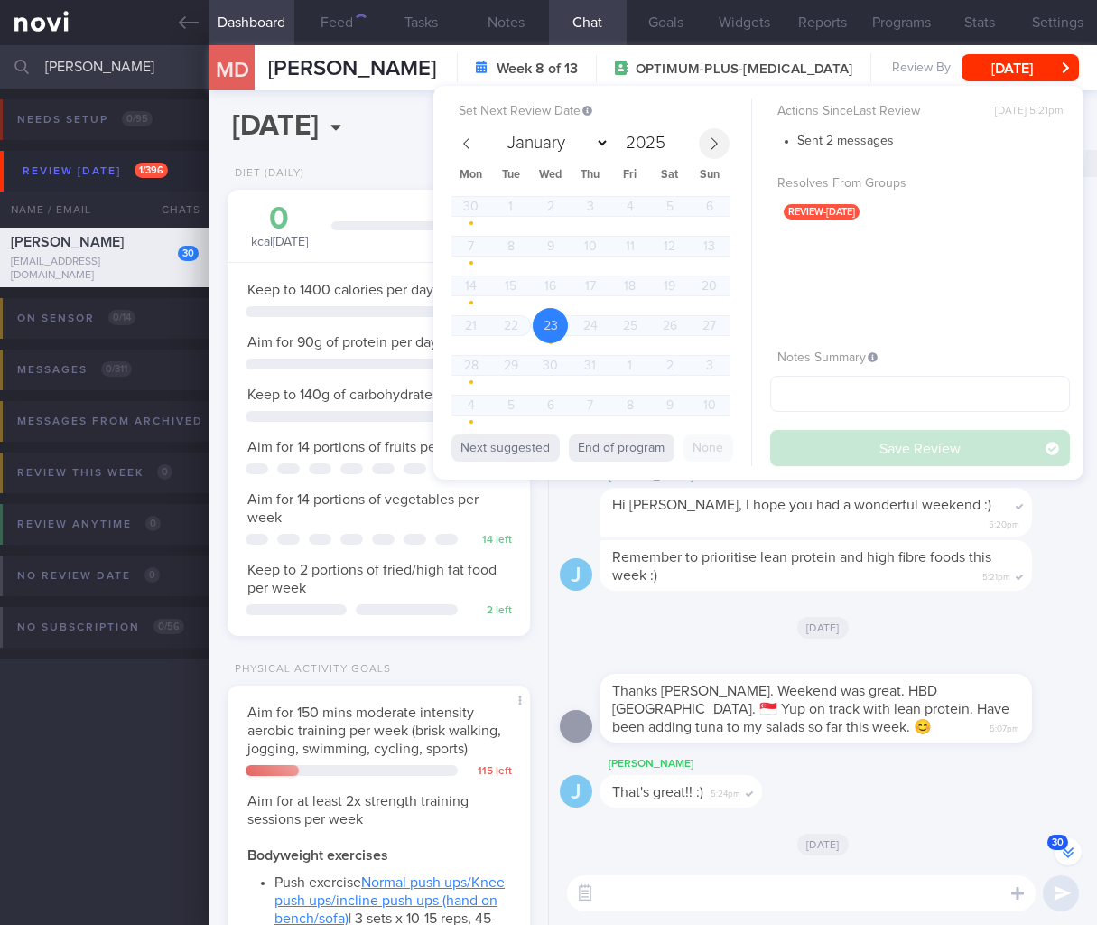
click at [720, 136] on span at bounding box center [714, 143] width 31 height 31
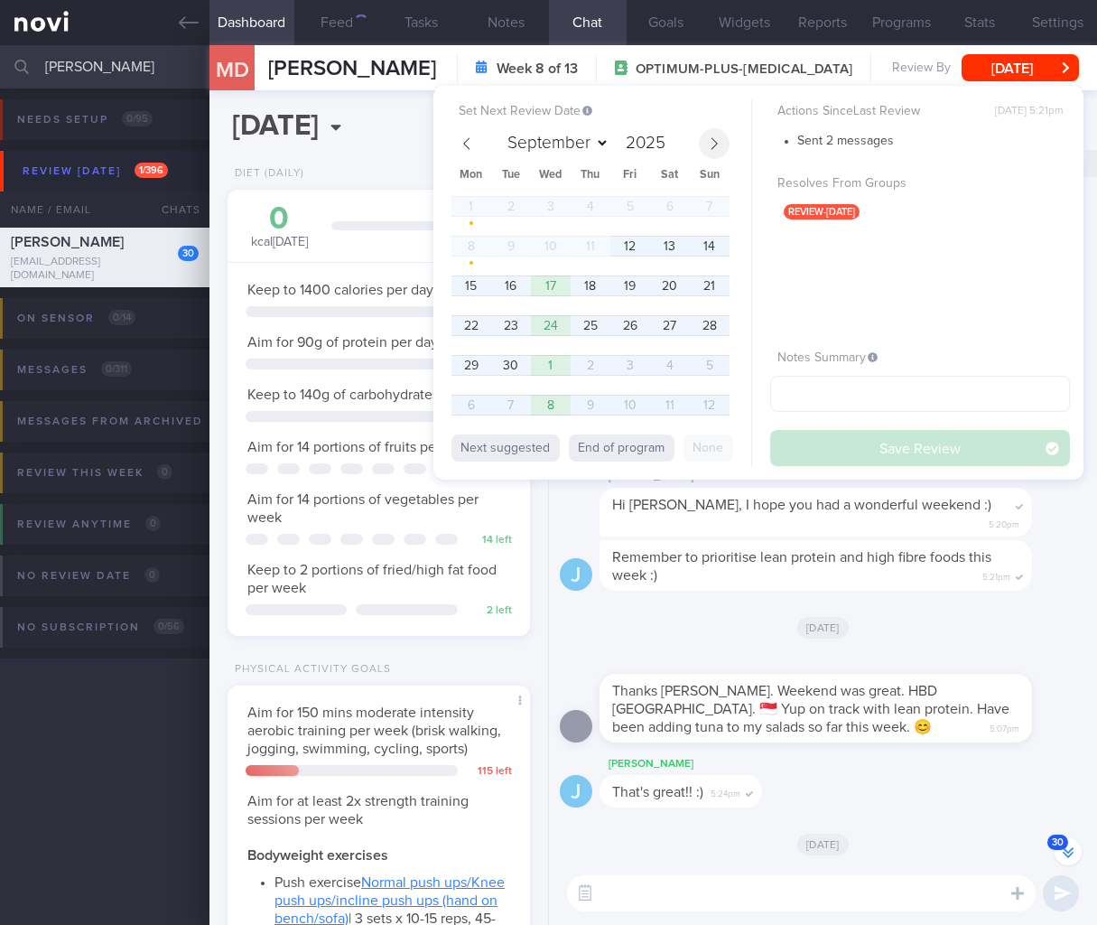
click at [720, 136] on span at bounding box center [714, 143] width 31 height 31
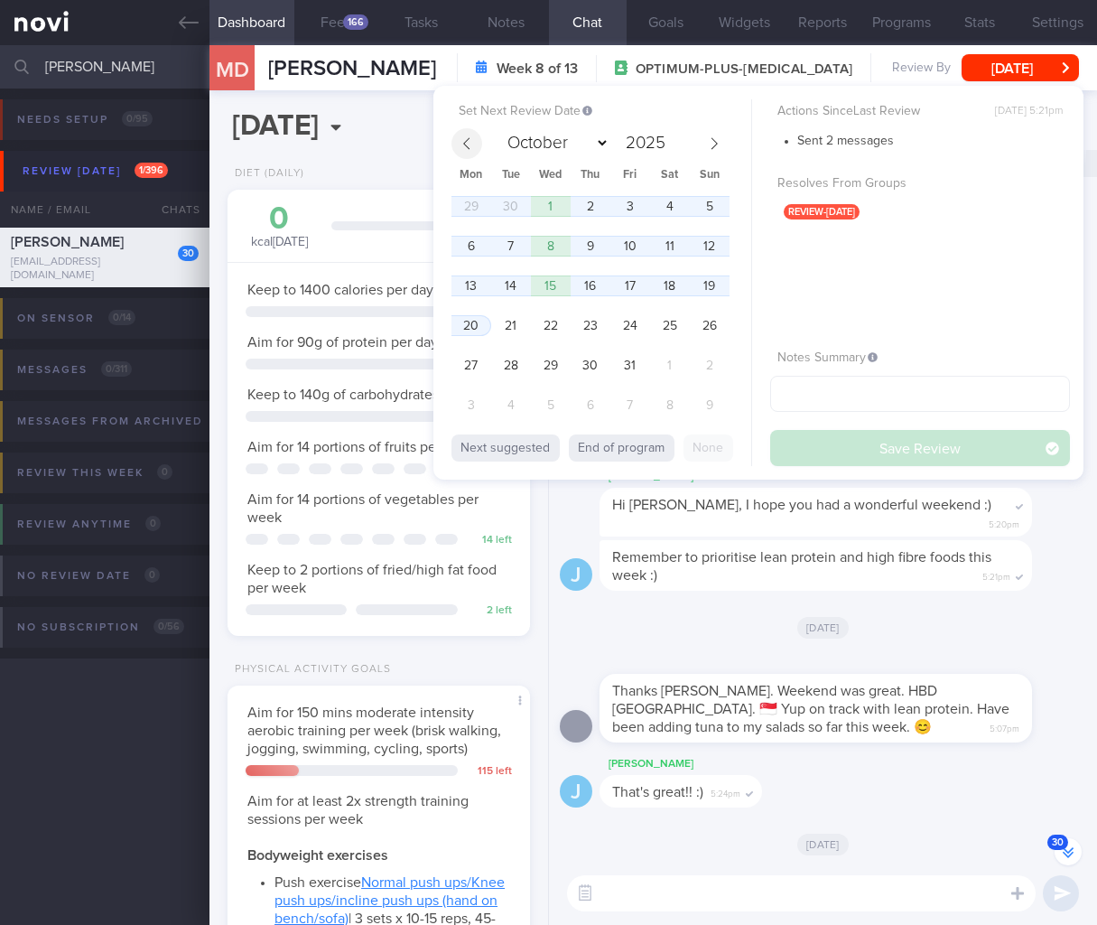
click at [467, 150] on span at bounding box center [466, 143] width 31 height 31
select select "8"
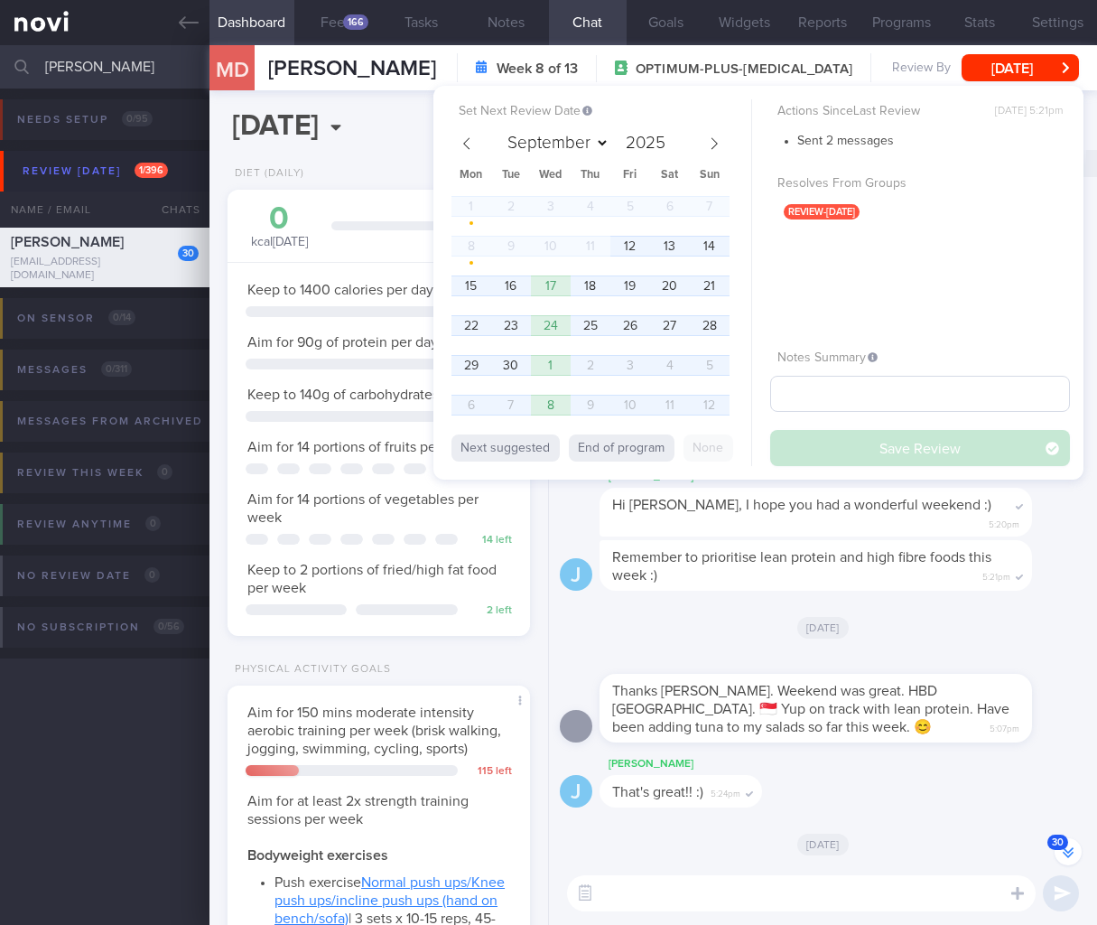
click at [643, 251] on span "12" at bounding box center [629, 245] width 35 height 35
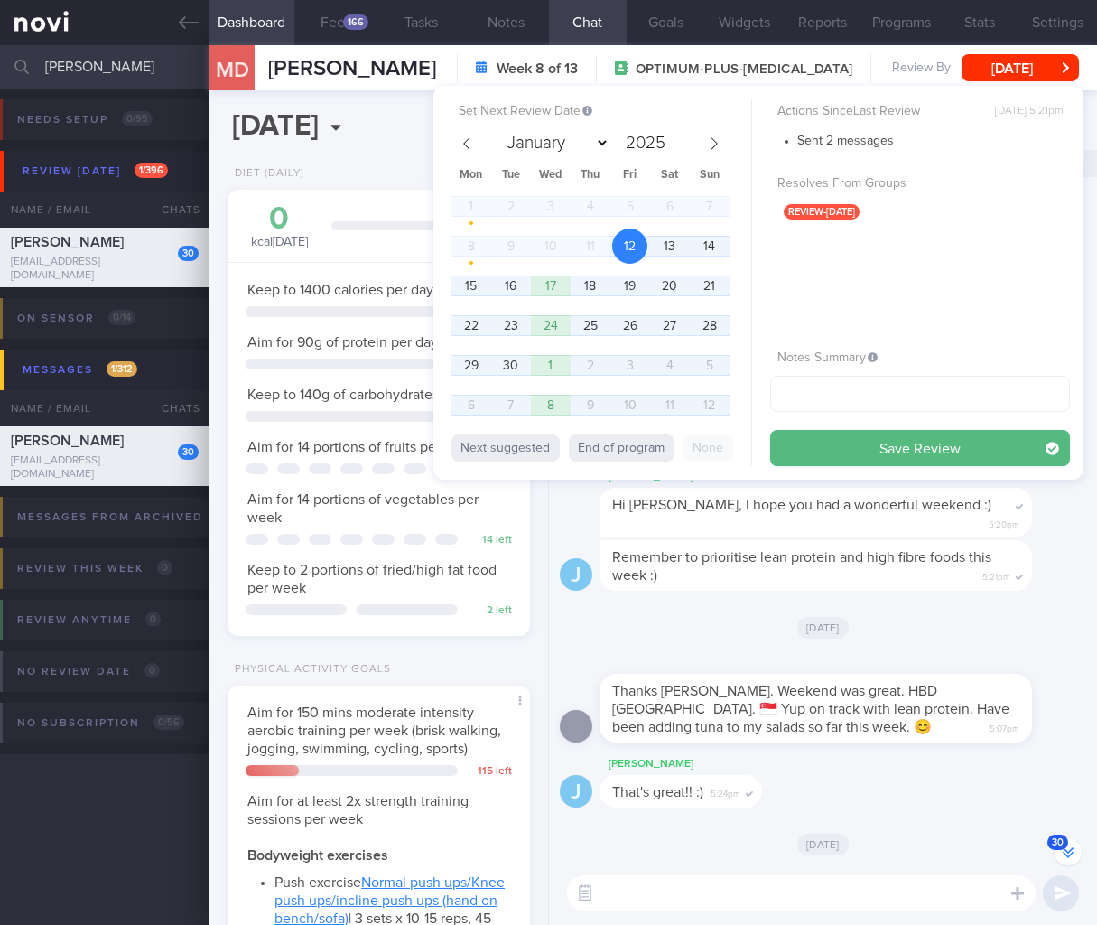
click at [814, 462] on button "Save Review" at bounding box center [920, 448] width 300 height 36
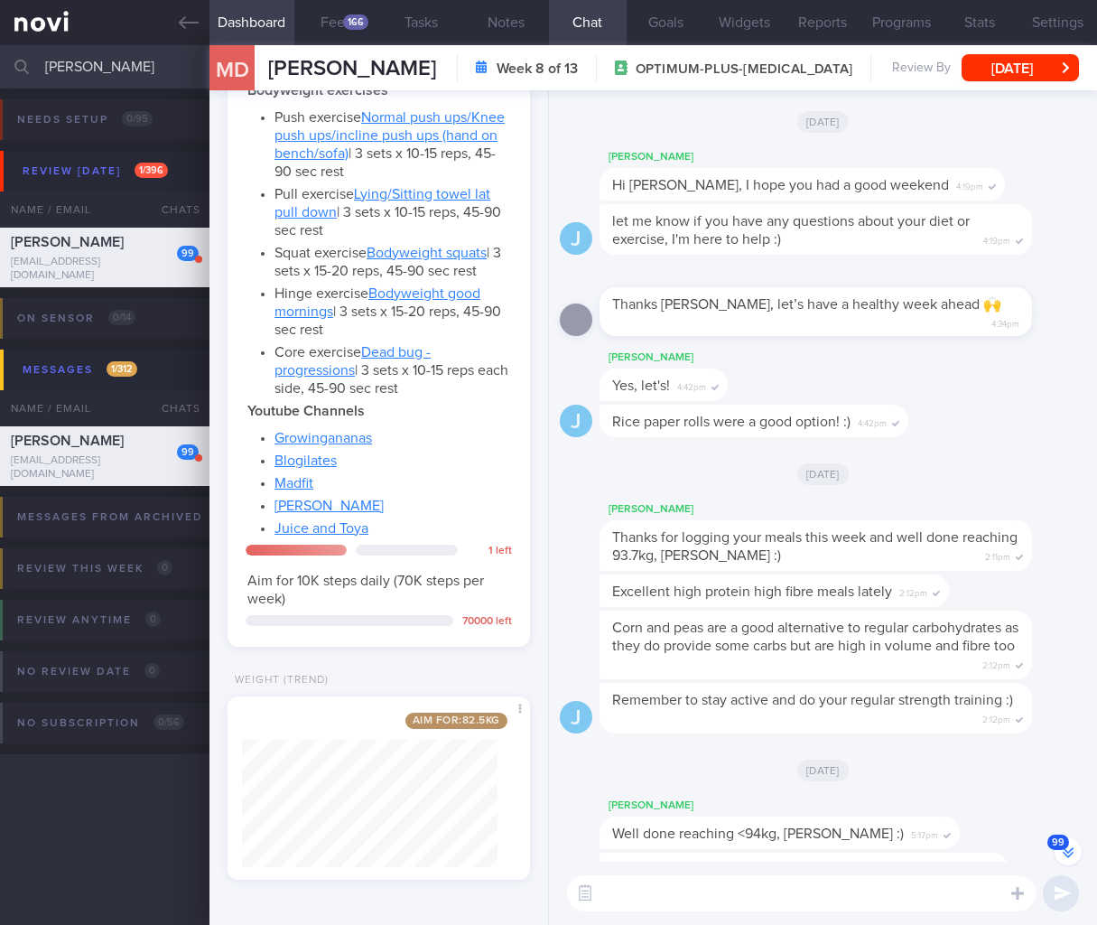
scroll to position [-9131, 0]
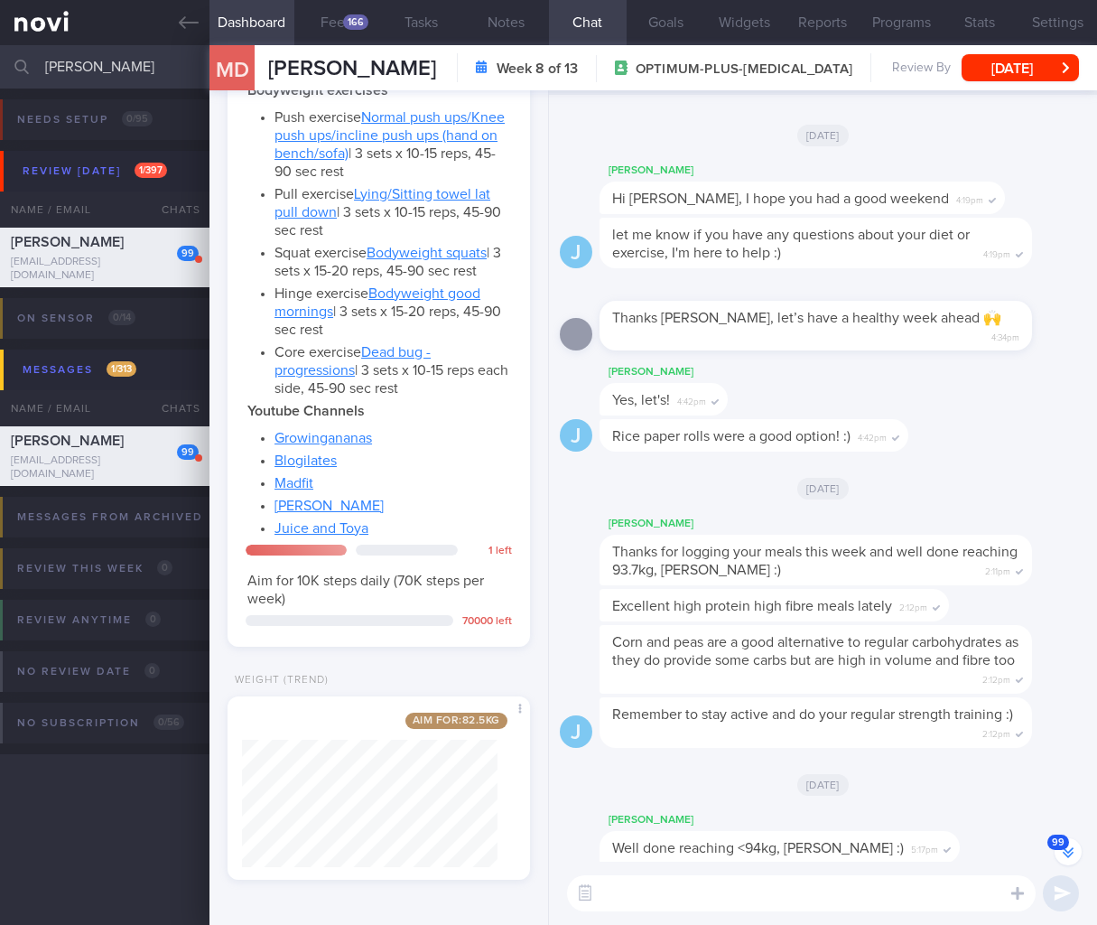
drag, startPoint x: 125, startPoint y: 57, endPoint x: -15, endPoint y: 59, distance: 140.0
click at [0, 59] on html "You are offline! Some functionality will be unavailable Patients New Users Coac…" at bounding box center [548, 462] width 1097 height 925
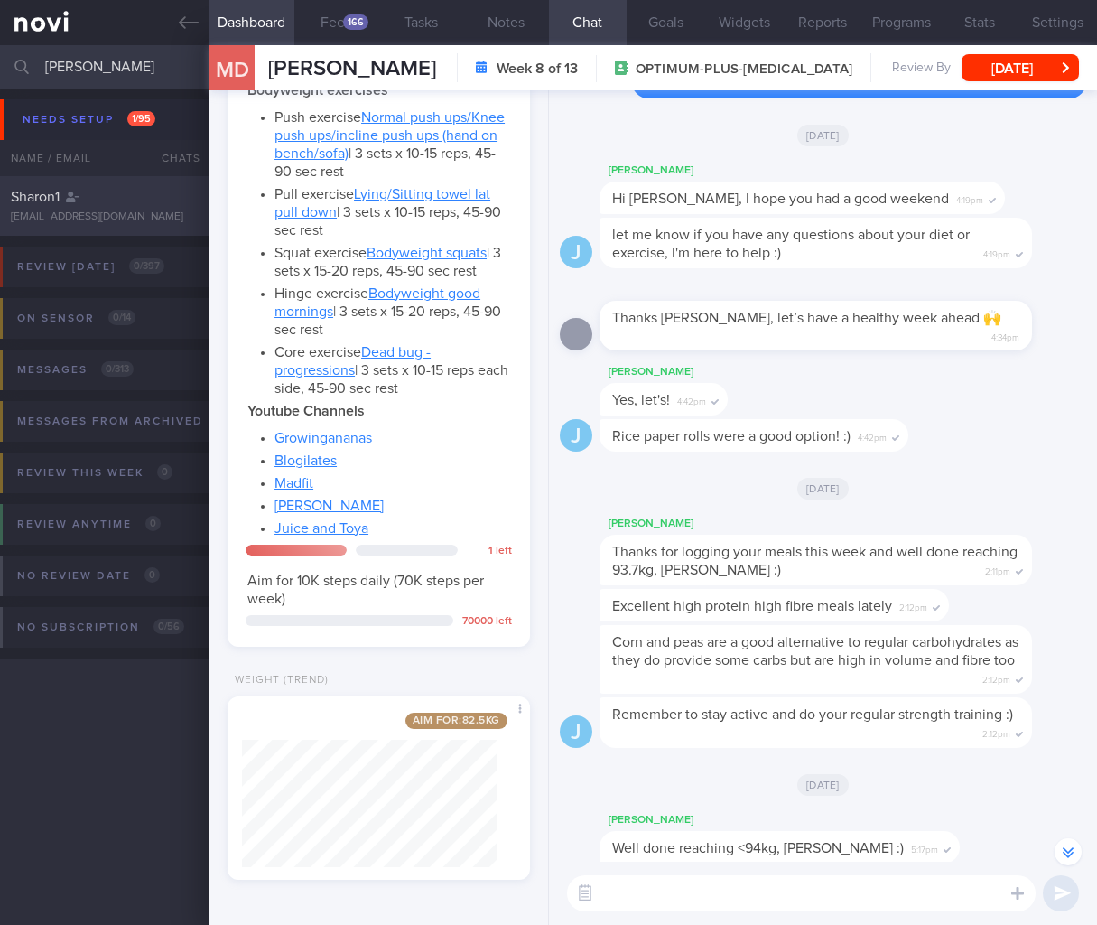
type input "sharon"
click at [115, 212] on div "gillsharon955@gmail.com" at bounding box center [105, 217] width 188 height 14
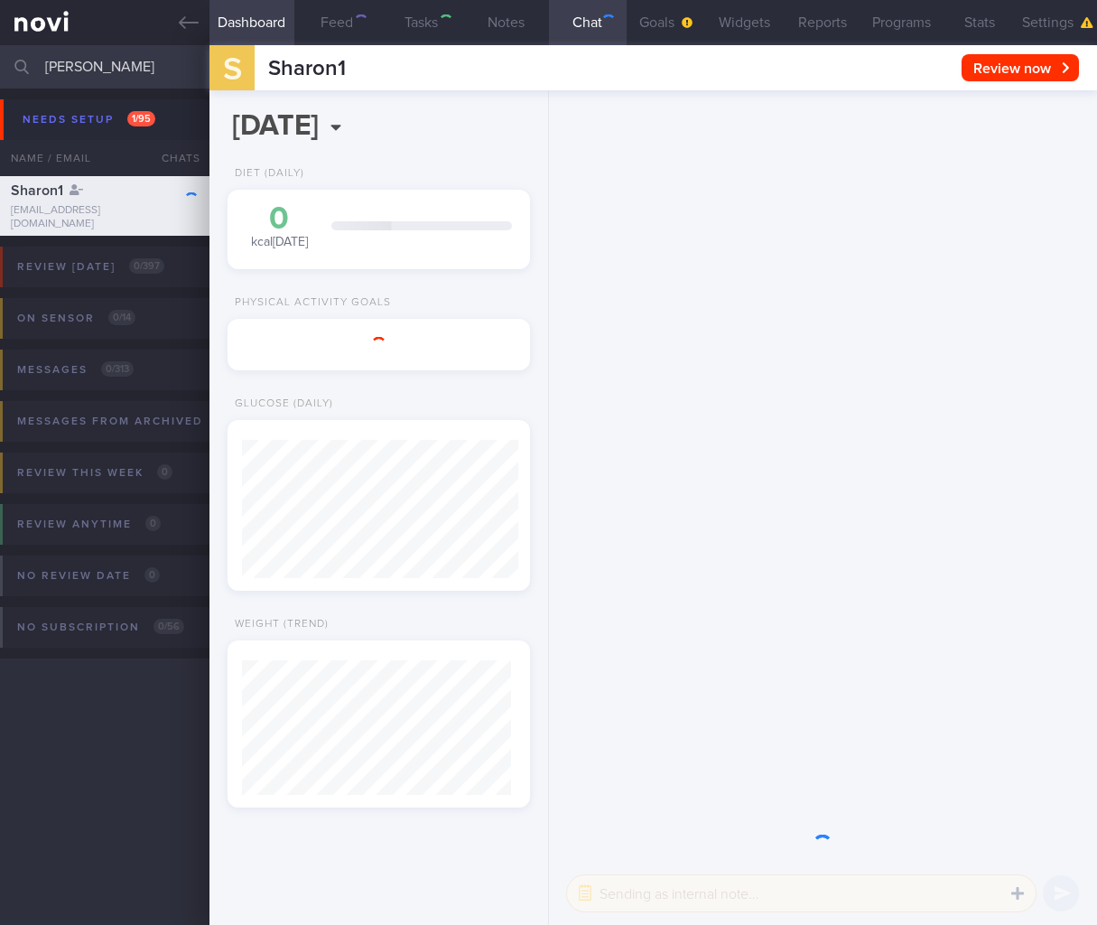
scroll to position [138, 276]
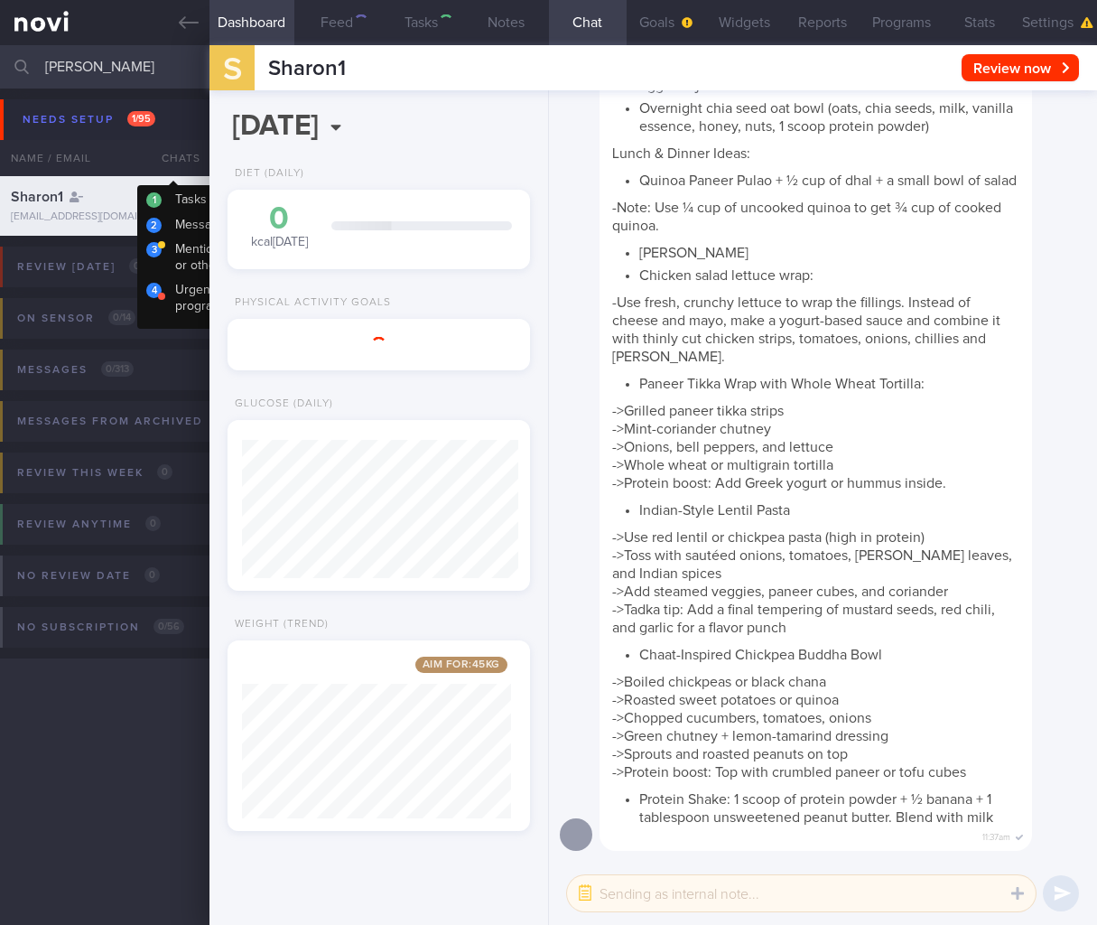
select select "8"
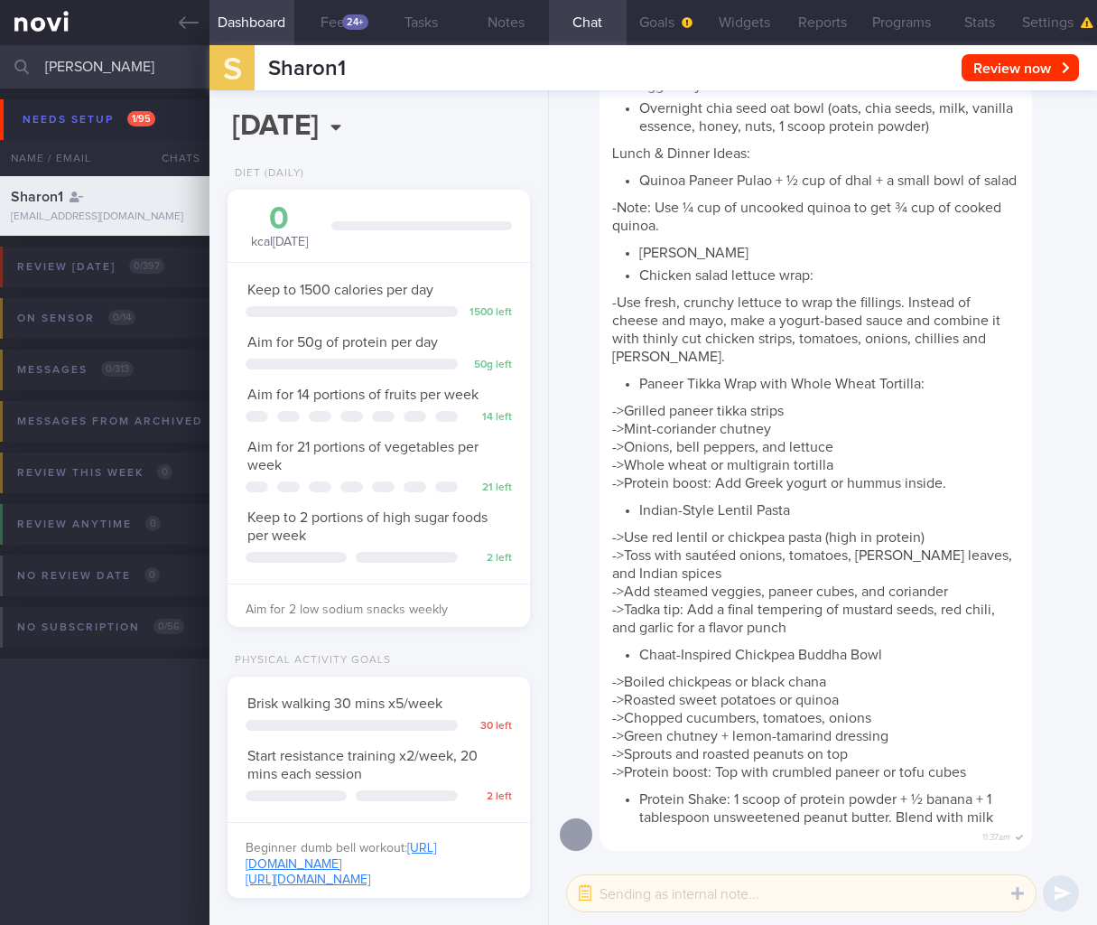
scroll to position [131, 263]
drag, startPoint x: 114, startPoint y: 69, endPoint x: -44, endPoint y: 64, distance: 158.1
click at [0, 64] on html "You are offline! Some functionality will be unavailable Patients New Users Coac…" at bounding box center [548, 462] width 1097 height 925
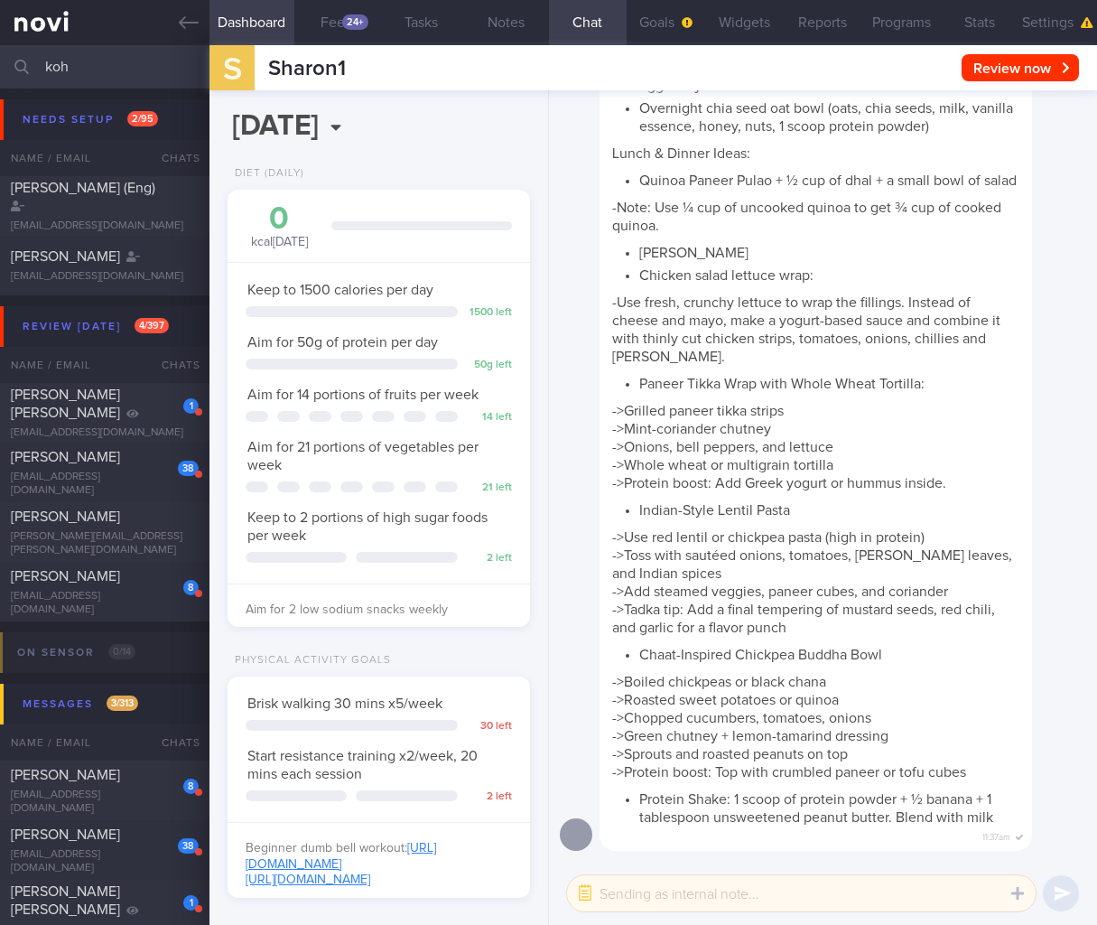
type input "koh"
click at [774, 432] on div "Here are some ideas for you to make your meals more exciting, Ms Gauri! Breakfa…" at bounding box center [816, 396] width 432 height 908
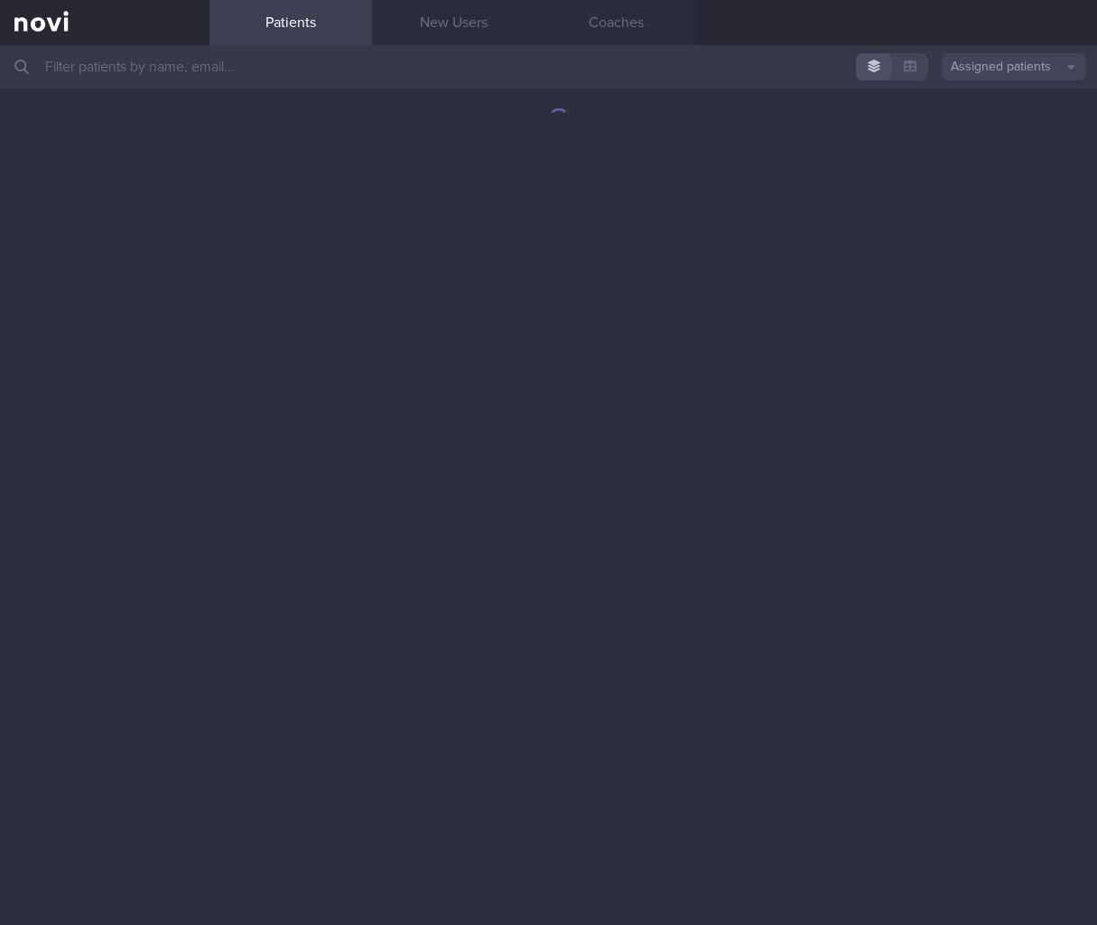
click at [1036, 73] on button "Assigned patients" at bounding box center [1014, 66] width 144 height 27
click at [1008, 161] on button "Archived patients" at bounding box center [1014, 151] width 144 height 27
click at [298, 75] on input "text" at bounding box center [548, 66] width 1097 height 43
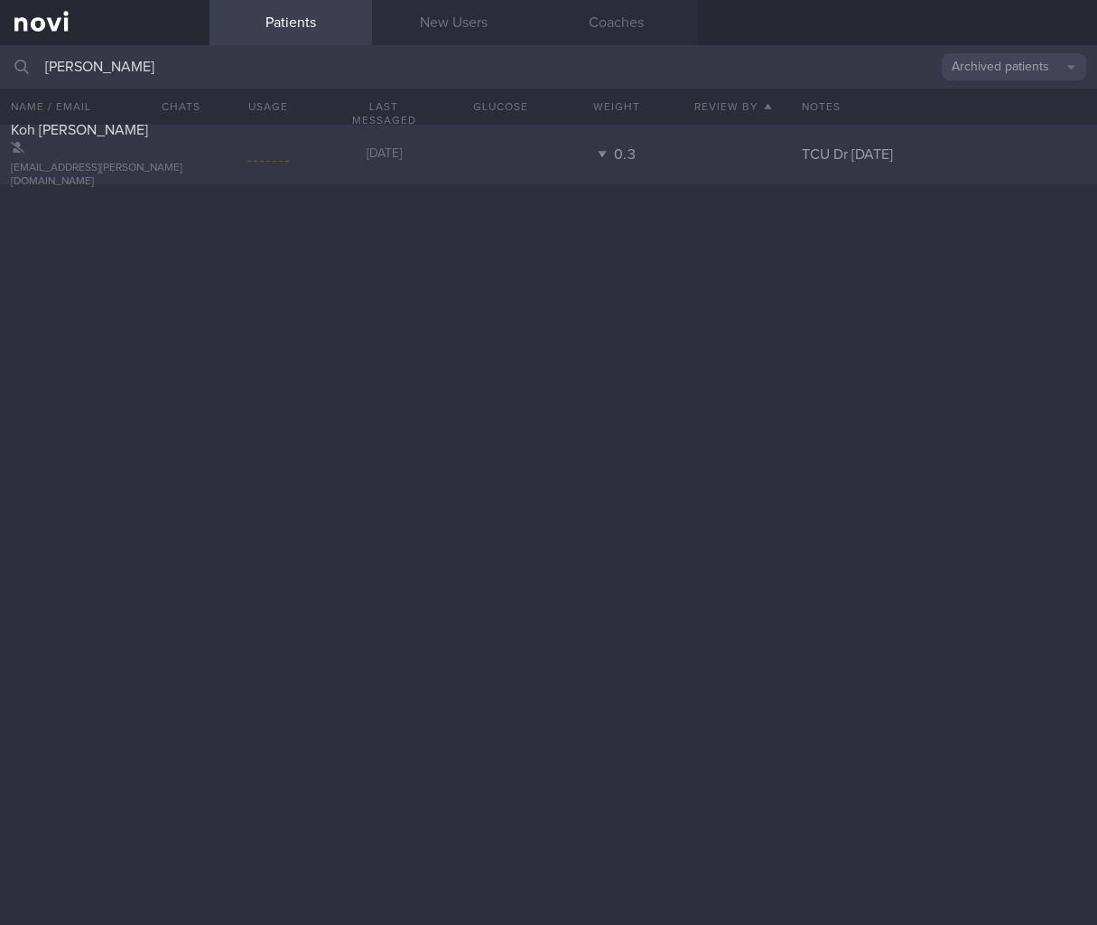
type input "sharon koh"
click at [258, 164] on div at bounding box center [268, 155] width 42 height 23
select select "8"
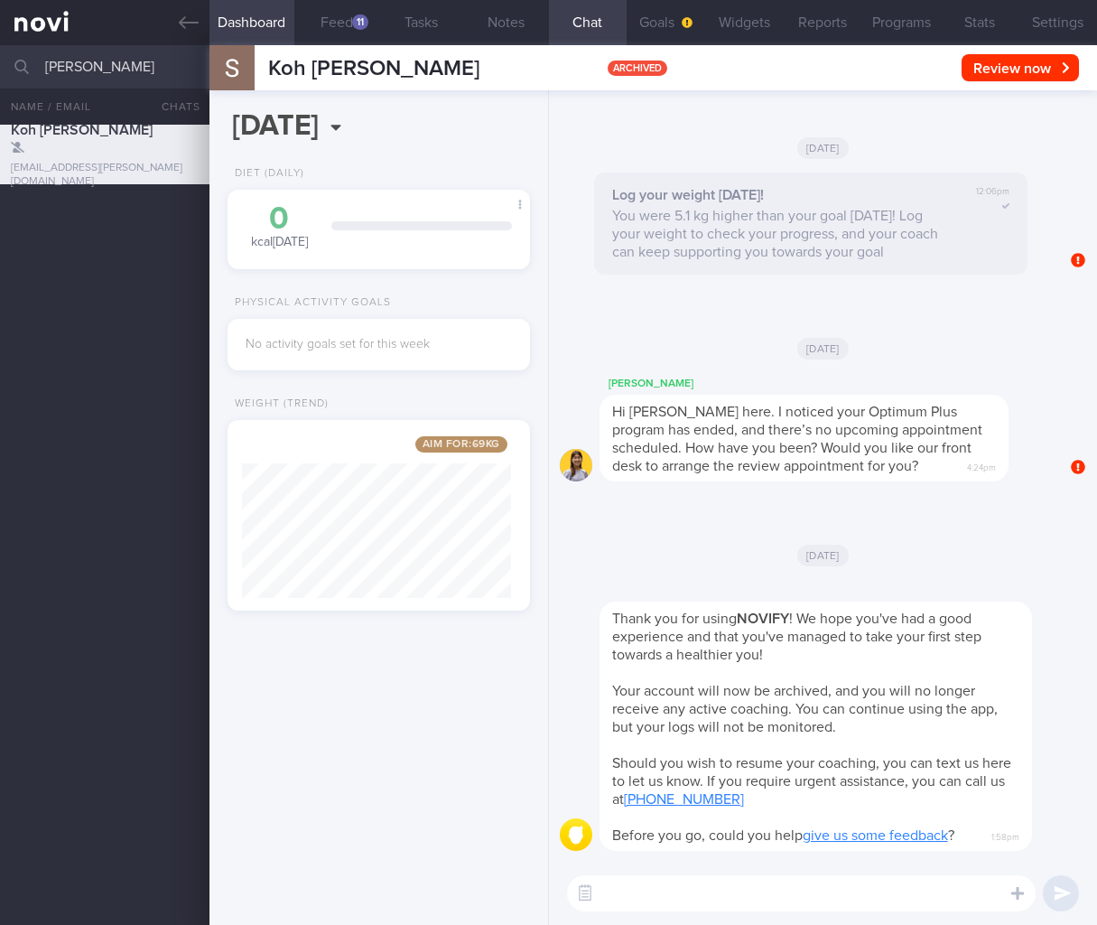
scroll to position [161, 269]
click at [1046, 26] on button "Settings" at bounding box center [1057, 22] width 79 height 45
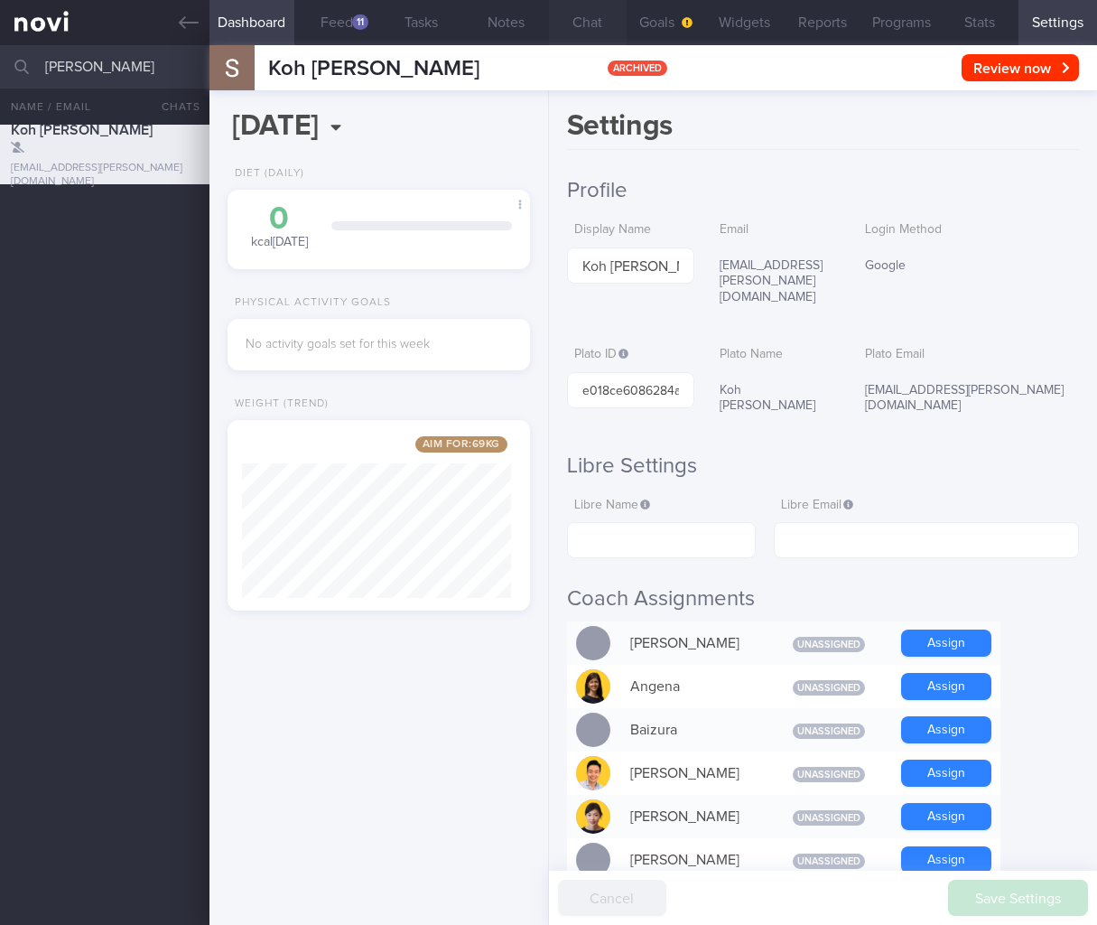
click at [577, 17] on button "Chat" at bounding box center [588, 22] width 79 height 45
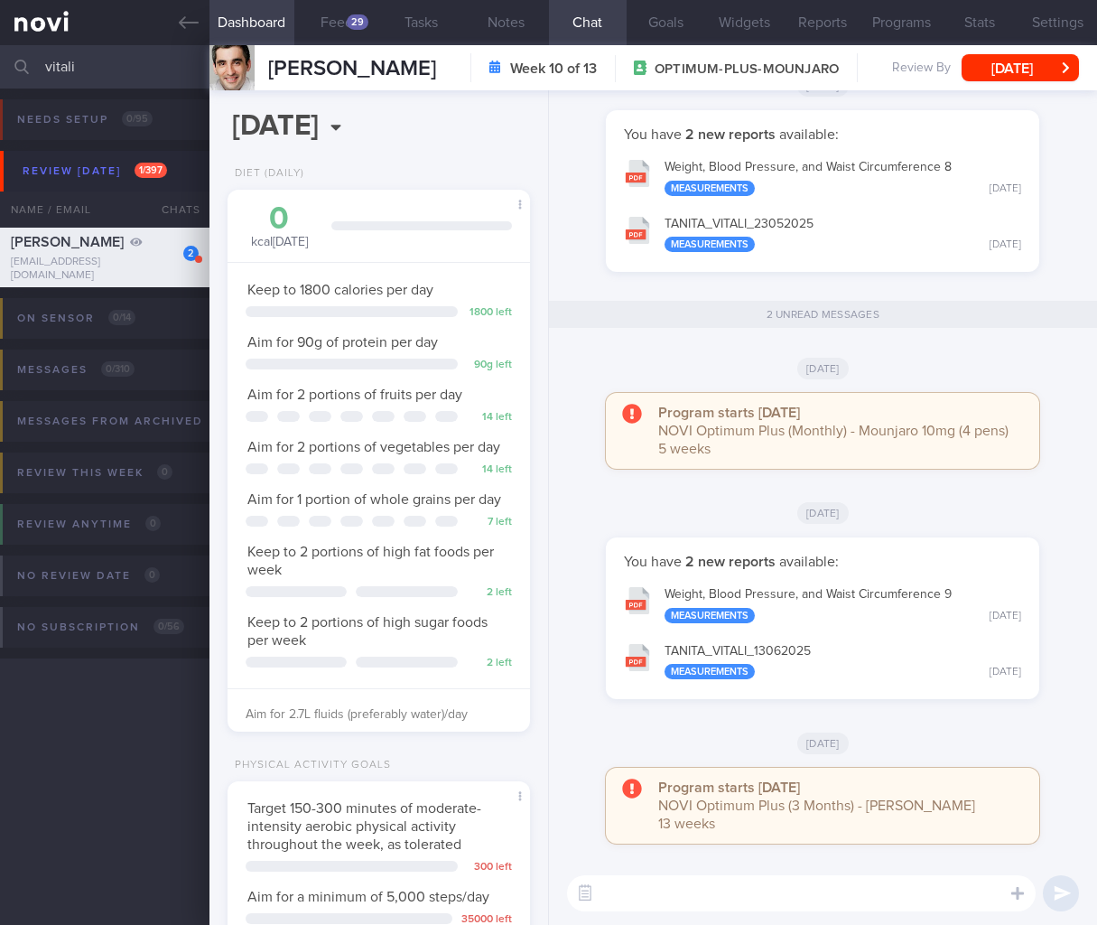
select select "6"
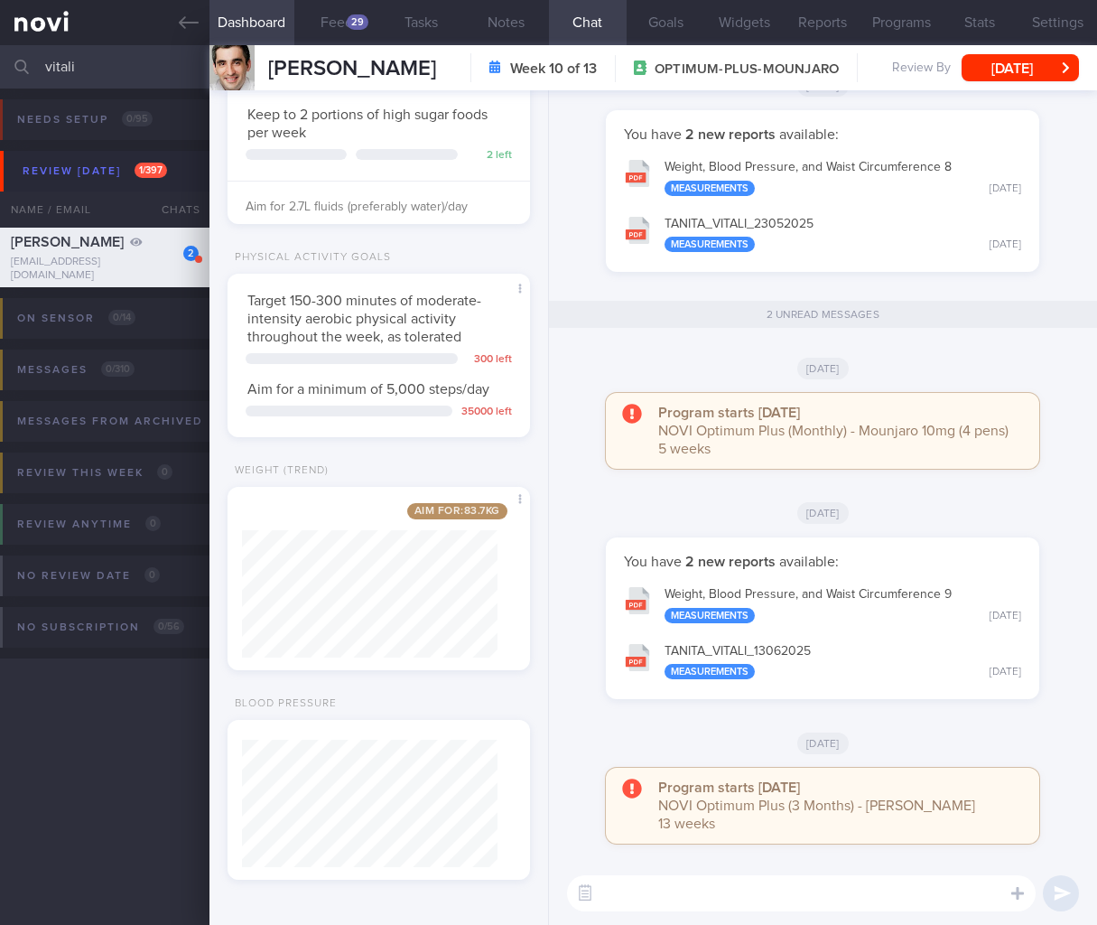
drag, startPoint x: 0, startPoint y: 0, endPoint x: -296, endPoint y: 48, distance: 300.0
click at [0, 48] on html "You are offline! Some functionality will be unavailable Patients New Users Coac…" at bounding box center [548, 462] width 1097 height 925
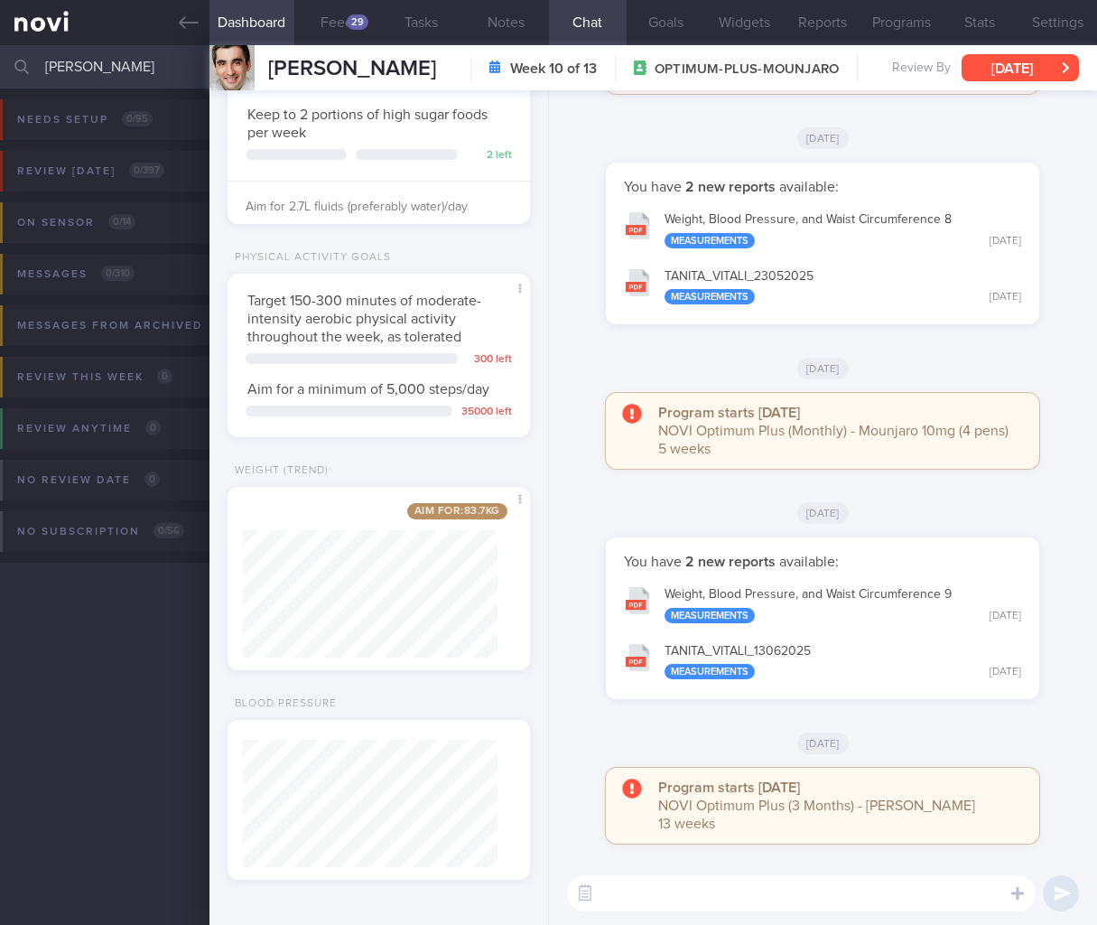
type input "[PERSON_NAME]"
click at [1009, 62] on button "[DATE]" at bounding box center [1020, 67] width 117 height 27
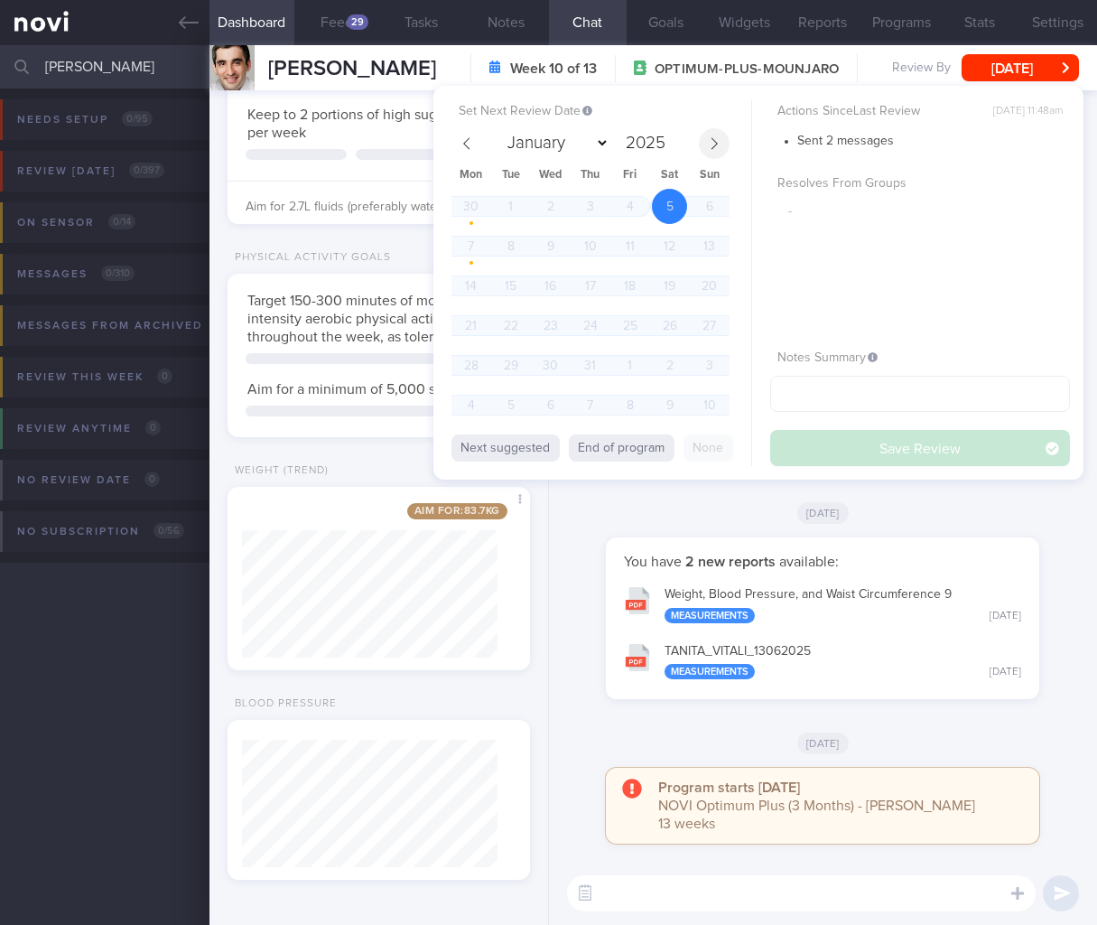
click at [708, 137] on icon at bounding box center [714, 143] width 13 height 13
select select "8"
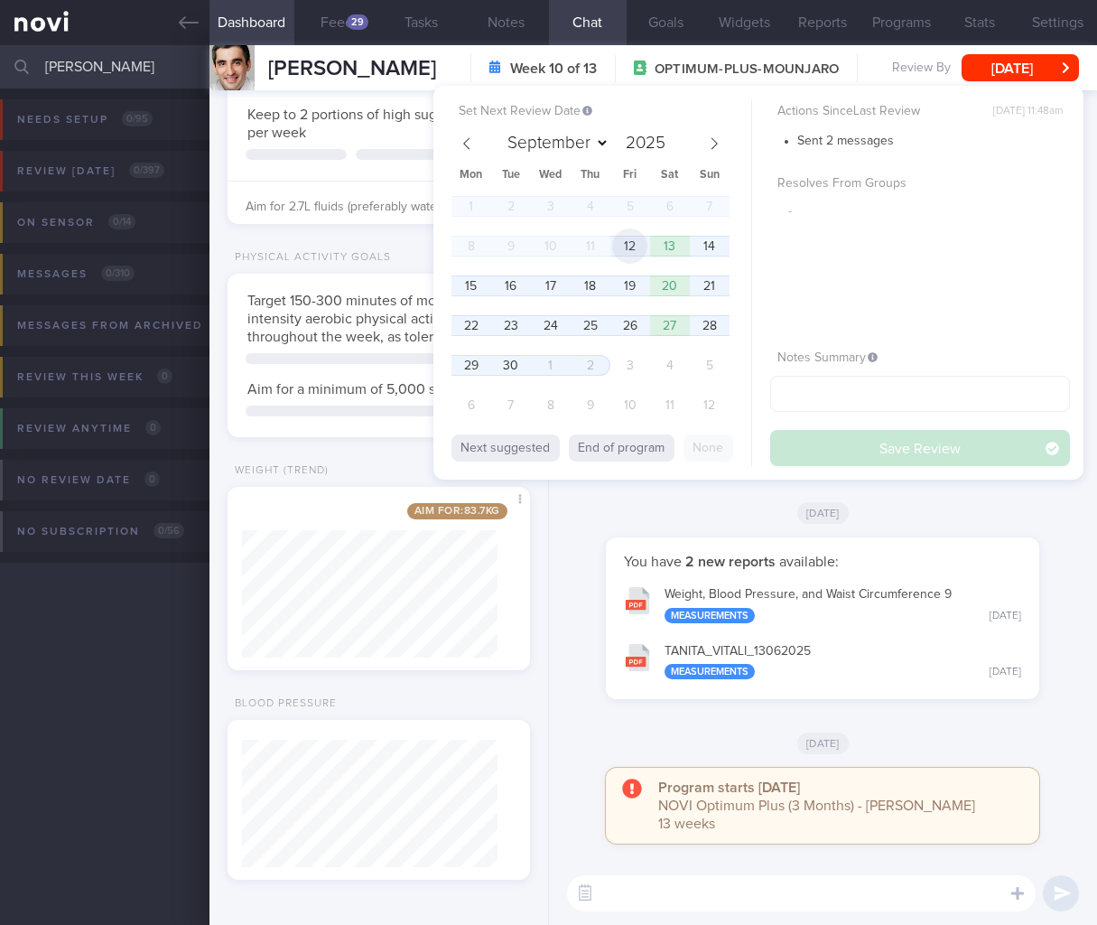
click at [637, 248] on span "12" at bounding box center [629, 245] width 35 height 35
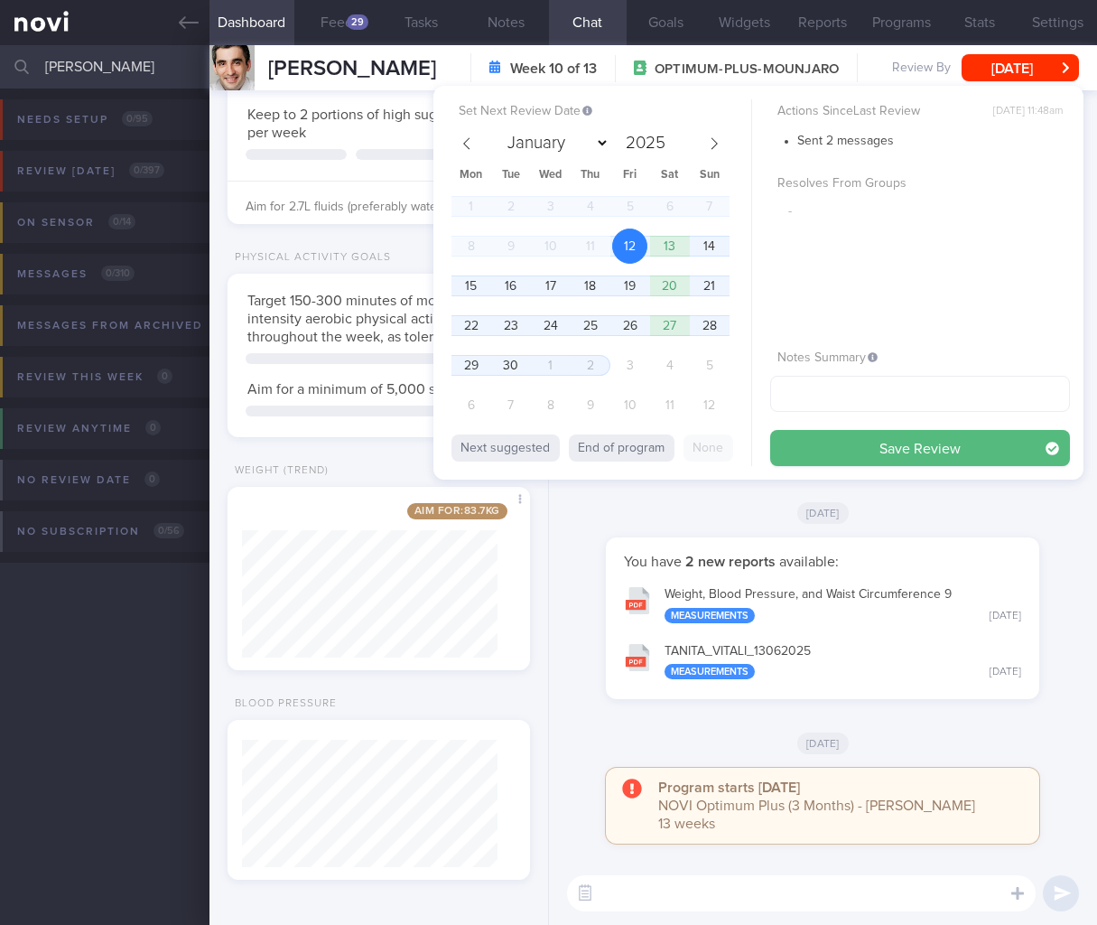
click at [866, 449] on button "Save Review" at bounding box center [920, 448] width 300 height 36
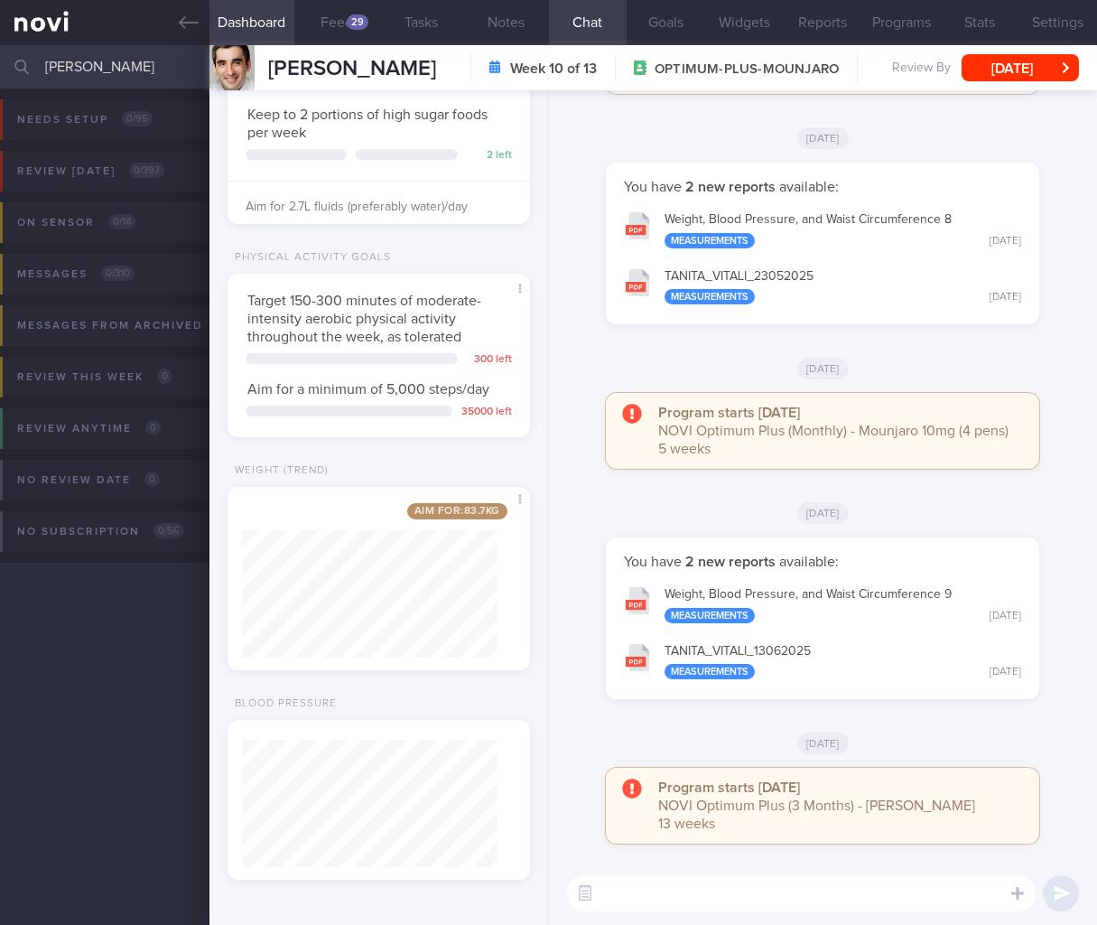
drag, startPoint x: 157, startPoint y: 71, endPoint x: -255, endPoint y: 30, distance: 413.8
click at [0, 30] on html "You are offline! Some functionality will be unavailable Patients New Users Coac…" at bounding box center [548, 462] width 1097 height 925
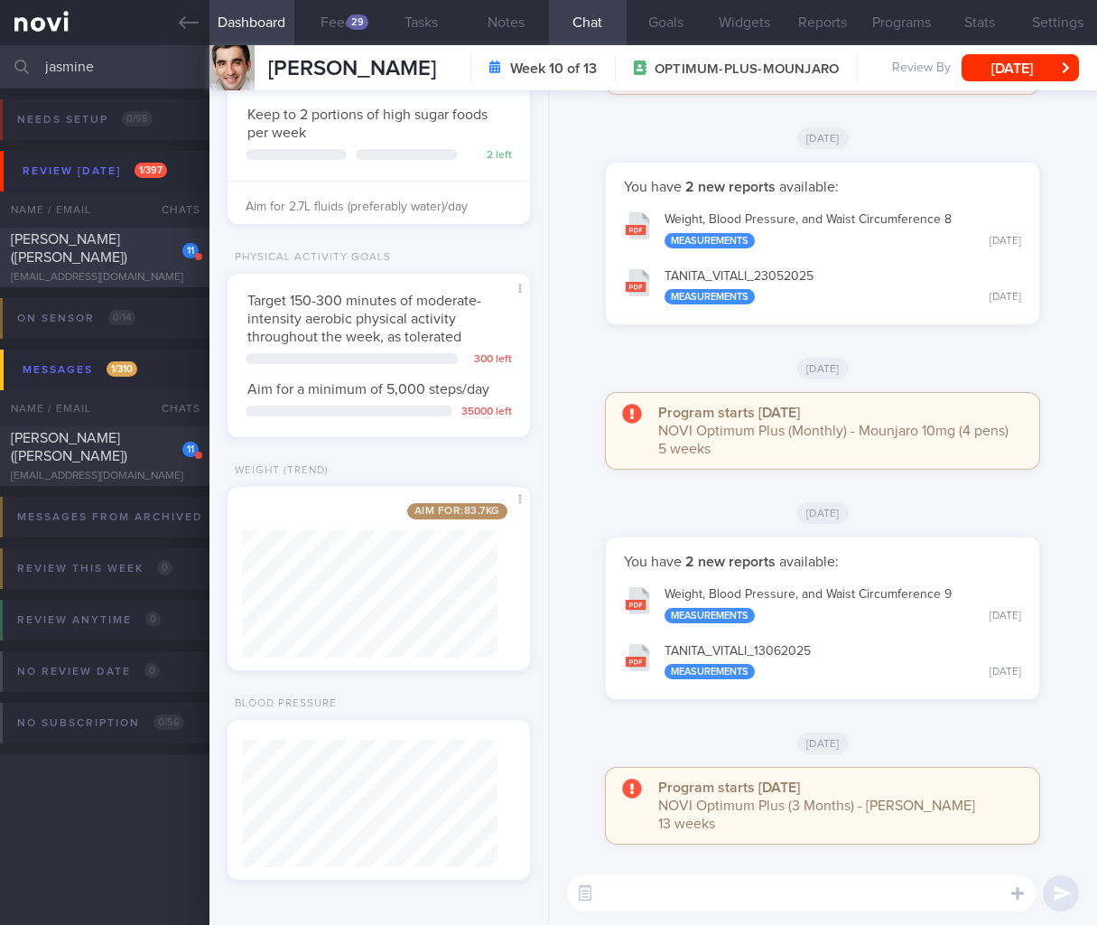
type input "jasmine"
click at [85, 239] on span "[PERSON_NAME] ([PERSON_NAME])" at bounding box center [69, 248] width 116 height 33
type input "[MEDICAL_DATA] for [MEDICAL_DATA] [DATE] + RT"
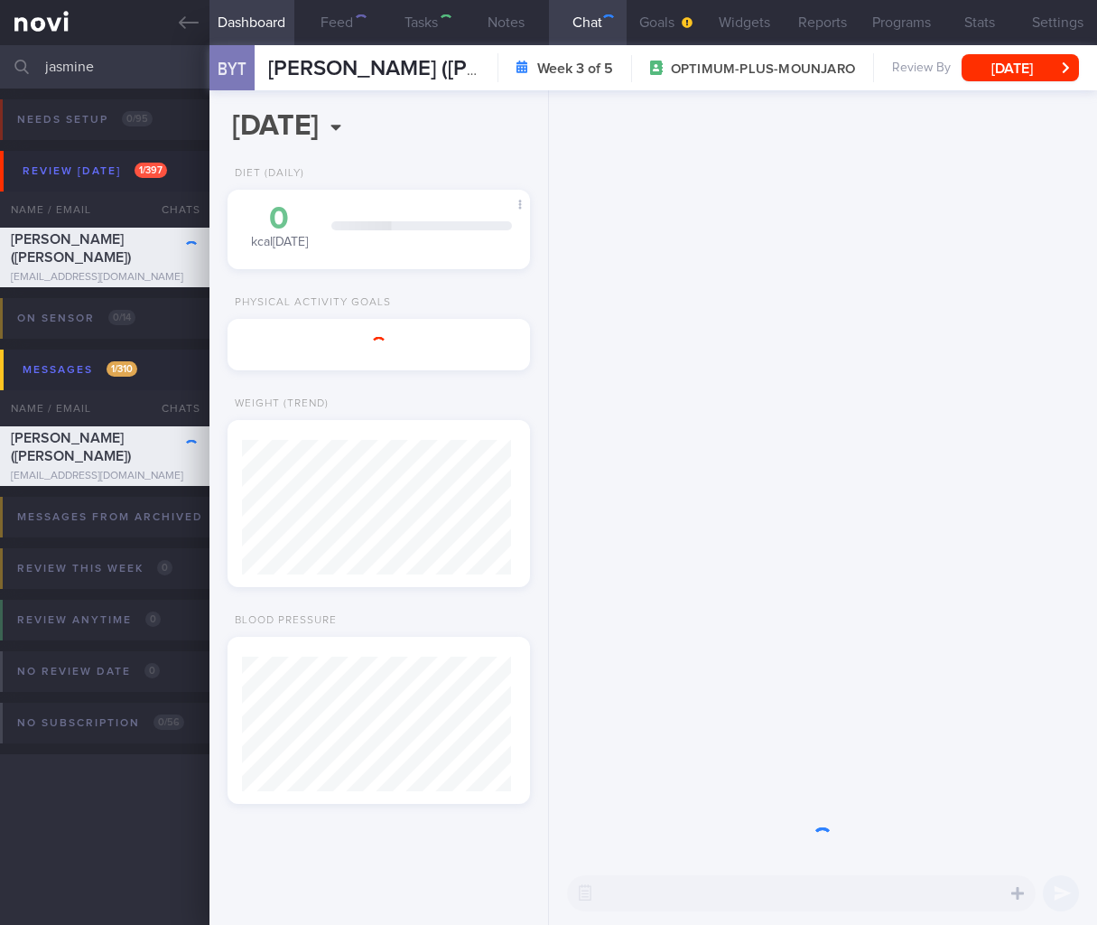
scroll to position [135, 269]
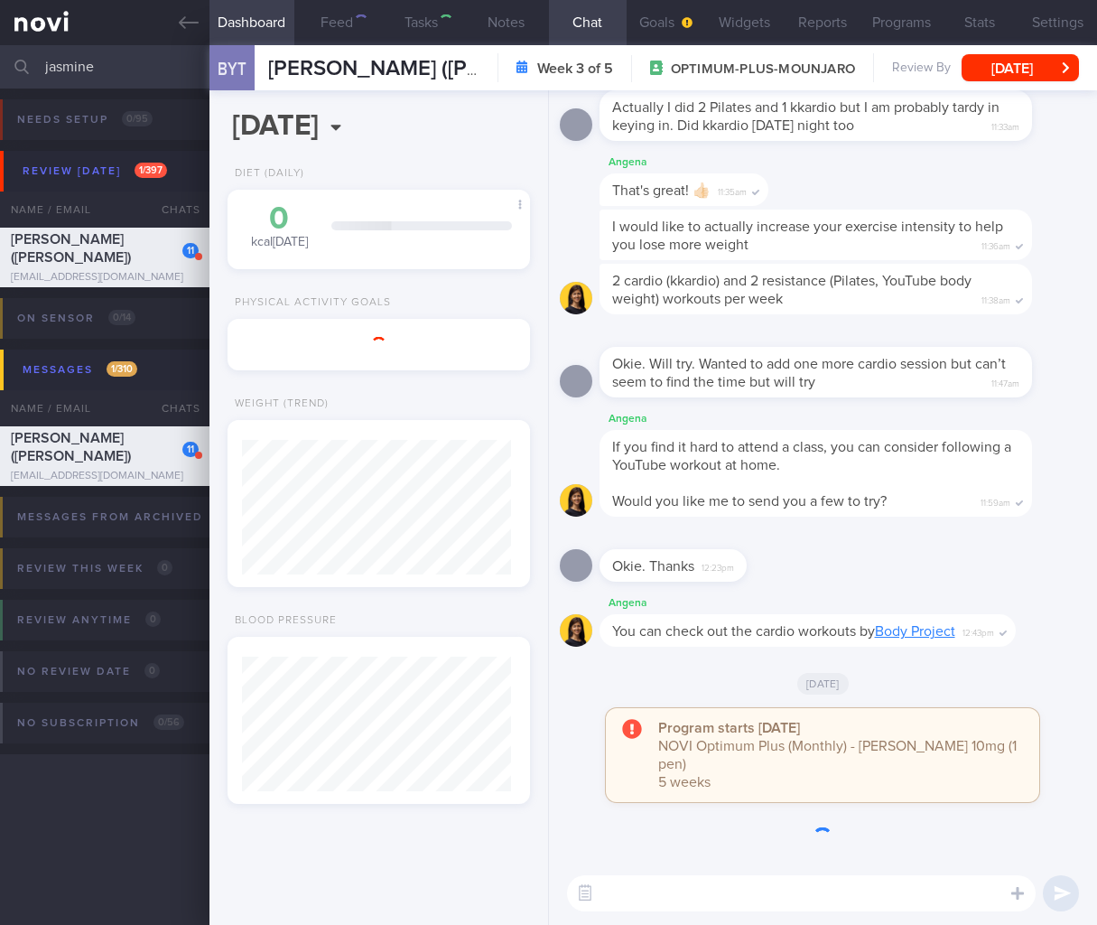
click at [1021, 72] on button "[DATE]" at bounding box center [1020, 67] width 117 height 27
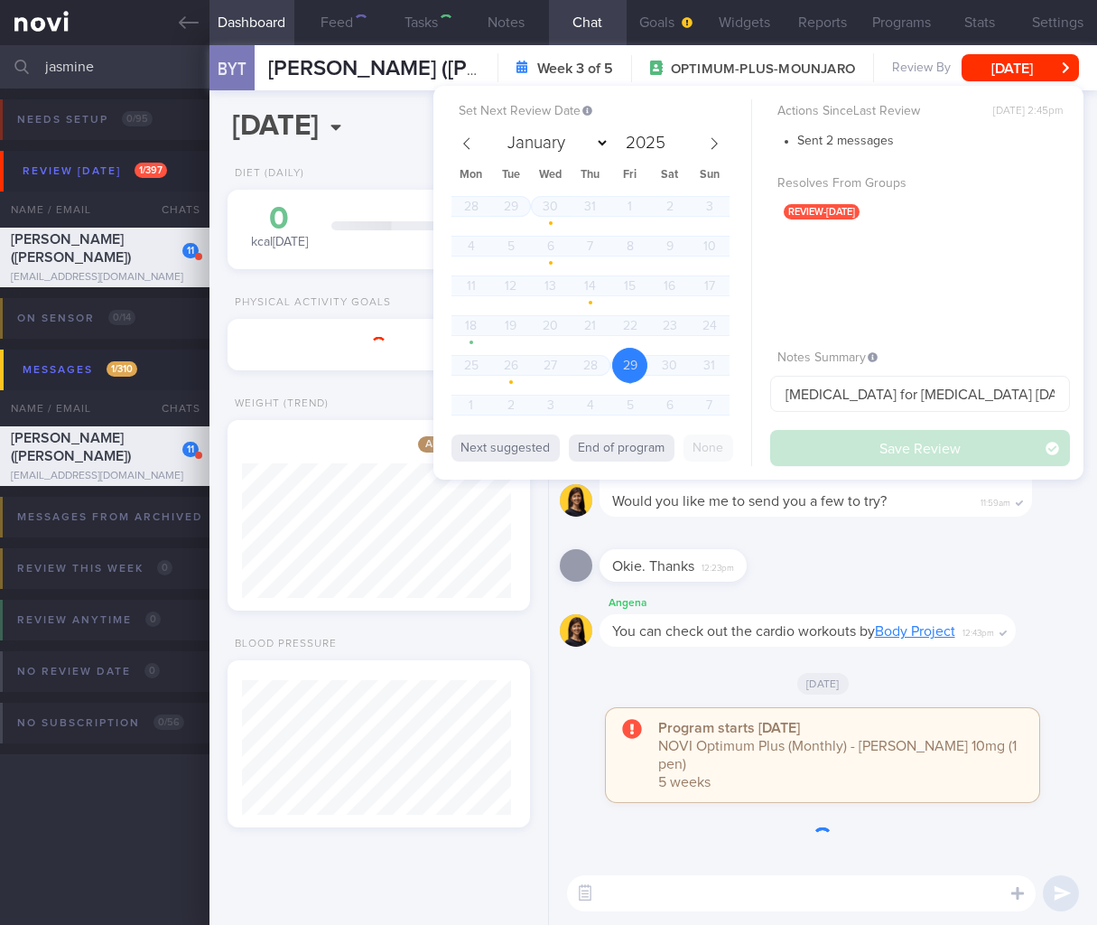
scroll to position [161, 269]
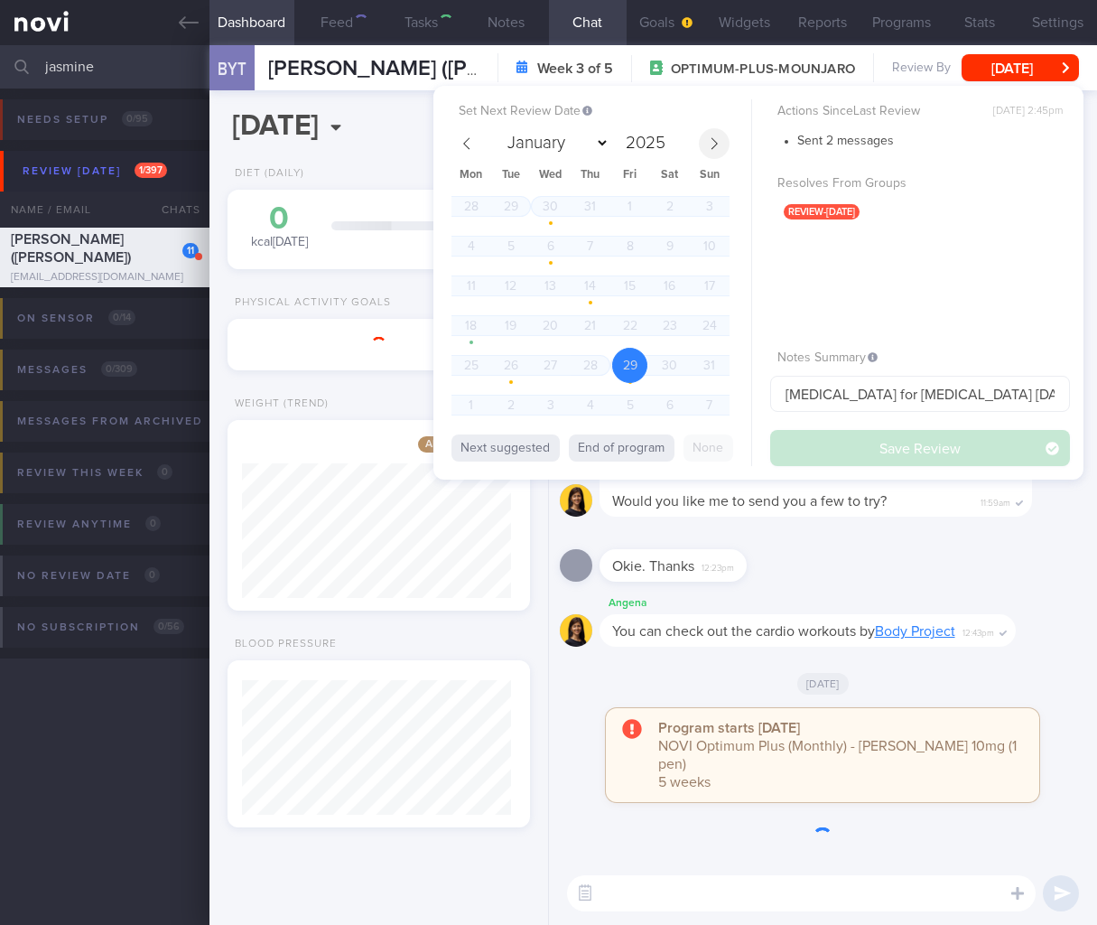
click at [720, 140] on icon at bounding box center [714, 143] width 13 height 13
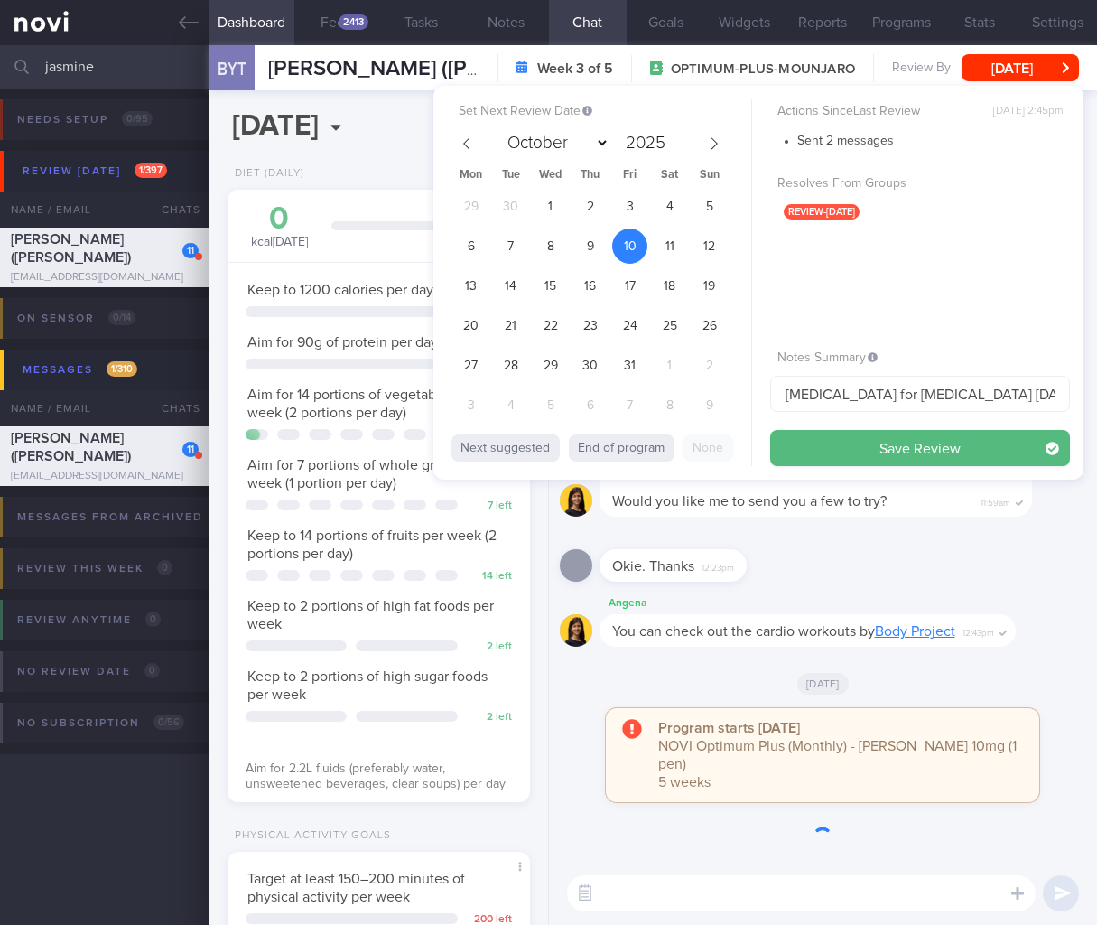
scroll to position [153, 256]
click at [468, 137] on icon at bounding box center [466, 143] width 13 height 13
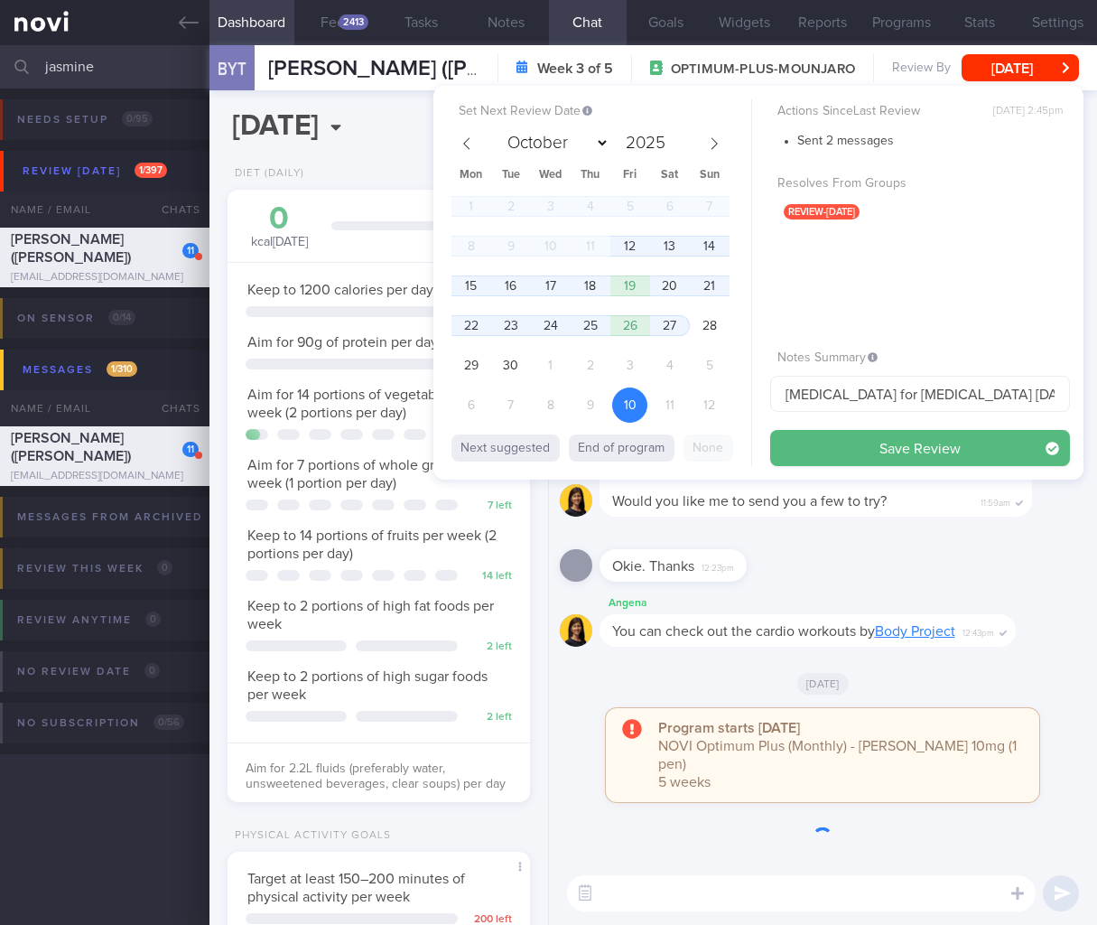
select select "8"
click at [626, 244] on span "12" at bounding box center [629, 245] width 35 height 35
click at [895, 441] on button "Save Review" at bounding box center [920, 448] width 300 height 36
click at [870, 638] on div "You can check out the cardio workouts by Body Project 12:43pm" at bounding box center [808, 630] width 416 height 33
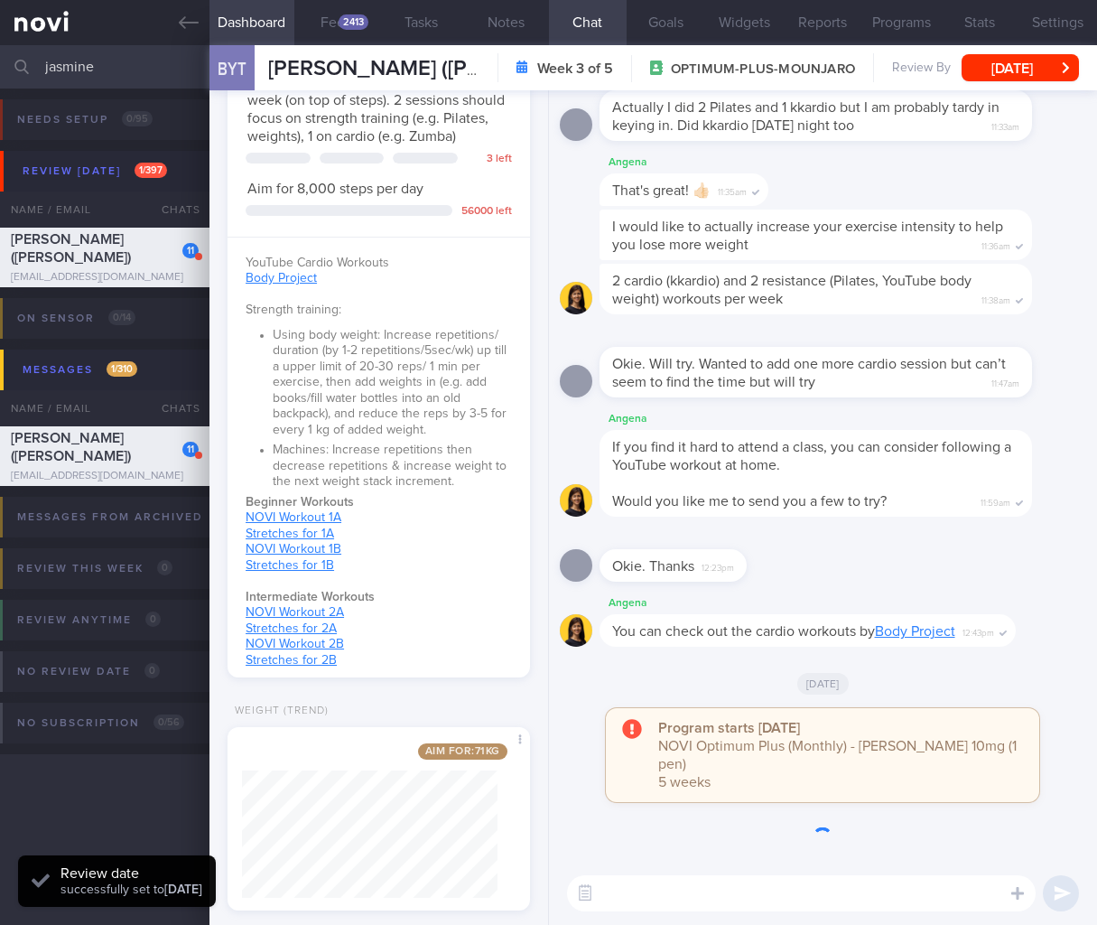
scroll to position [1140, 0]
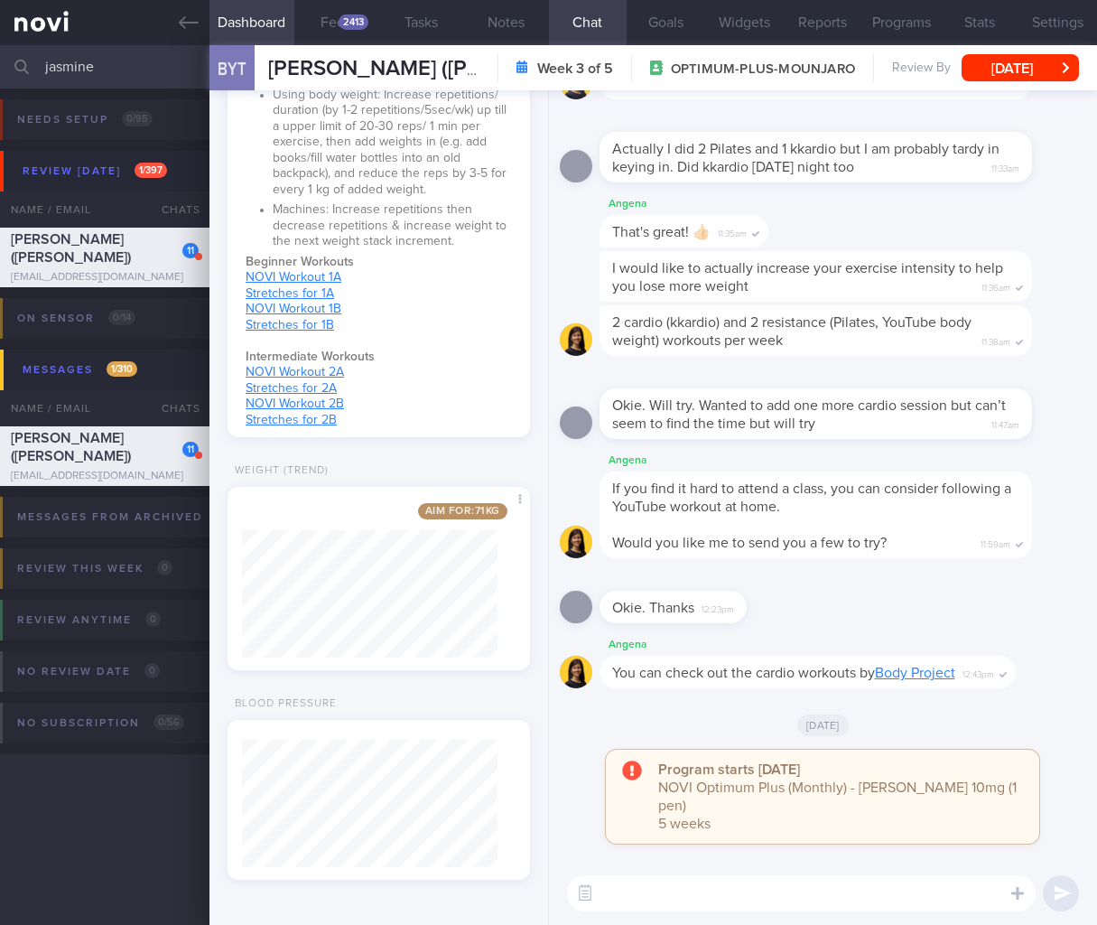
drag, startPoint x: 124, startPoint y: 61, endPoint x: -166, endPoint y: 44, distance: 290.3
click at [0, 44] on html "You are offline! Some functionality will be unavailable Patients New Users Coac…" at bounding box center [548, 462] width 1097 height 925
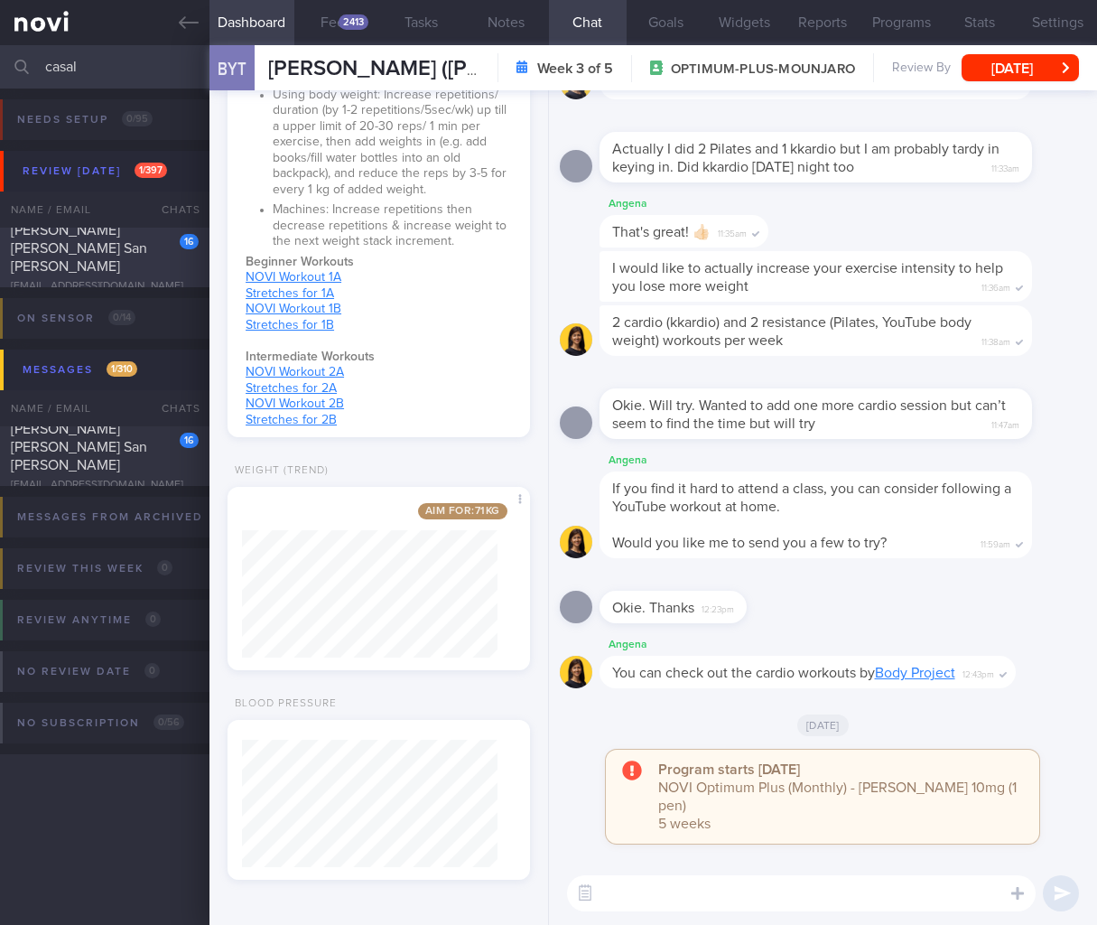
type input "casal"
click at [127, 262] on div "Casal Maria Isabel San Gabriel" at bounding box center [102, 248] width 183 height 54
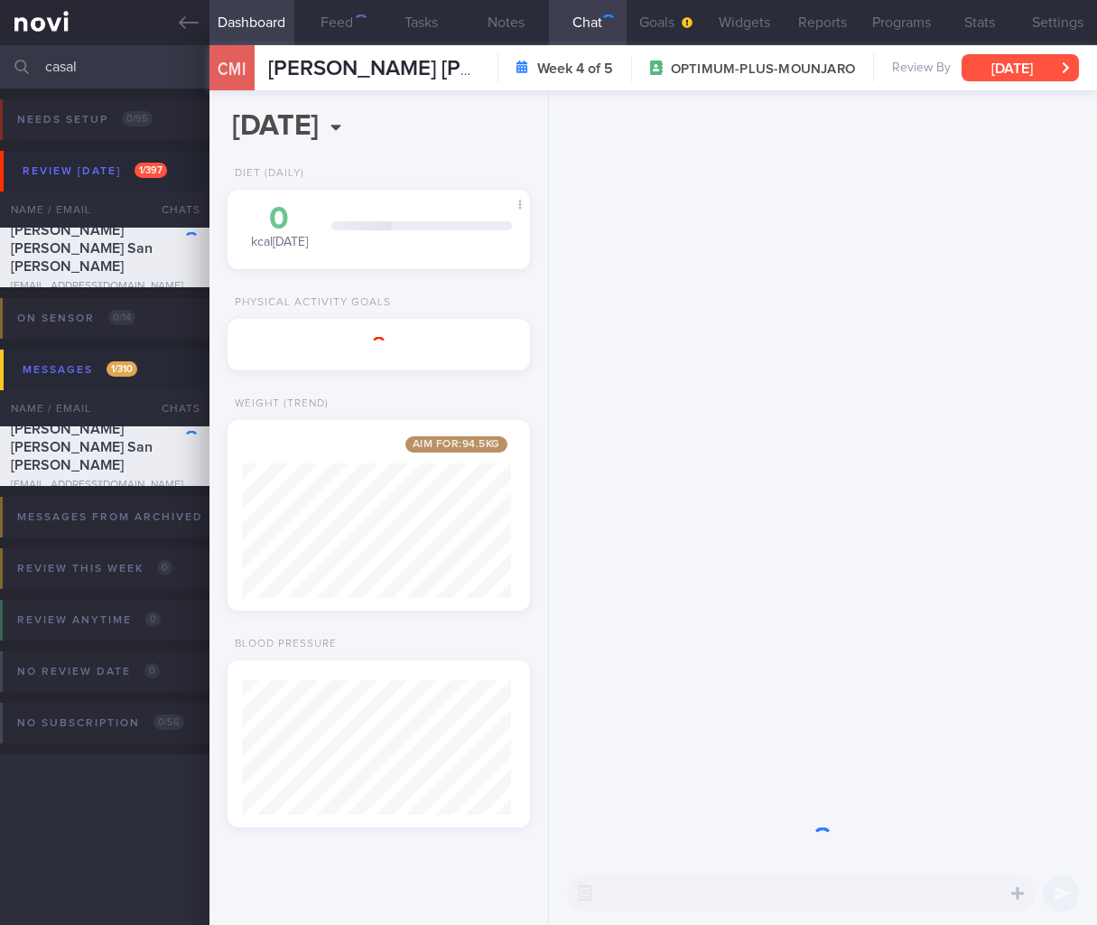
click at [1038, 73] on button "Tue, 2 Sep" at bounding box center [1020, 67] width 117 height 27
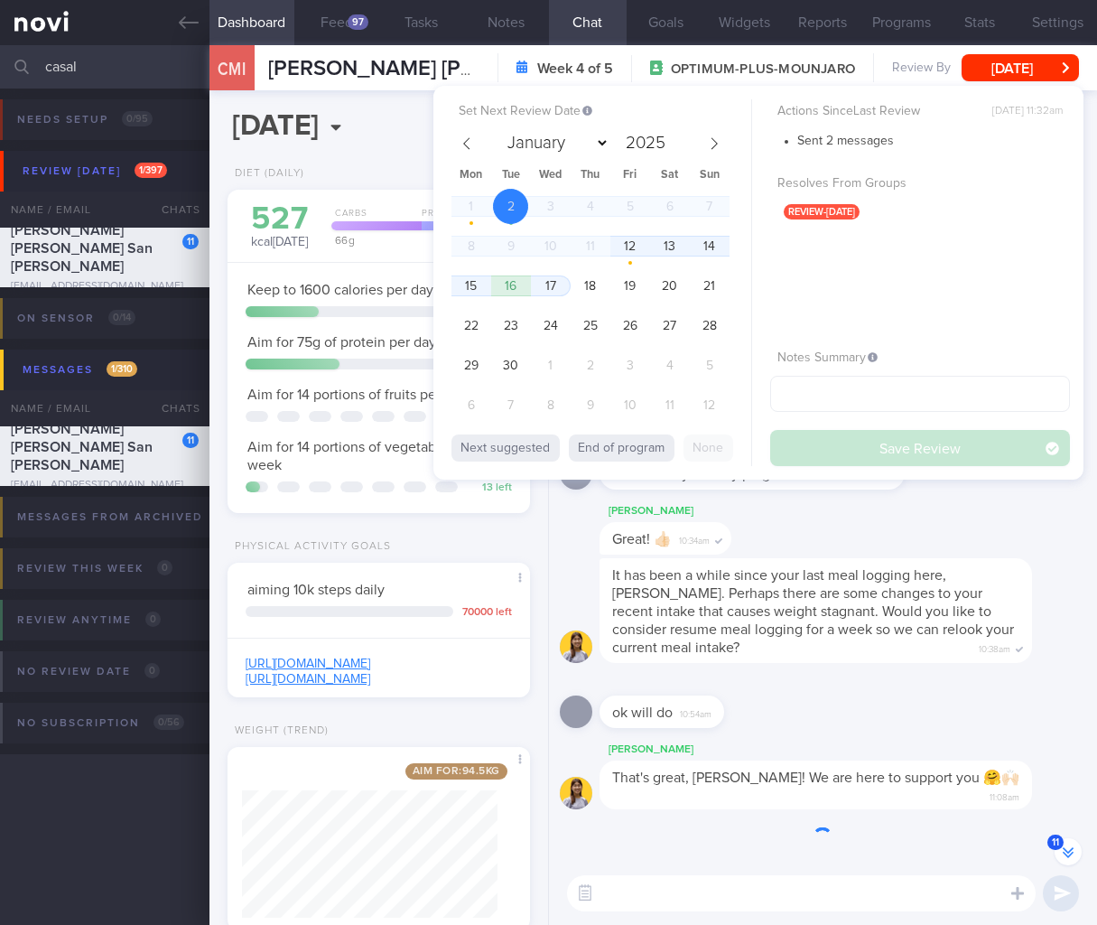
scroll to position [-233, 0]
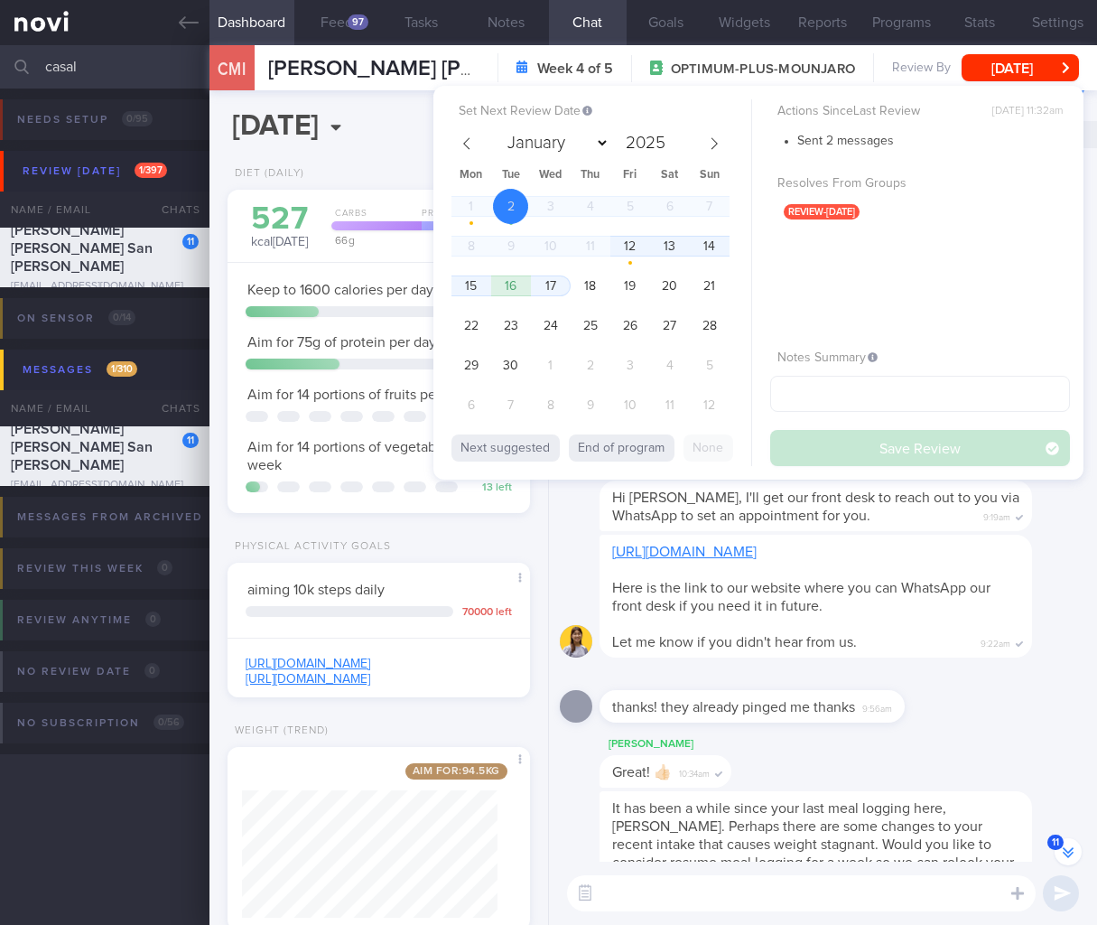
click at [618, 238] on span "12" at bounding box center [629, 245] width 35 height 35
click at [879, 448] on button "Save Review" at bounding box center [920, 448] width 300 height 36
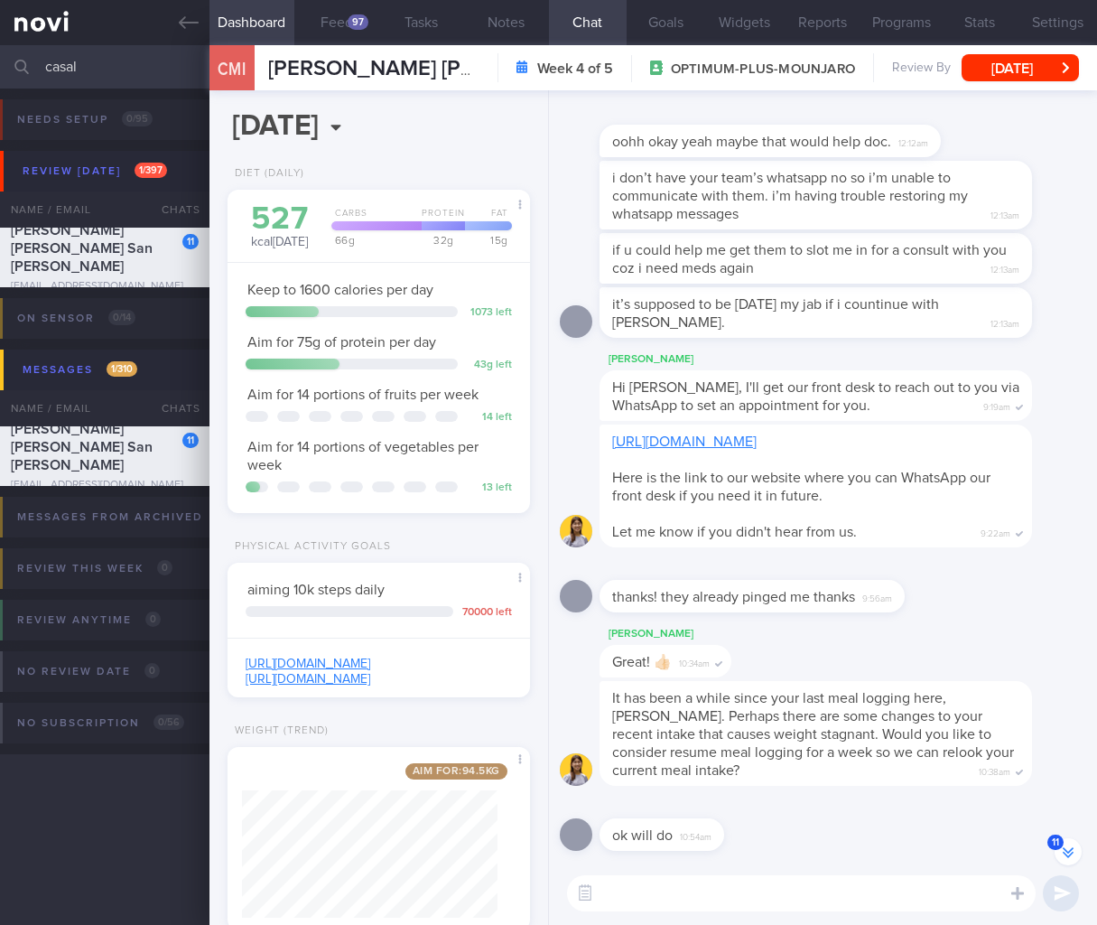
scroll to position [0, 0]
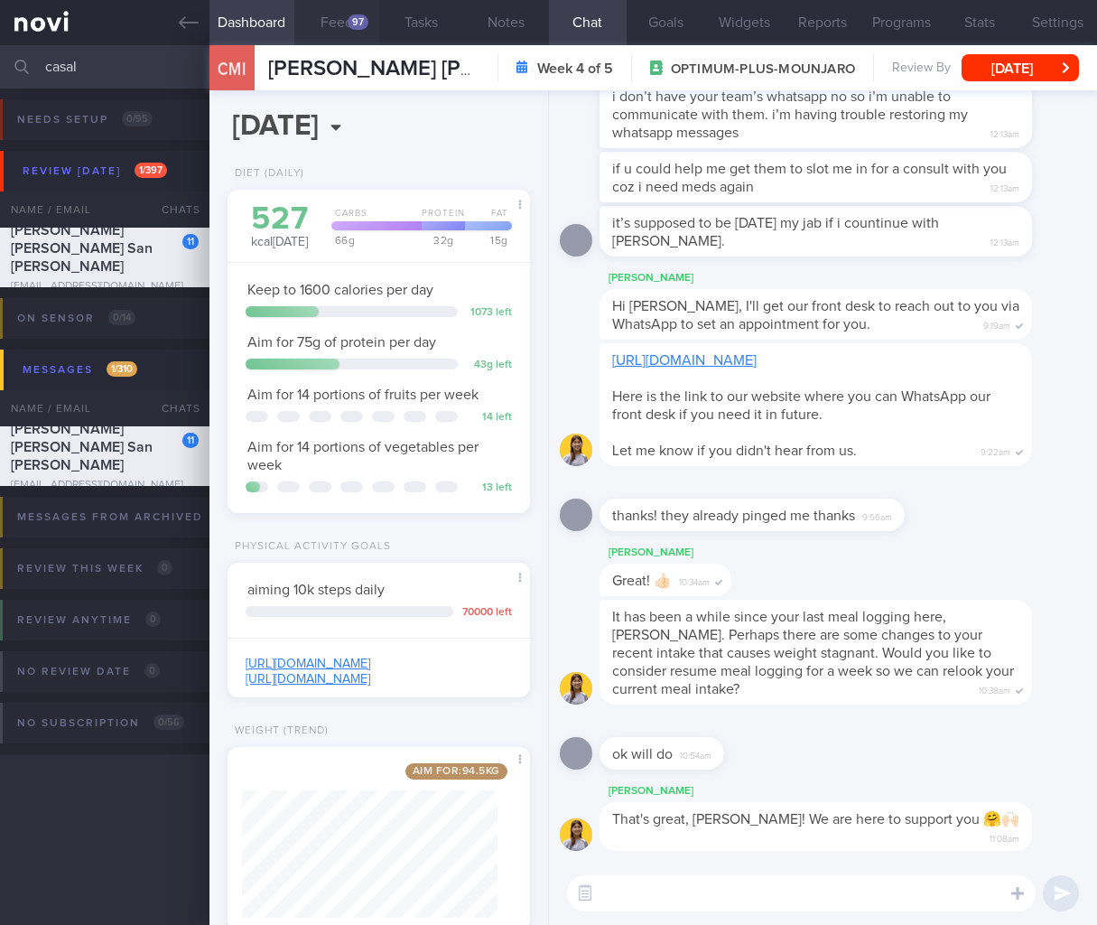
click at [333, 2] on button "Feed 97" at bounding box center [336, 22] width 85 height 45
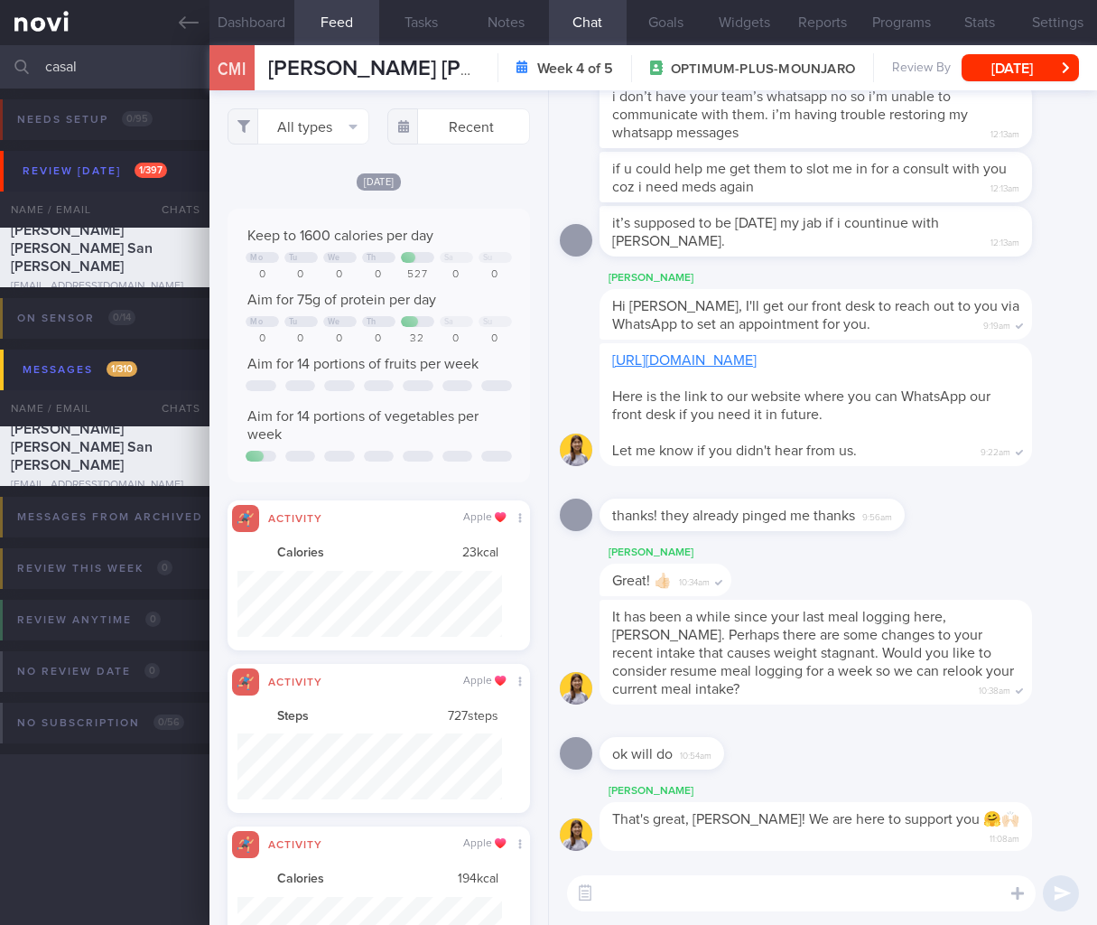
click at [336, 15] on button "Feed 97" at bounding box center [336, 22] width 85 height 45
click at [284, 122] on button "All types" at bounding box center [299, 126] width 142 height 36
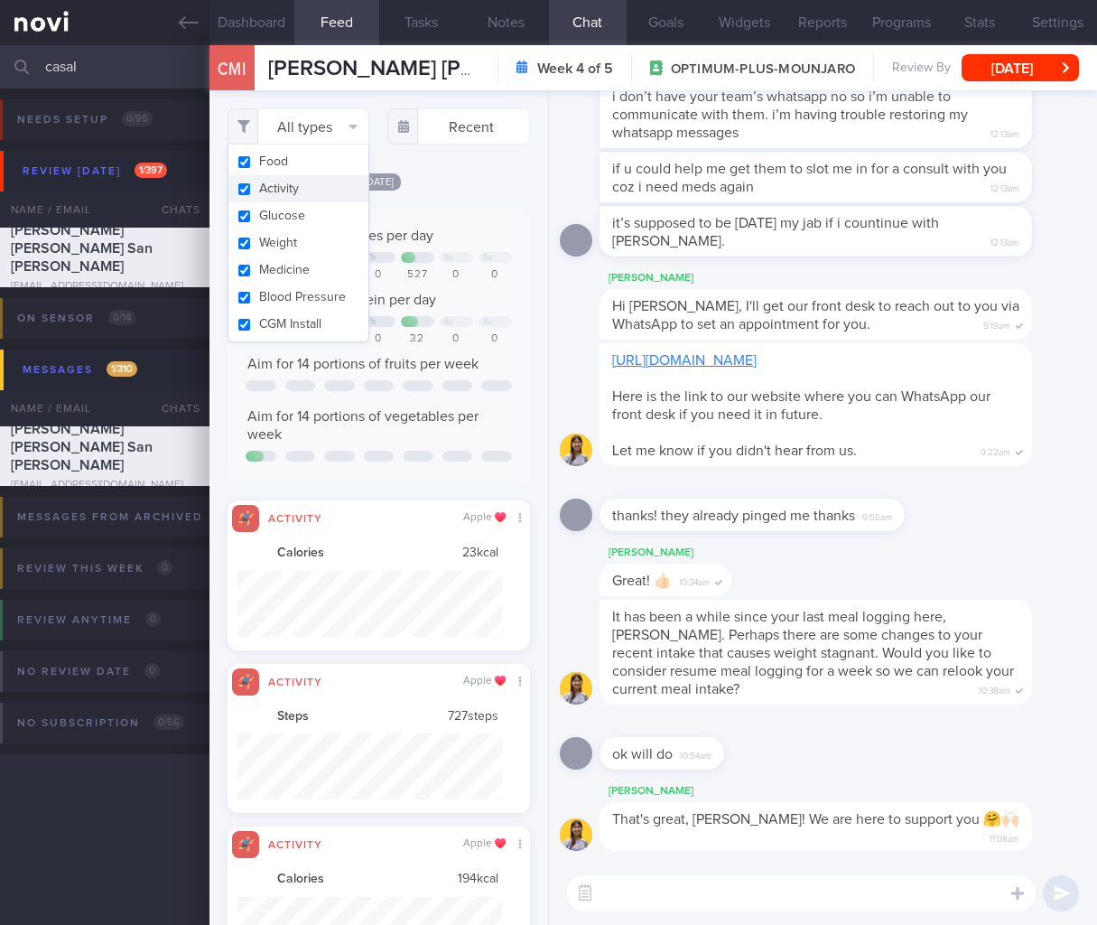
click at [293, 181] on button "Activity" at bounding box center [298, 188] width 140 height 27
checkbox input "false"
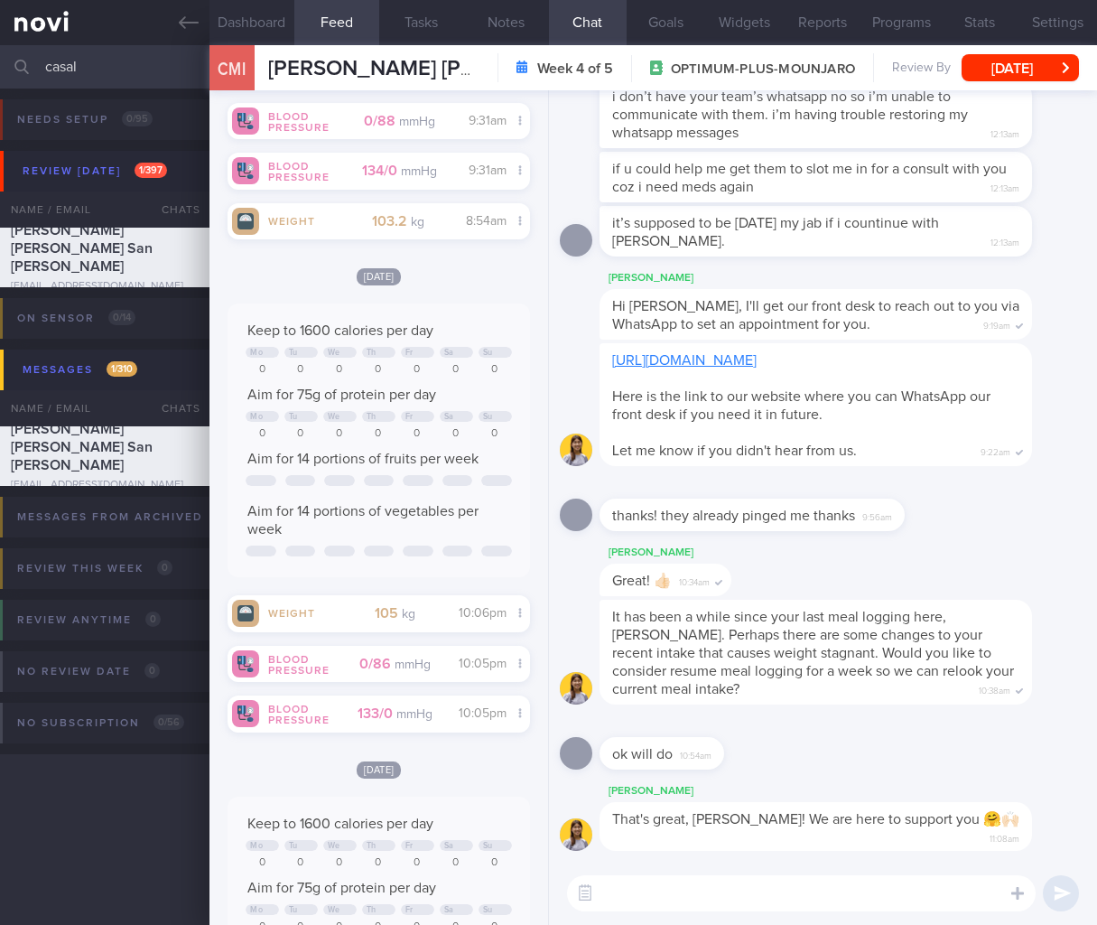
scroll to position [902755, 902625]
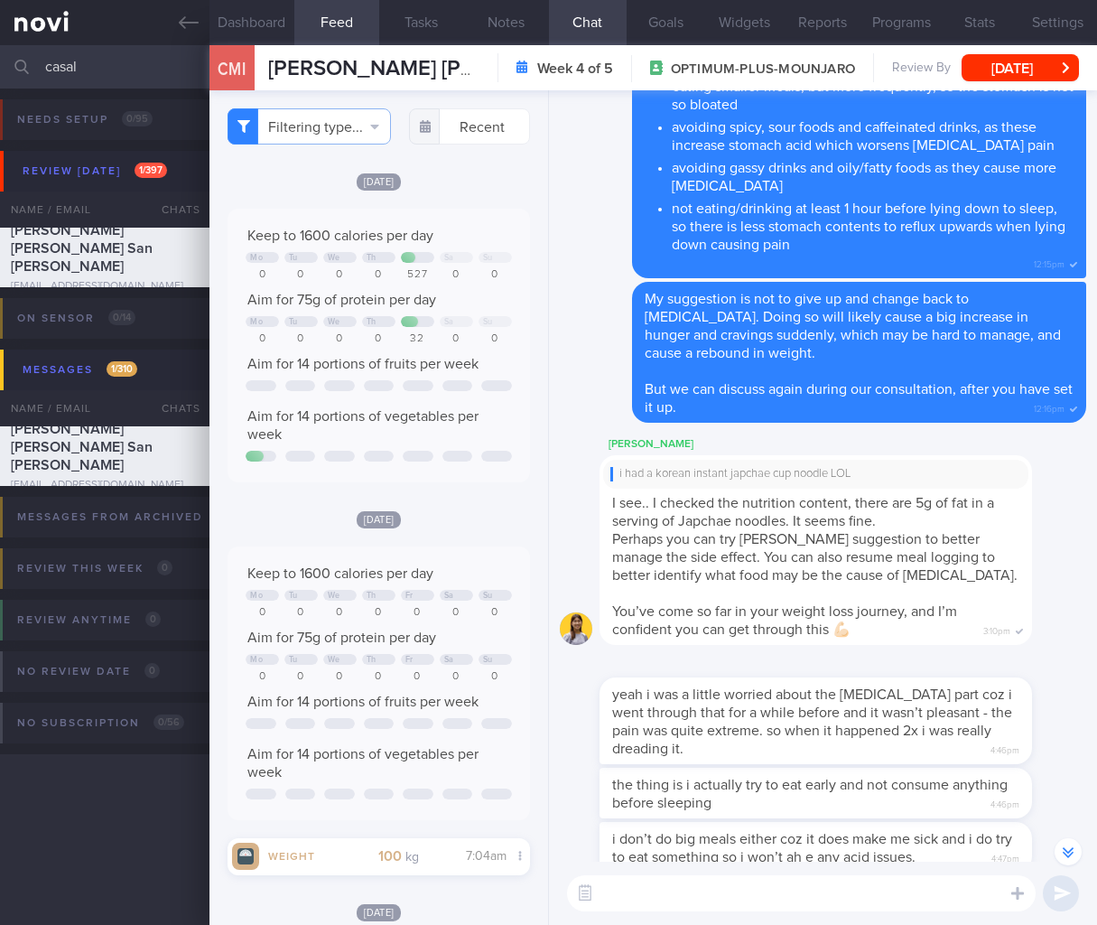
click at [834, 460] on div "i had a korean instant japchae cup noodle LOL" at bounding box center [815, 474] width 425 height 29
click at [237, 13] on button "Dashboard" at bounding box center [251, 22] width 85 height 45
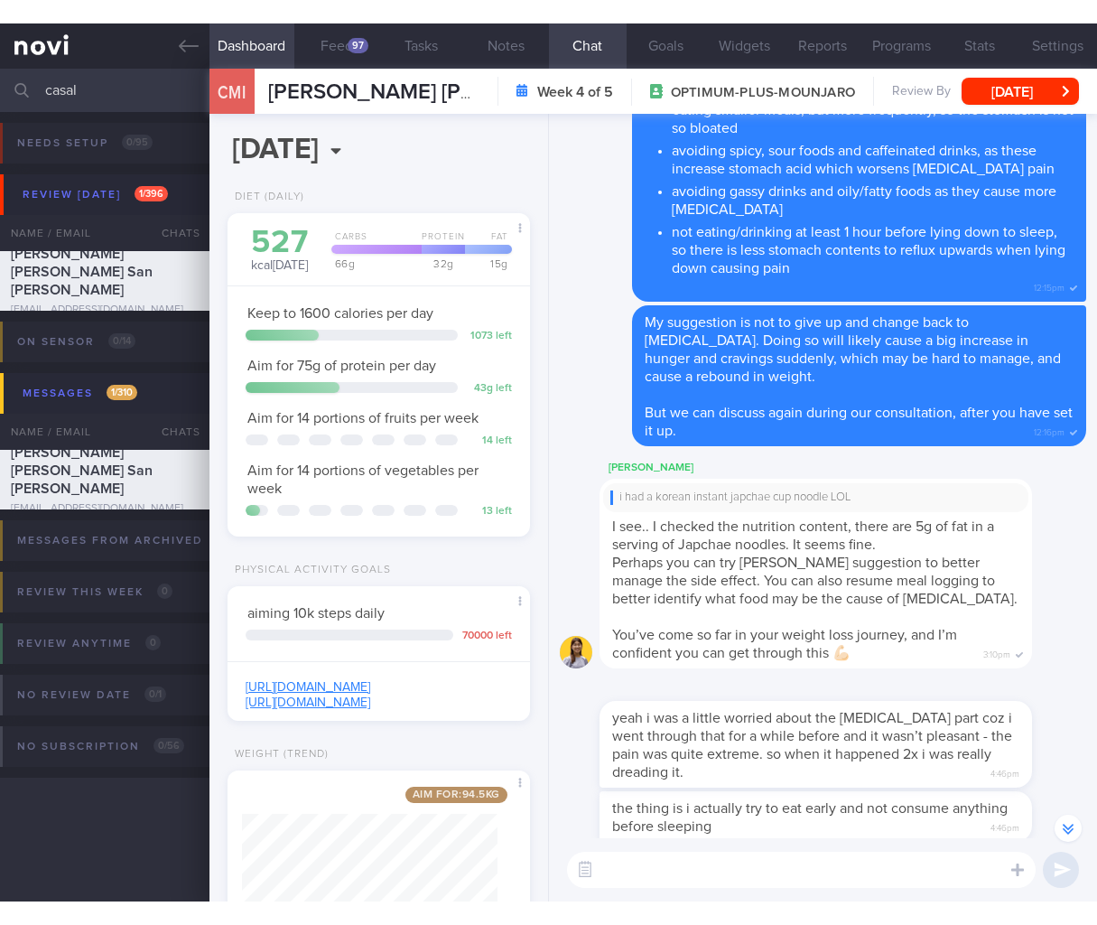
scroll to position [-1278, 0]
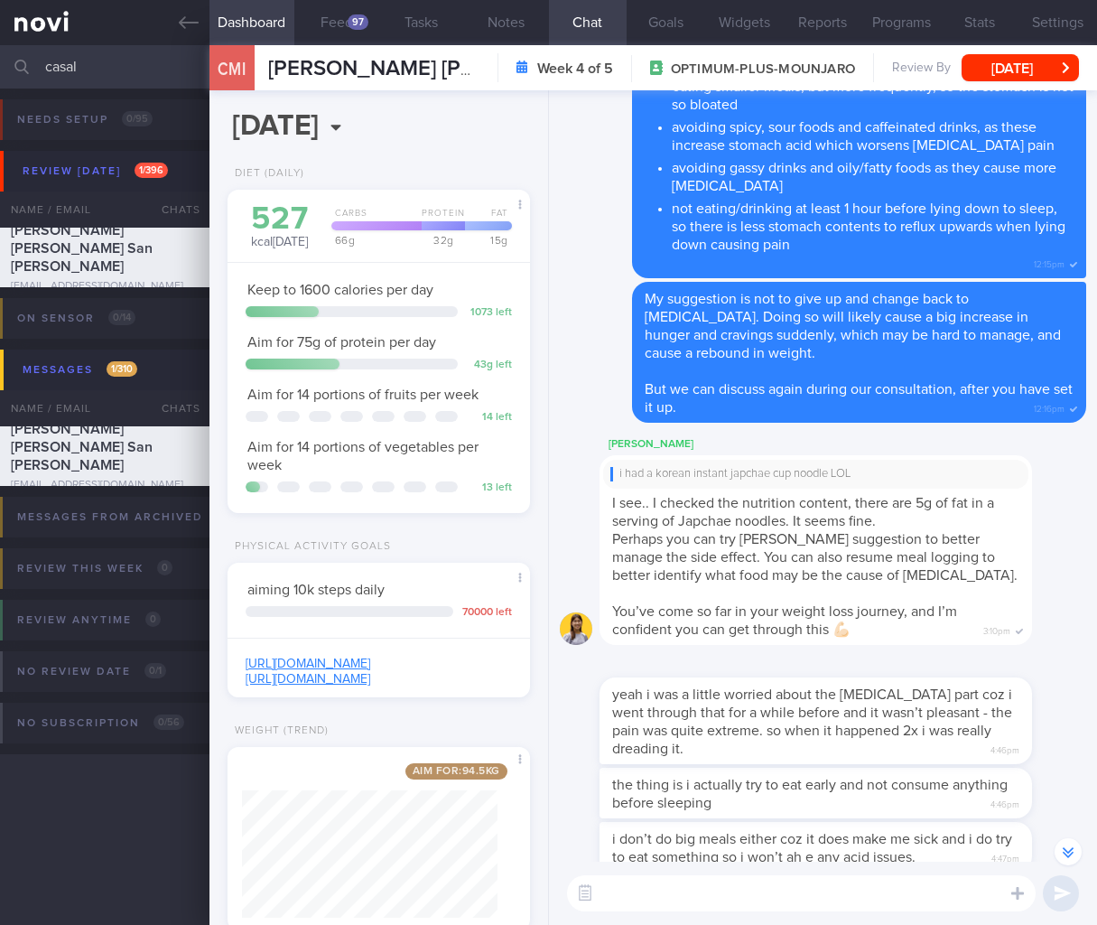
drag, startPoint x: 91, startPoint y: 73, endPoint x: -111, endPoint y: 59, distance: 202.8
click at [0, 59] on html "You are offline! Some functionality will be unavailable Patients New Users Coac…" at bounding box center [548, 462] width 1097 height 925
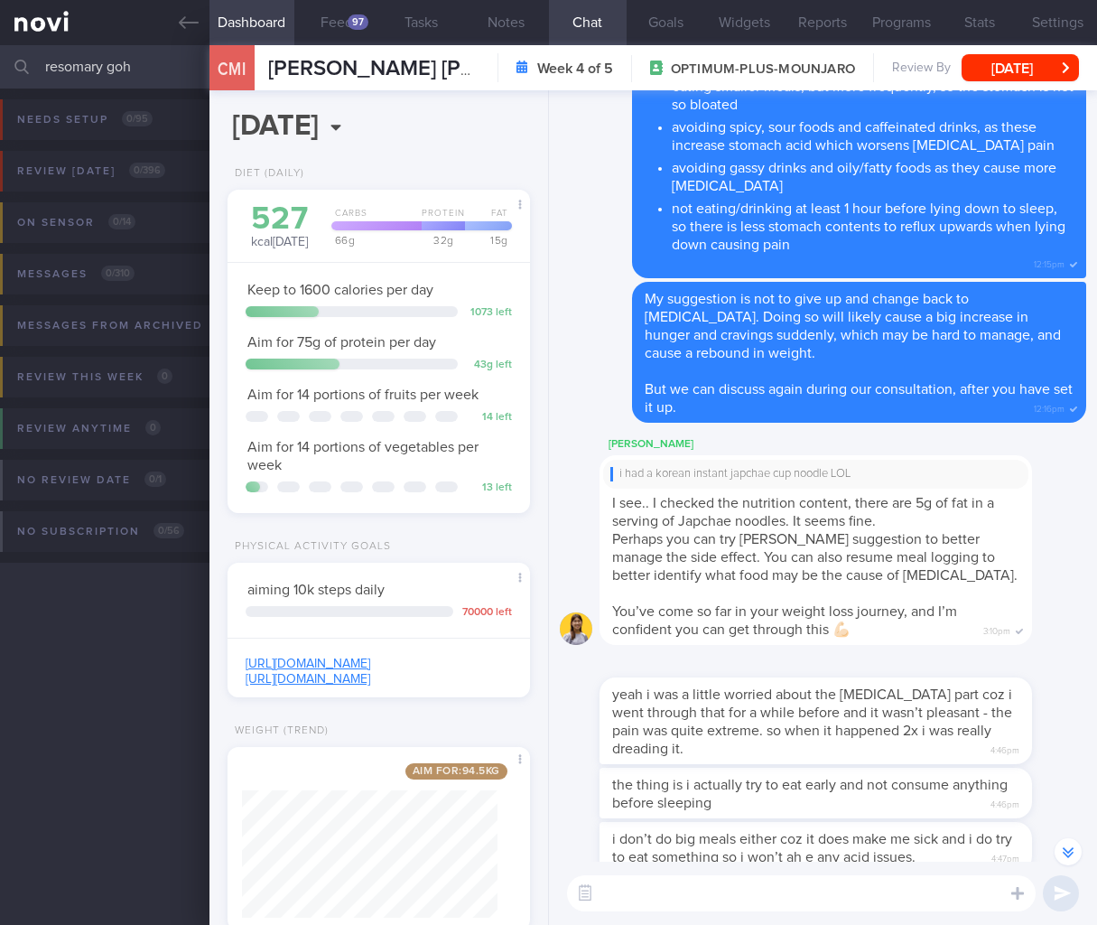
click at [77, 56] on input "resomary goh" at bounding box center [548, 66] width 1097 height 43
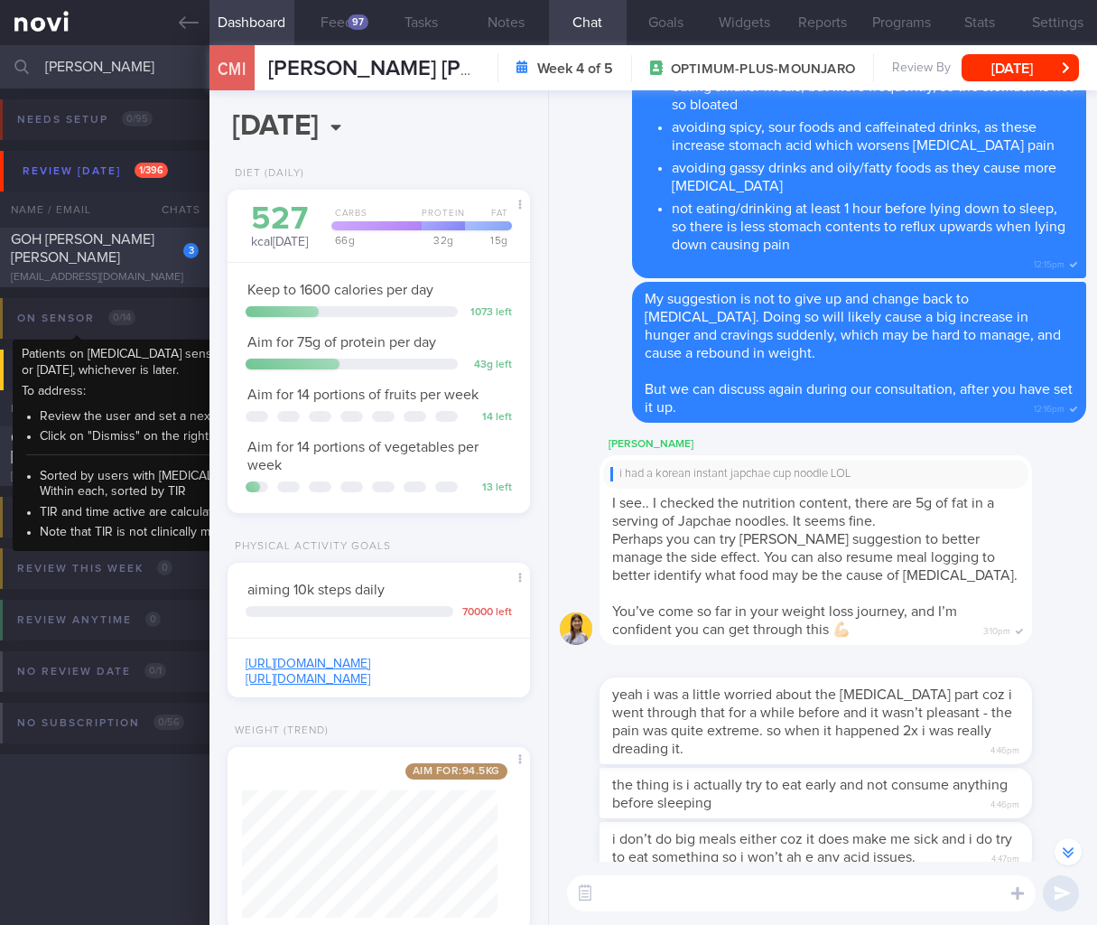
type input "rosem goh"
click at [143, 256] on div "GOH MEI LING ROSEMARY" at bounding box center [102, 248] width 183 height 36
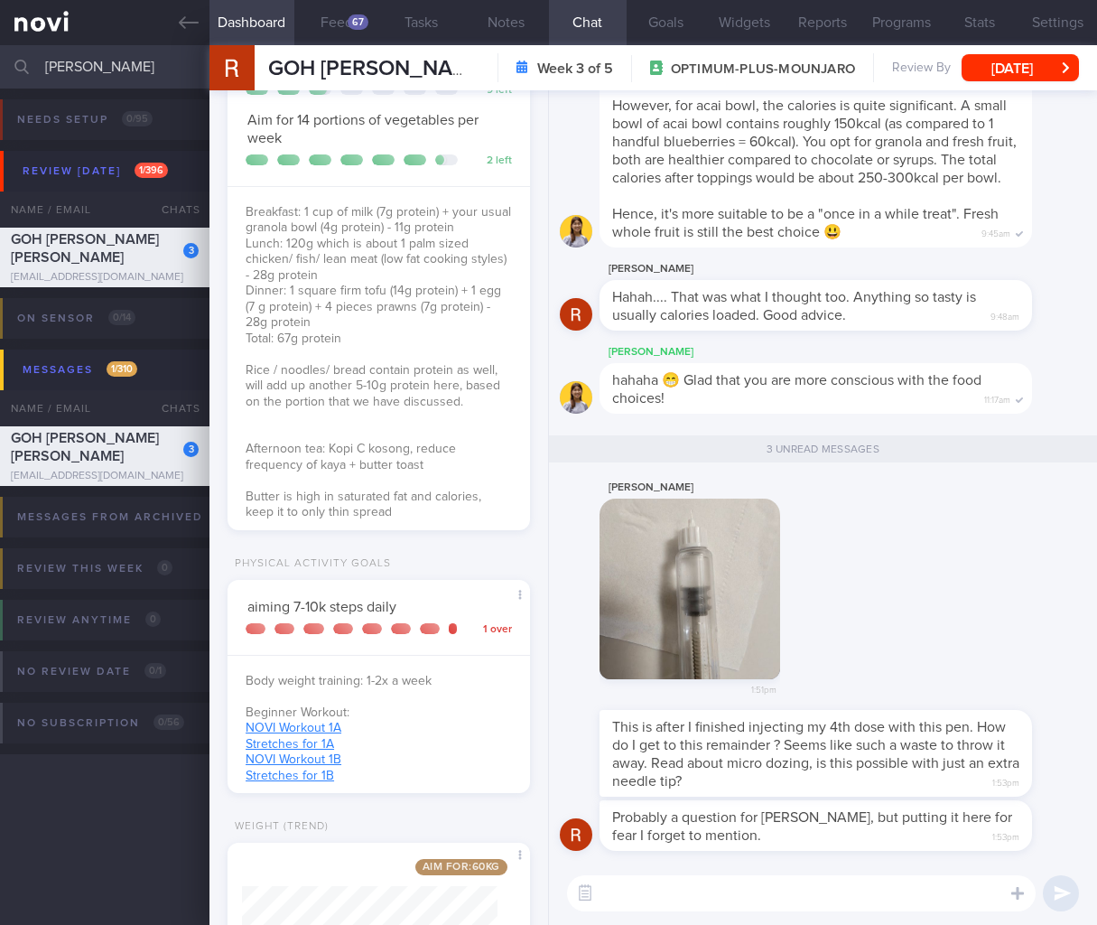
scroll to position [473, 0]
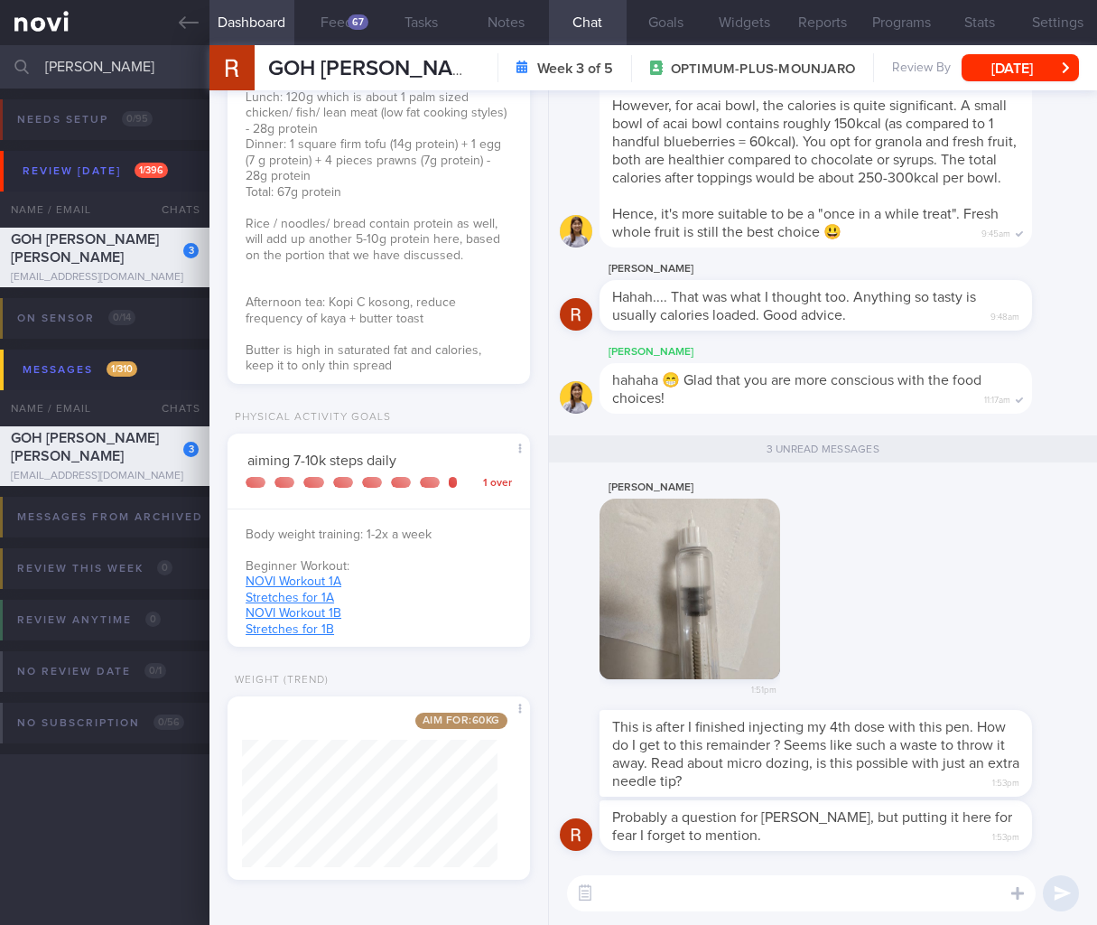
click at [823, 716] on div "This is after I finished injecting my 4th dose with this pen. How do I get to t…" at bounding box center [816, 753] width 432 height 87
click at [313, 28] on button "Feed 67" at bounding box center [336, 22] width 85 height 45
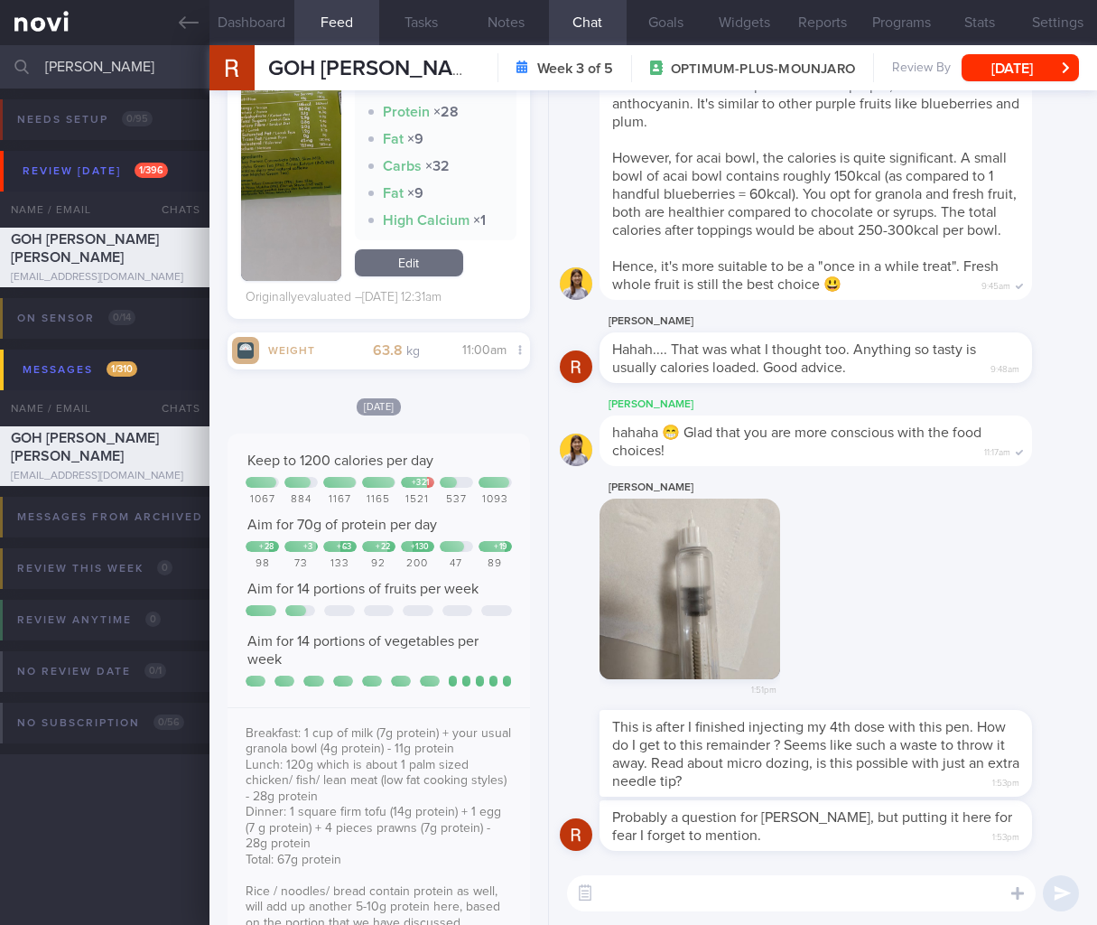
scroll to position [28346, 0]
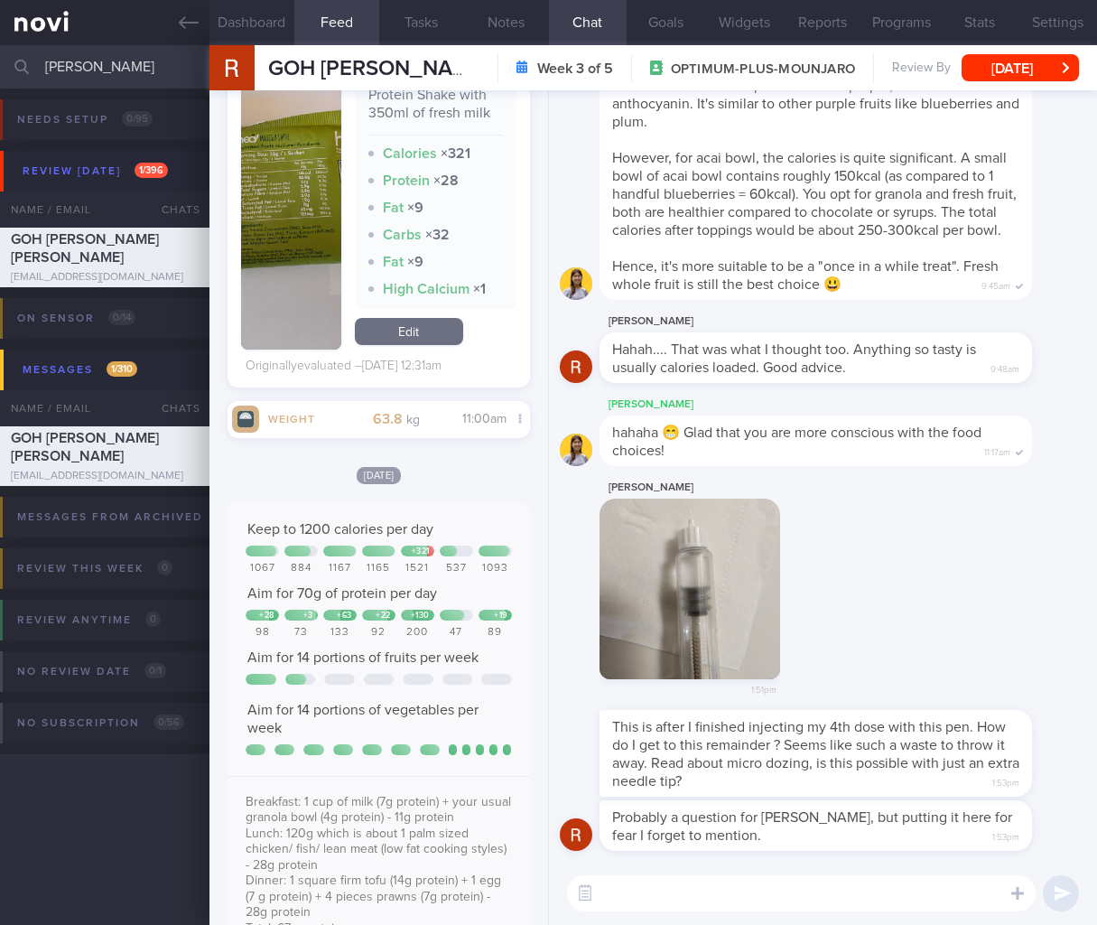
click at [401, 639] on div "200" at bounding box center [417, 633] width 33 height 14
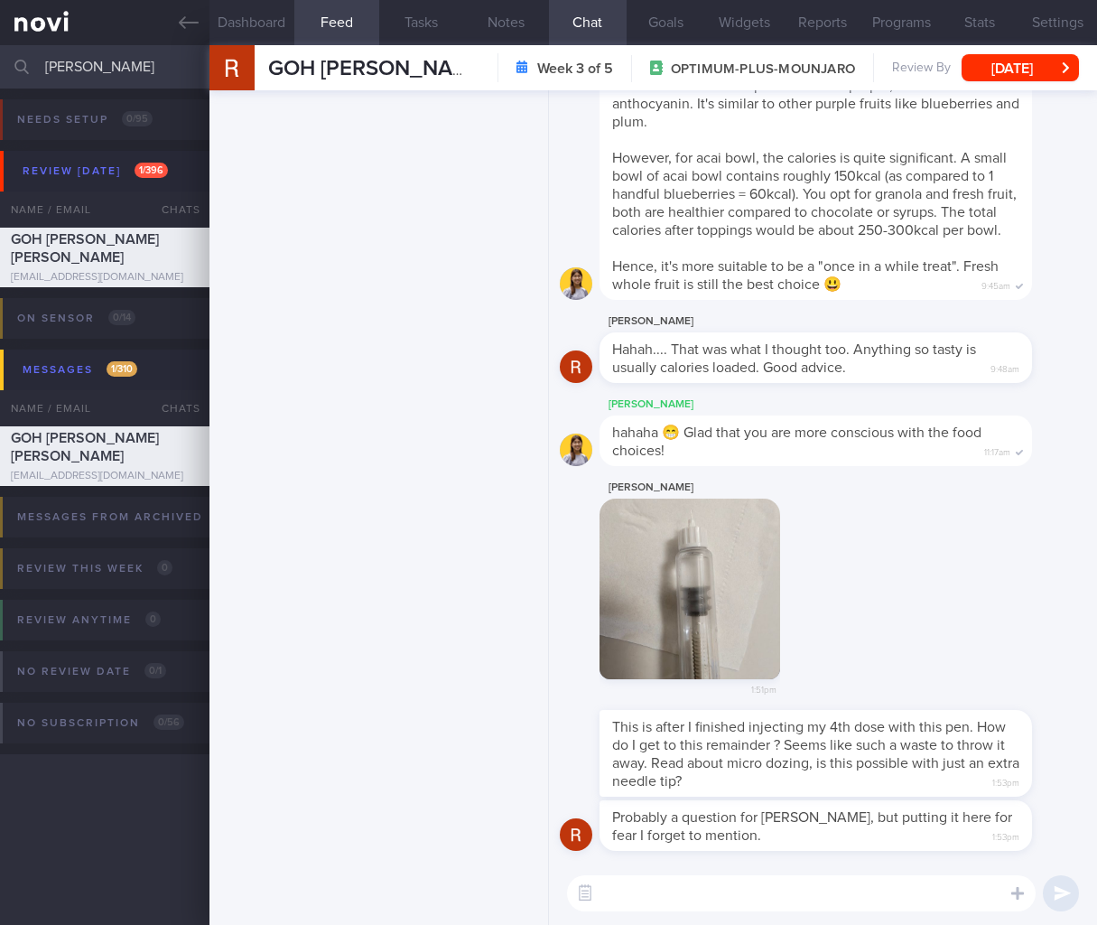
scroll to position [0, 0]
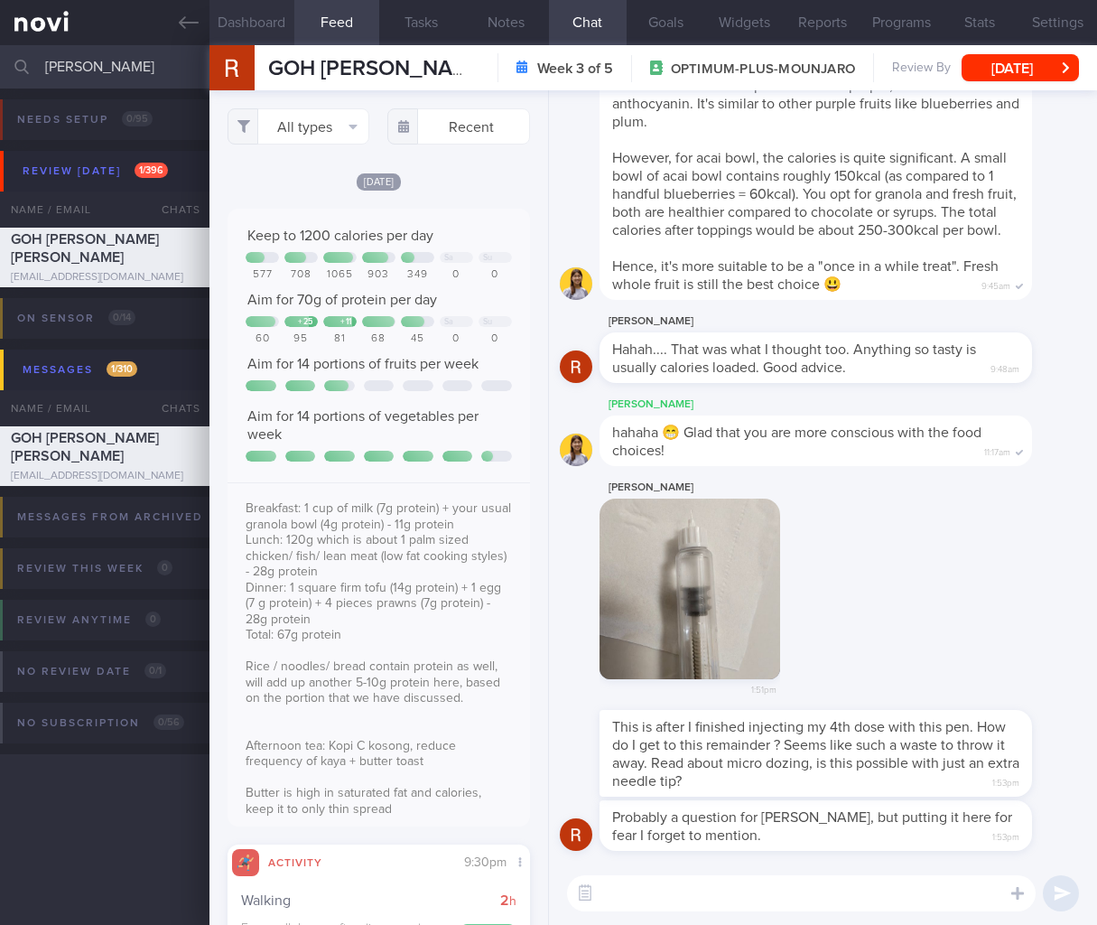
click at [241, 36] on button "Dashboard" at bounding box center [251, 22] width 85 height 45
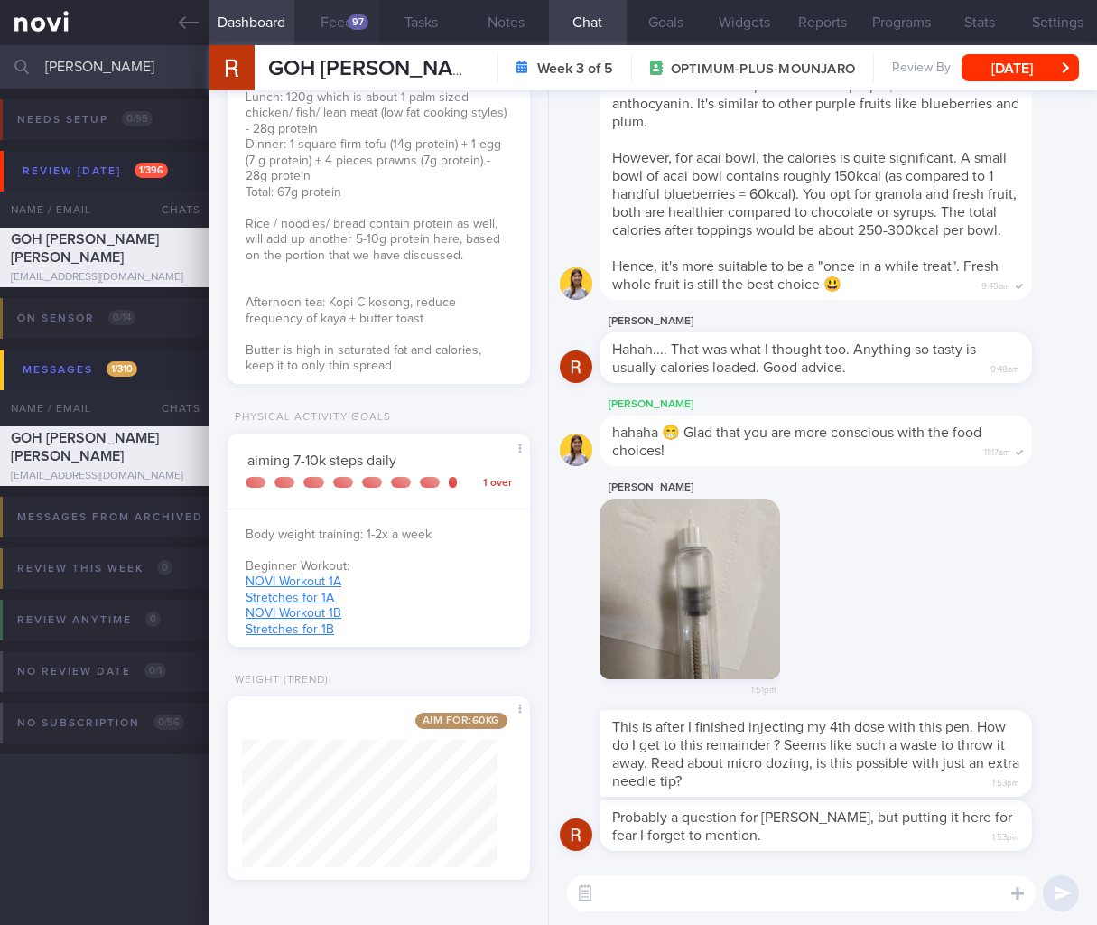
click at [343, 22] on button "Feed 97" at bounding box center [336, 22] width 85 height 45
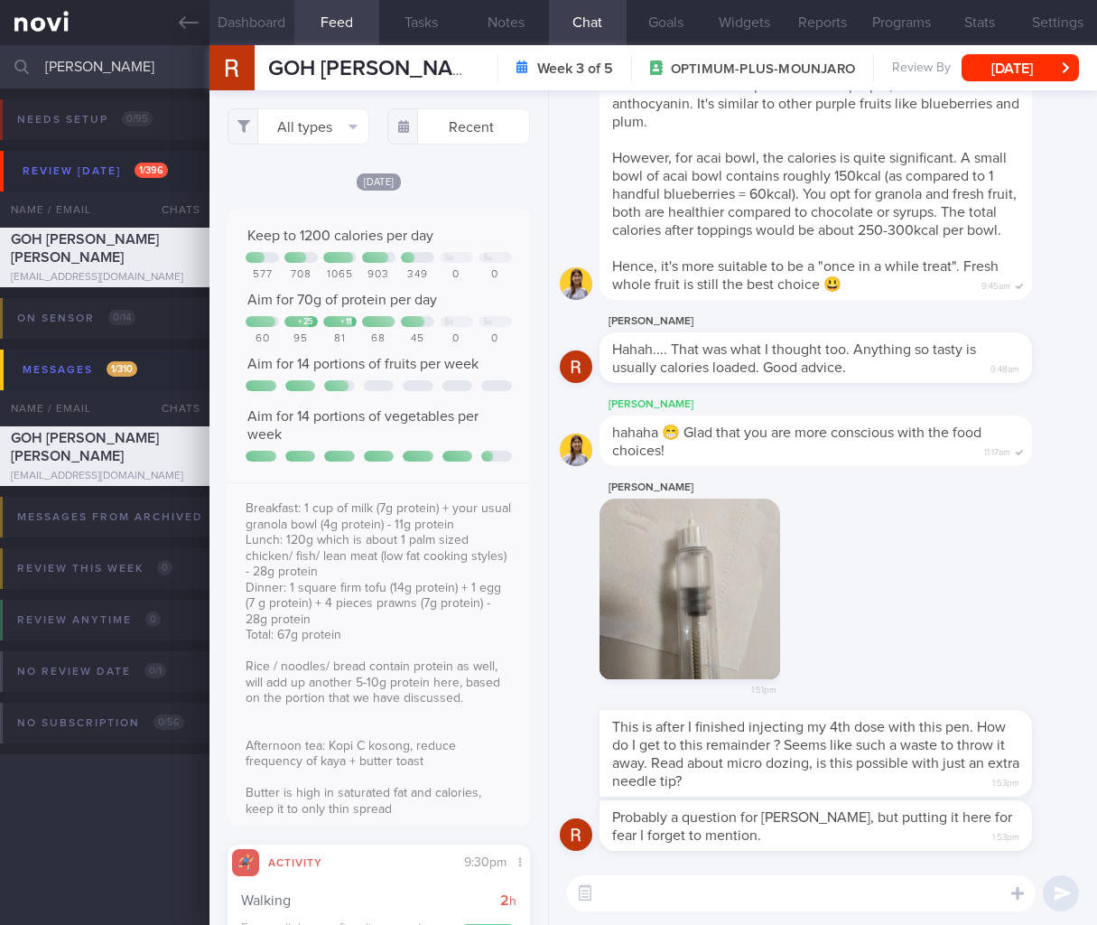
click at [220, 16] on button "Dashboard" at bounding box center [251, 22] width 85 height 45
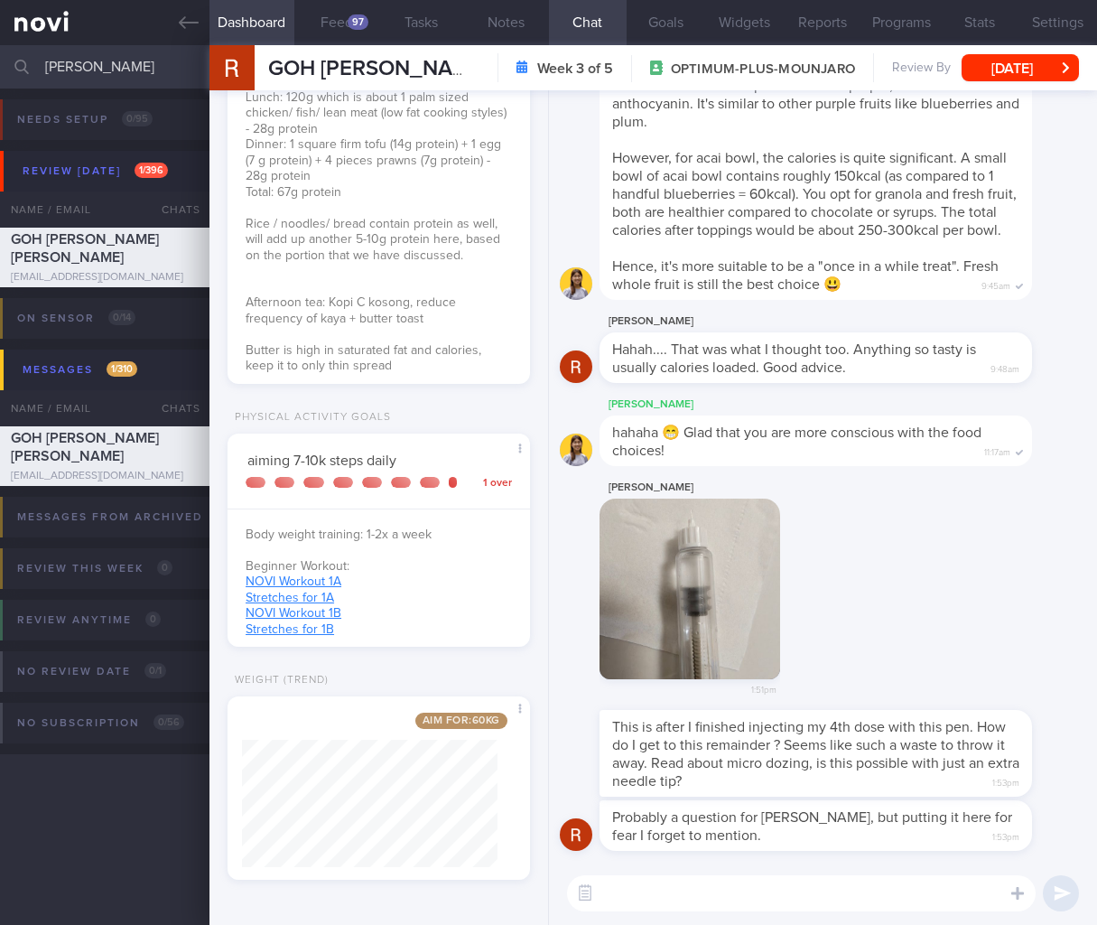
click at [235, 21] on button "Dashboard" at bounding box center [251, 22] width 85 height 45
drag, startPoint x: 327, startPoint y: 35, endPoint x: 314, endPoint y: 115, distance: 80.5
click at [327, 35] on button "Feed 97" at bounding box center [336, 22] width 85 height 45
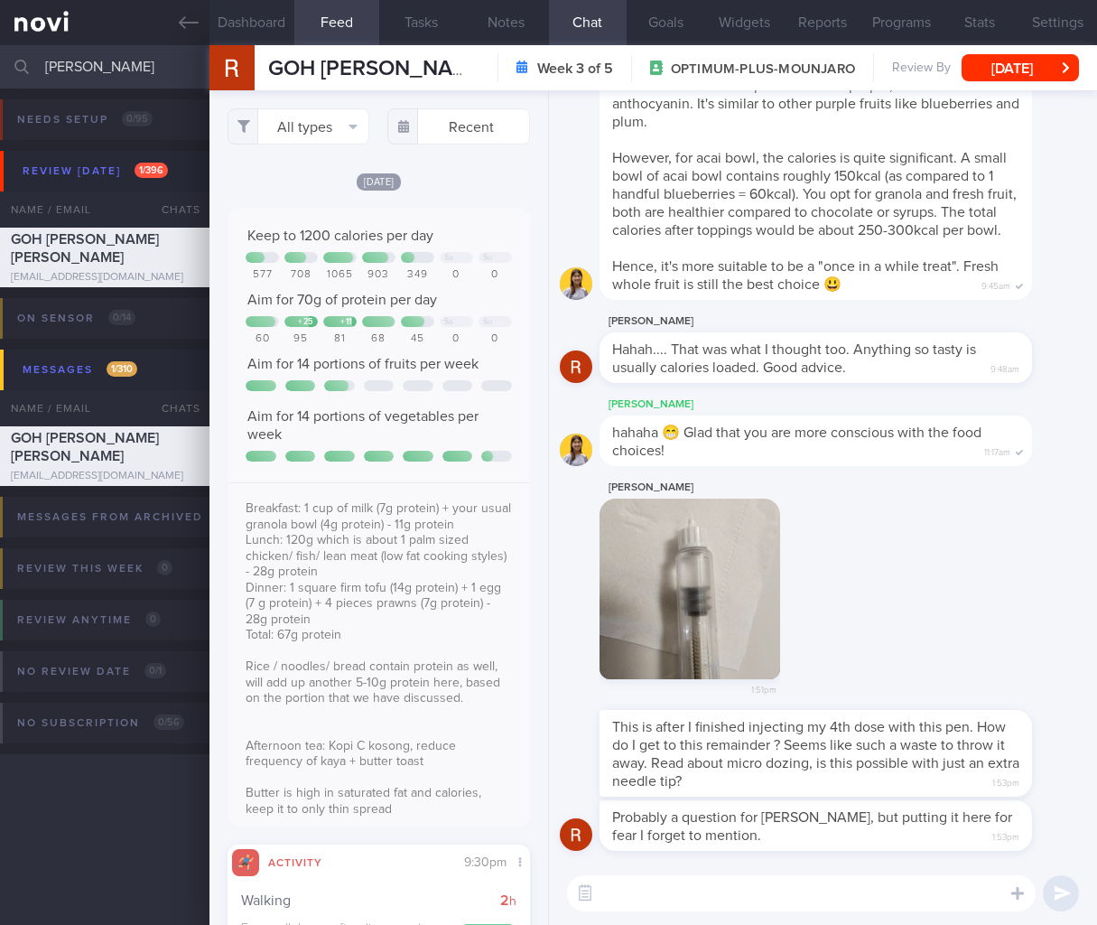
click at [339, 17] on button "Feed 97" at bounding box center [336, 22] width 85 height 45
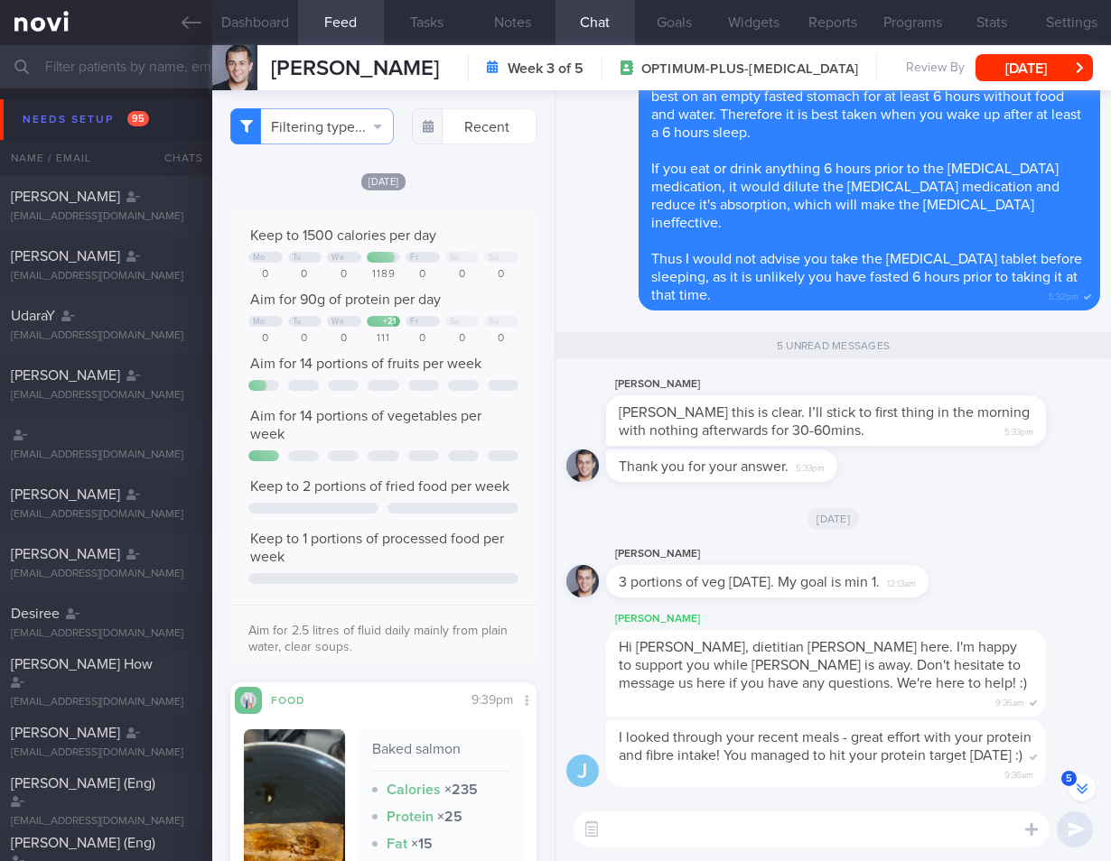
select select "7"
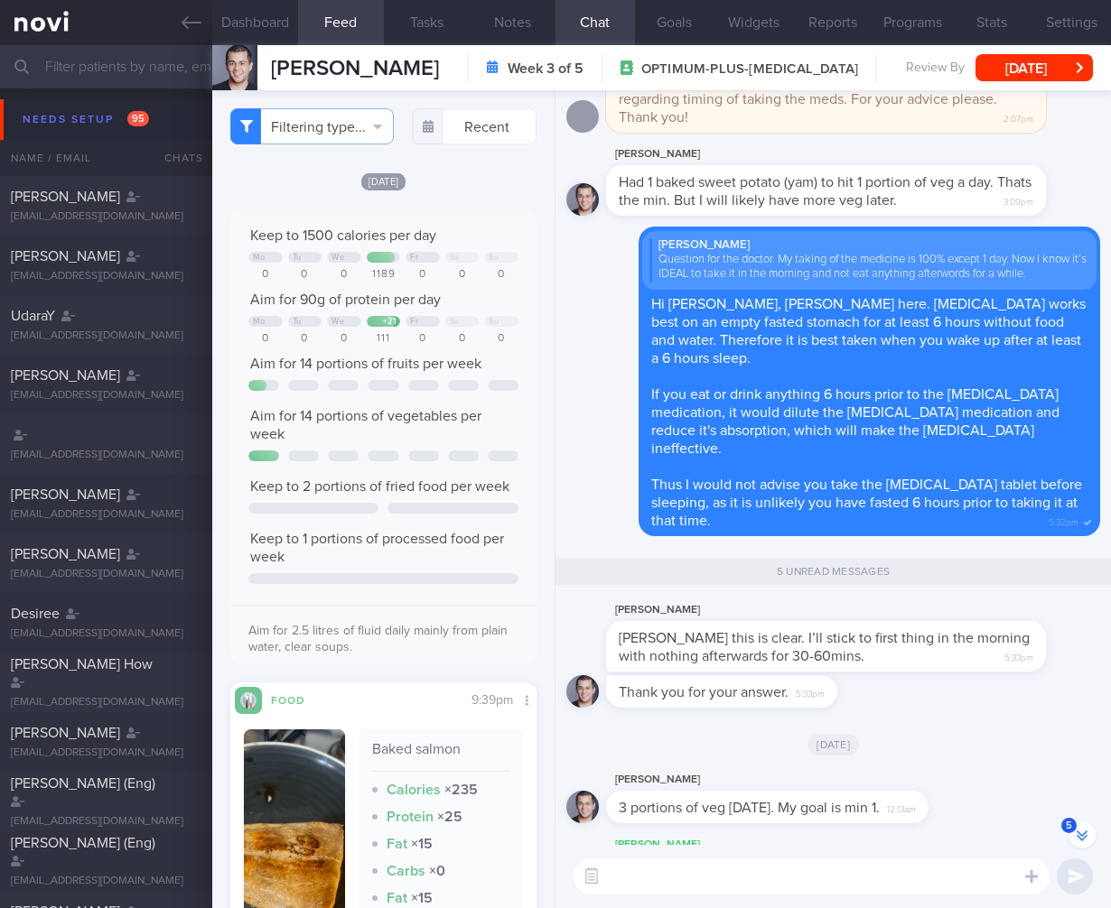
scroll to position [-131, 0]
